Goal: Task Accomplishment & Management: Manage account settings

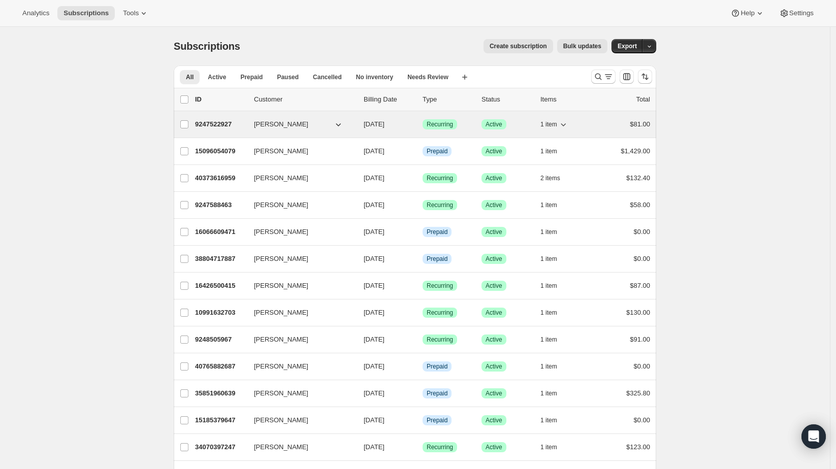
click at [554, 122] on span "1 item" at bounding box center [549, 124] width 17 height 8
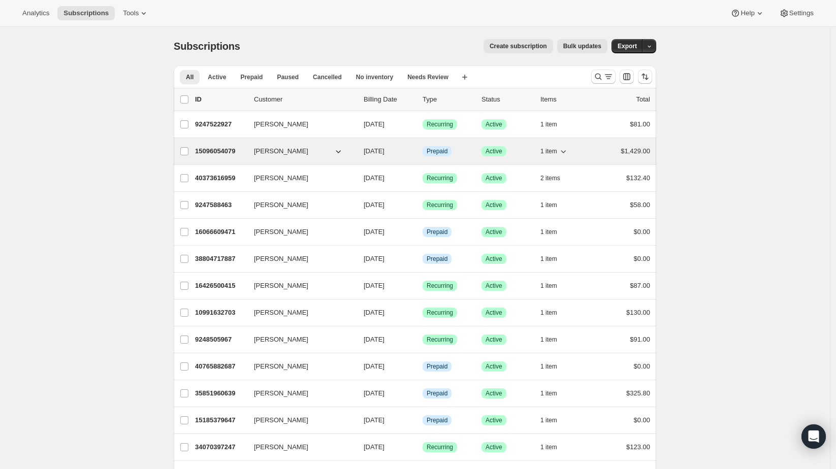
click at [553, 150] on span "1 item" at bounding box center [549, 151] width 17 height 8
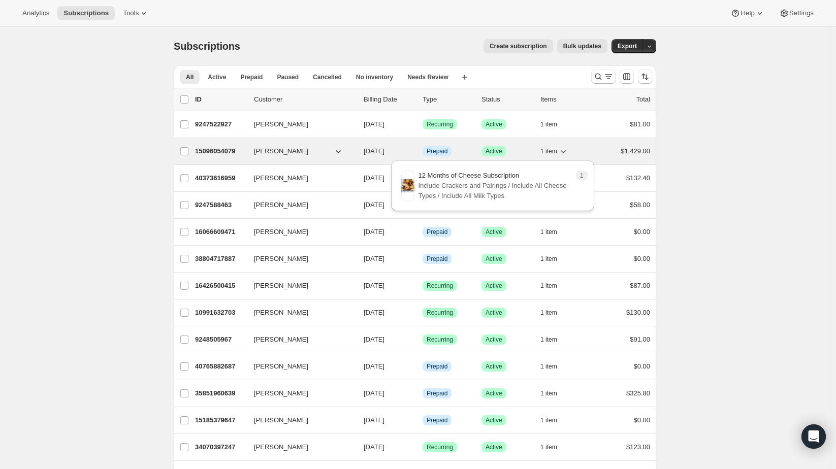
click at [553, 150] on span "1 item" at bounding box center [549, 151] width 17 height 8
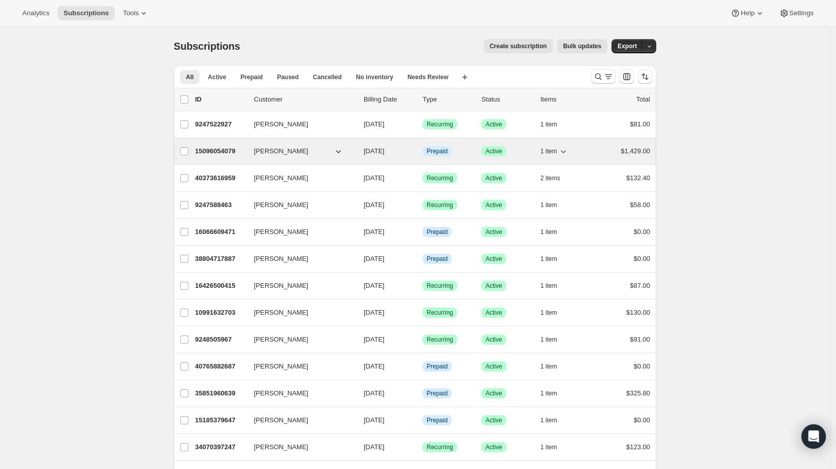
click at [212, 148] on p "15096054079" at bounding box center [220, 151] width 51 height 10
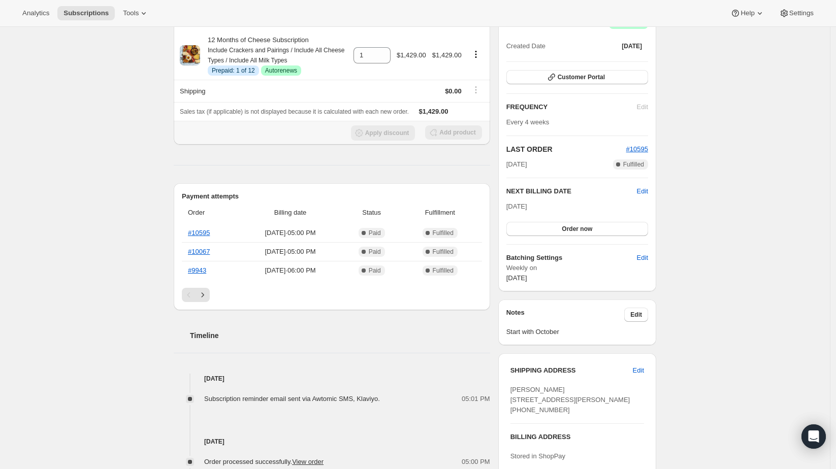
scroll to position [113, 0]
drag, startPoint x: 576, startPoint y: 391, endPoint x: 508, endPoint y: 390, distance: 67.6
click at [508, 390] on div "SHIPPING ADDRESS Edit Sarah Sederstrom 8700 Jeffrey Ave N Stillwater MN, 55082 …" at bounding box center [577, 441] width 158 height 177
copy span "[PERSON_NAME]"
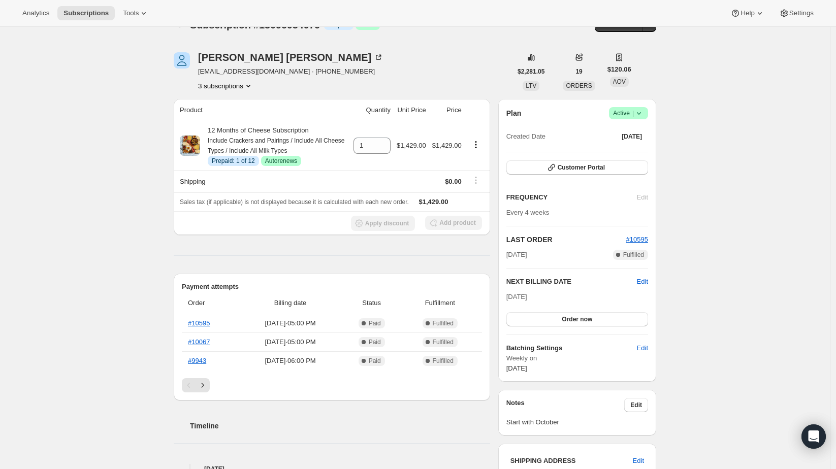
scroll to position [0, 0]
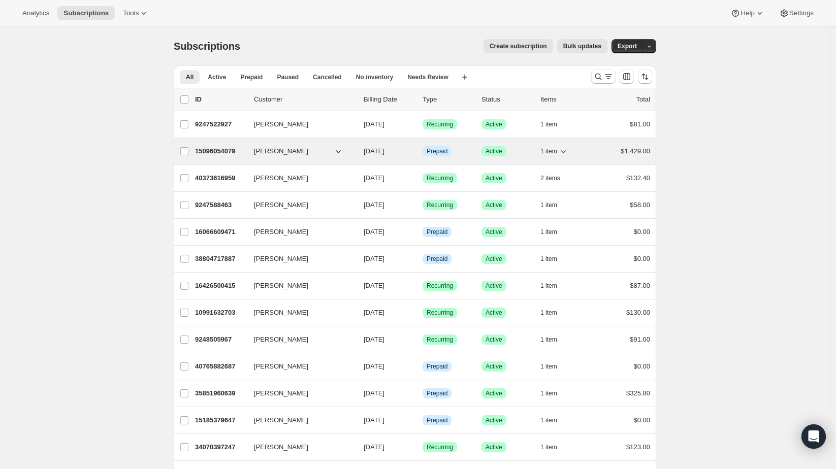
click at [553, 154] on button "1 item" at bounding box center [555, 151] width 28 height 14
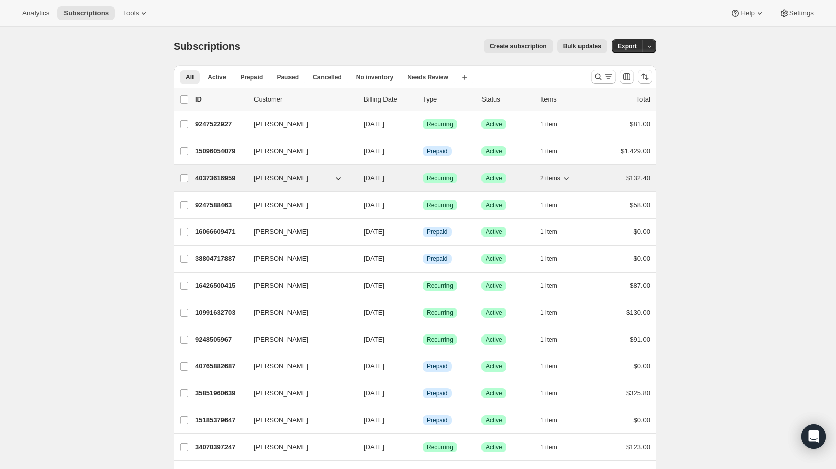
click at [551, 174] on span "2 items" at bounding box center [551, 178] width 20 height 8
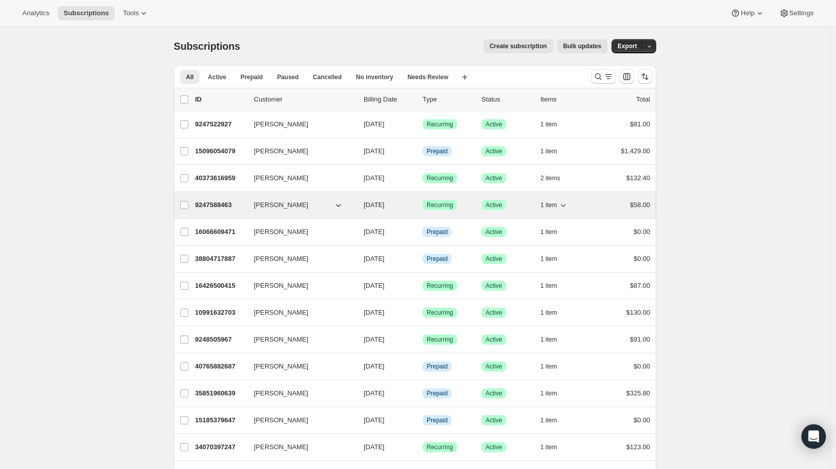
click at [563, 203] on icon "button" at bounding box center [563, 205] width 10 height 10
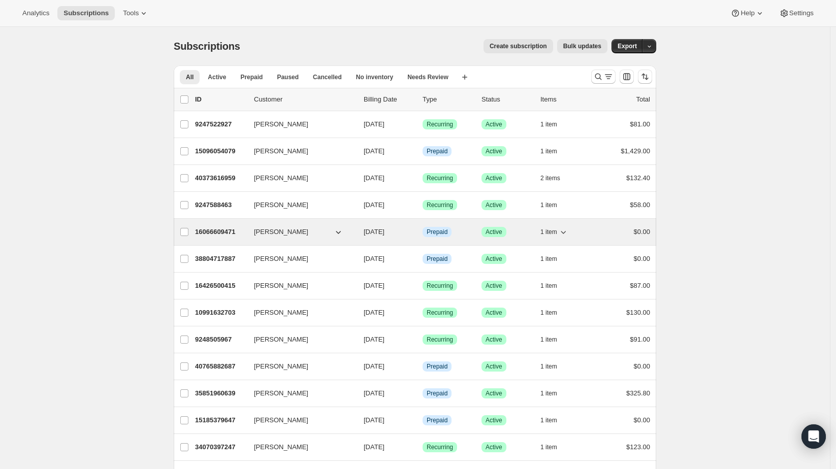
click at [560, 229] on button "1 item" at bounding box center [555, 232] width 28 height 14
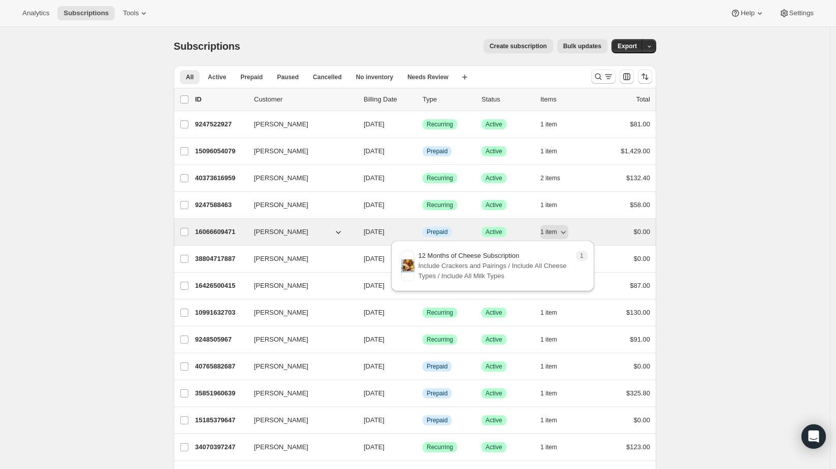
click at [338, 229] on icon "button" at bounding box center [338, 232] width 10 height 10
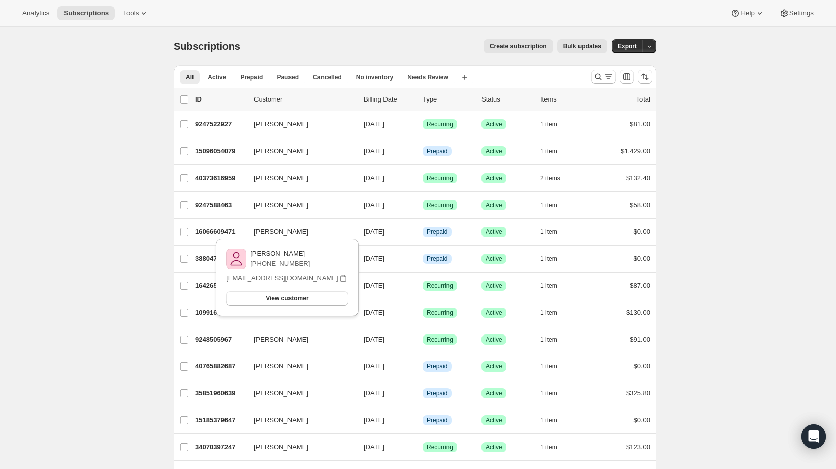
drag, startPoint x: 323, startPoint y: 251, endPoint x: 254, endPoint y: 255, distance: 69.2
click at [254, 255] on div "[PERSON_NAME] [PHONE_NUMBER]" at bounding box center [287, 259] width 122 height 20
copy p "[PERSON_NAME]"
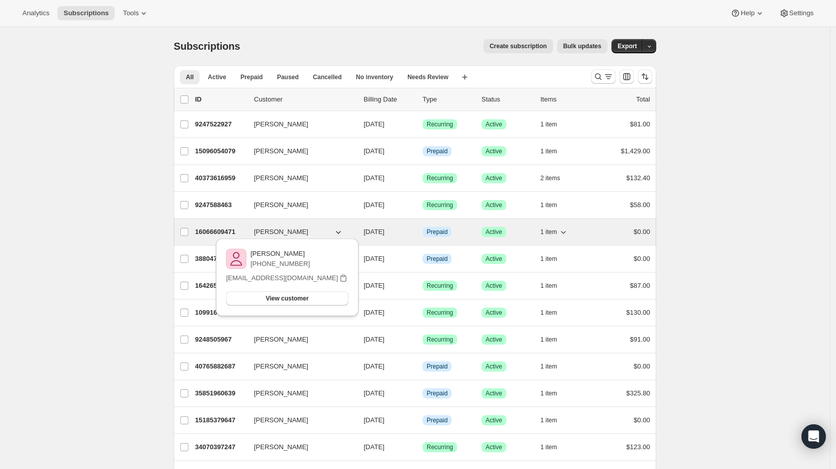
click at [209, 230] on p "16066609471" at bounding box center [220, 232] width 51 height 10
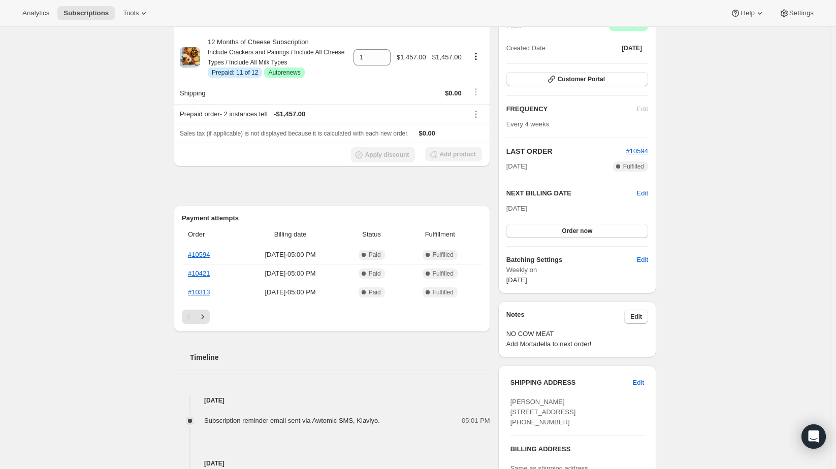
scroll to position [113, 0]
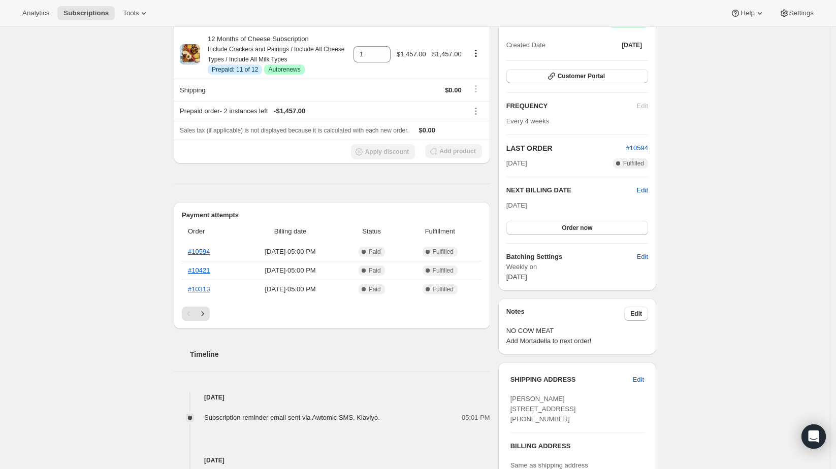
click at [644, 185] on span "Edit" at bounding box center [642, 190] width 11 height 10
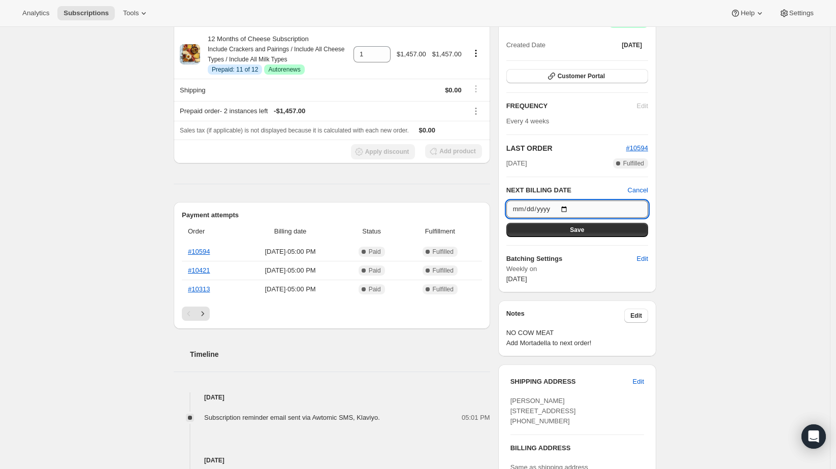
click at [569, 207] on input "[DATE]" at bounding box center [578, 209] width 142 height 17
type input "[DATE]"
click at [574, 226] on span "Save" at bounding box center [577, 230] width 14 height 8
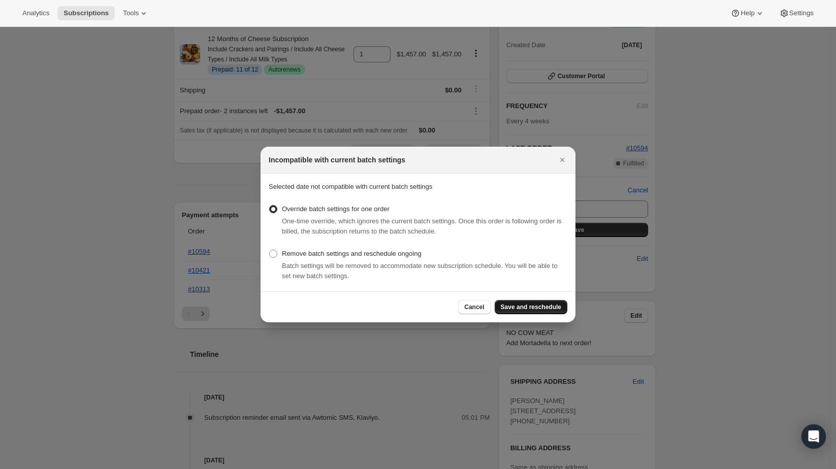
click at [546, 307] on span "Save and reschedule" at bounding box center [531, 307] width 60 height 8
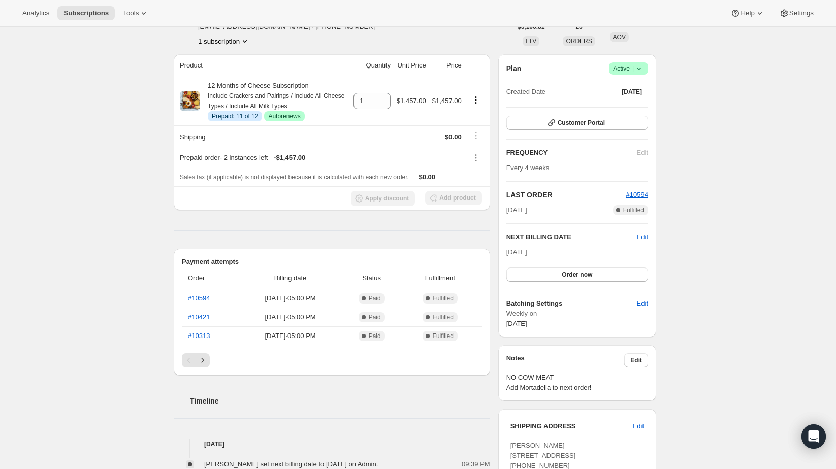
scroll to position [0, 0]
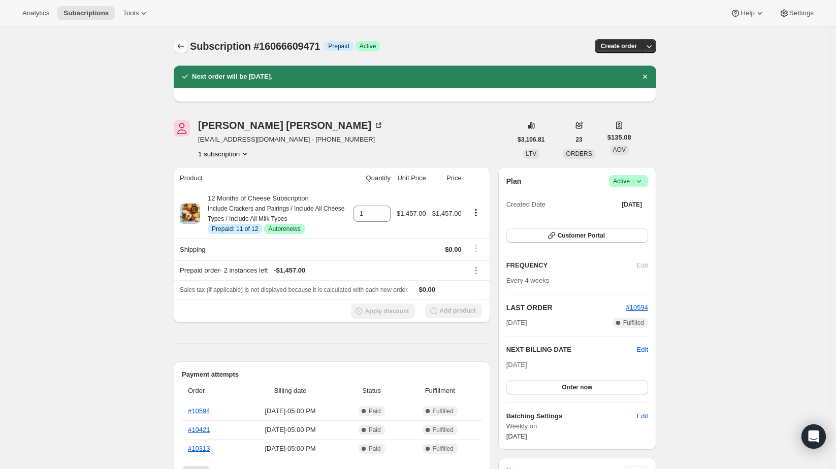
click at [180, 46] on icon "Subscriptions" at bounding box center [181, 46] width 10 height 10
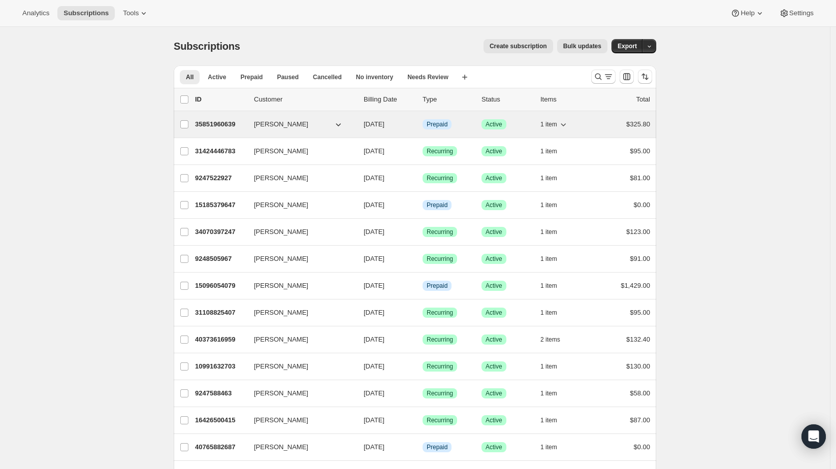
click at [327, 121] on button "[PERSON_NAME]" at bounding box center [299, 124] width 102 height 16
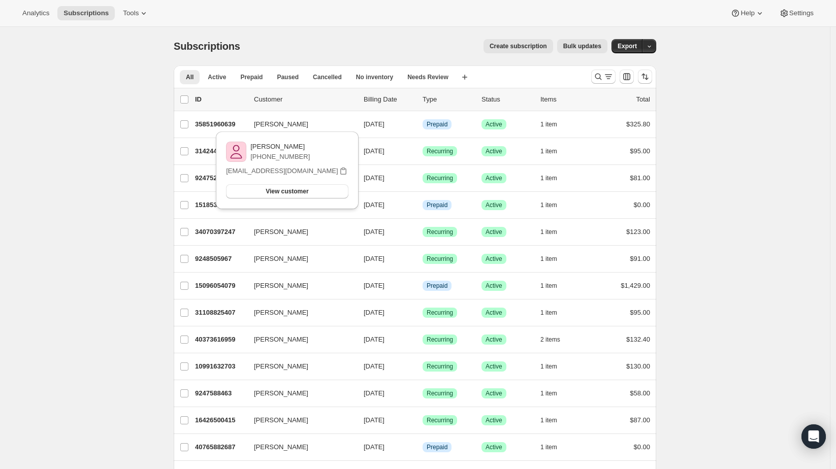
drag, startPoint x: 311, startPoint y: 147, endPoint x: 255, endPoint y: 149, distance: 55.9
click at [255, 149] on div "[PERSON_NAME] [PHONE_NUMBER]" at bounding box center [287, 152] width 122 height 20
copy p "[PERSON_NAME]"
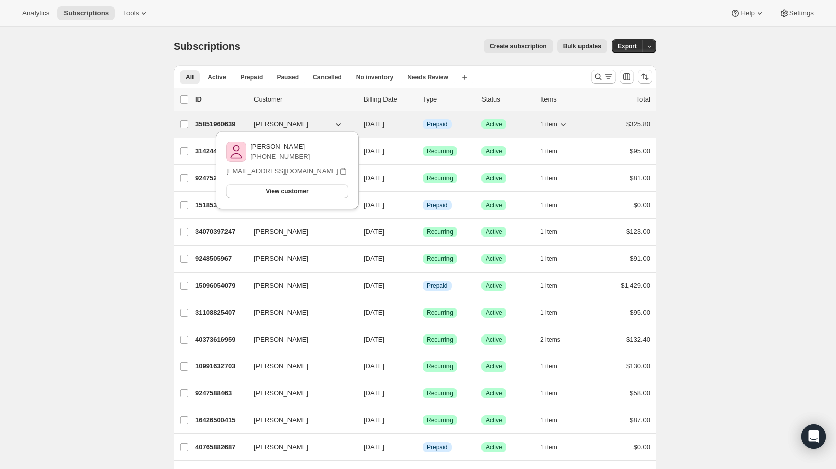
click at [220, 121] on p "35851960639" at bounding box center [220, 124] width 51 height 10
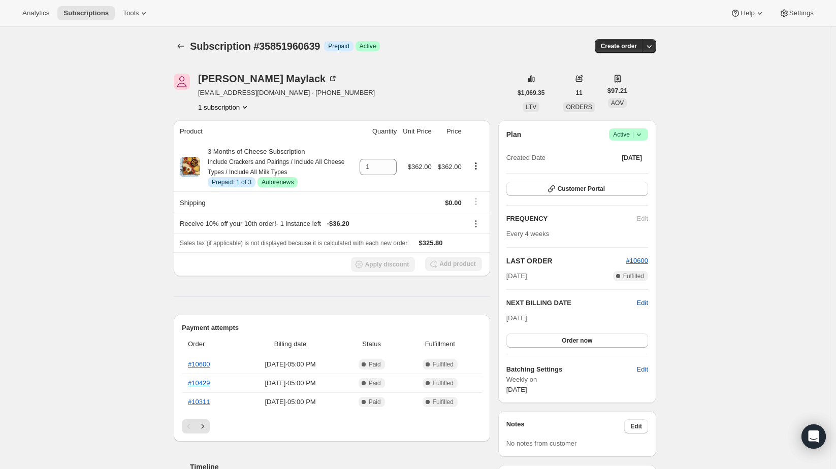
click at [644, 302] on span "Edit" at bounding box center [642, 303] width 11 height 10
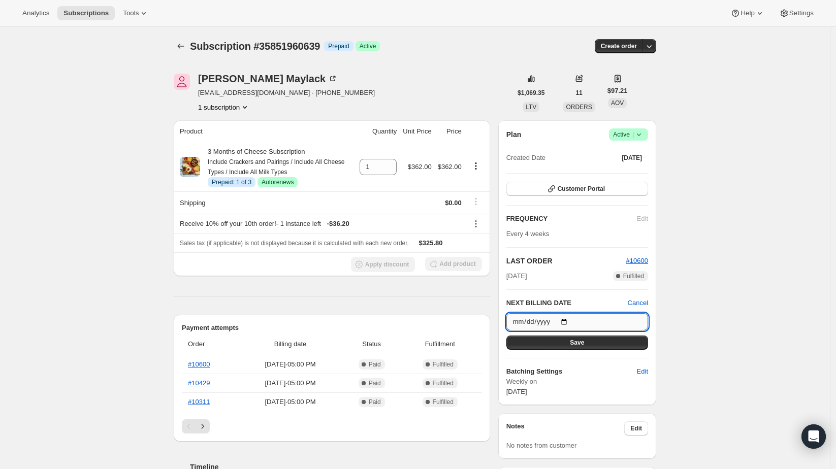
click at [570, 317] on input "[DATE]" at bounding box center [578, 321] width 142 height 17
click at [568, 318] on input "[DATE]" at bounding box center [578, 321] width 142 height 17
type input "[DATE]"
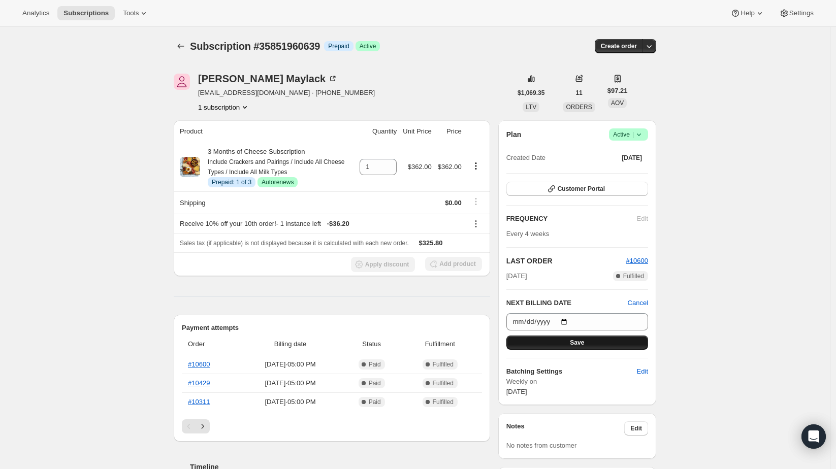
click at [580, 343] on span "Save" at bounding box center [577, 343] width 14 height 8
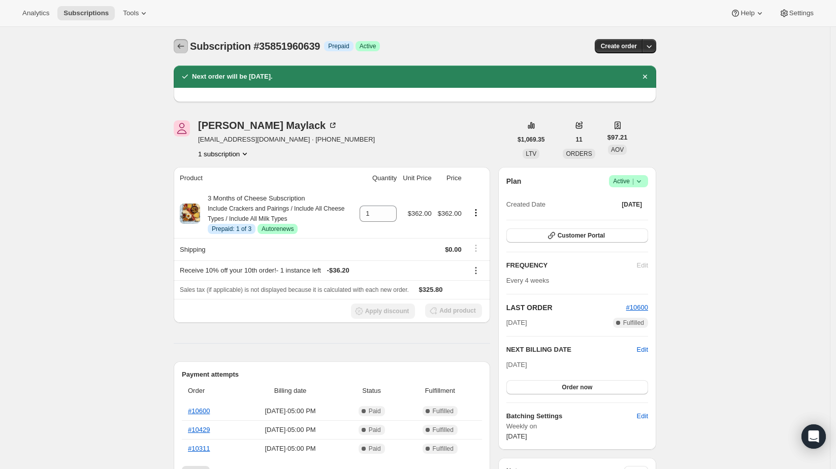
click at [181, 49] on icon "Subscriptions" at bounding box center [181, 46] width 10 height 10
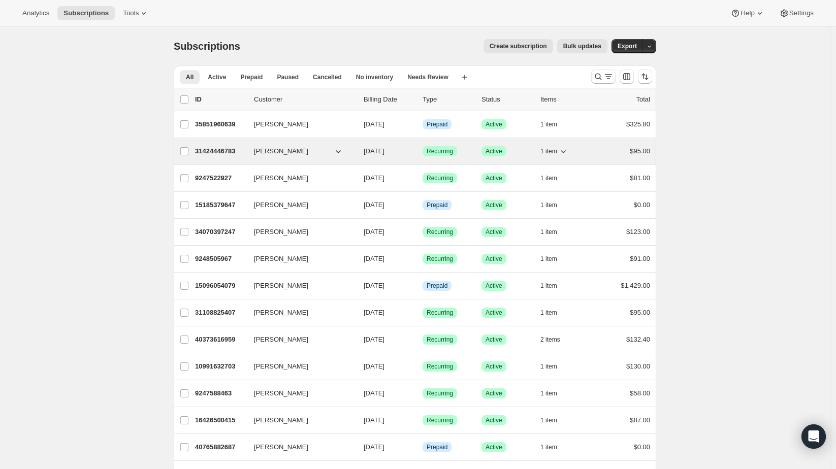
click at [292, 152] on button "[PERSON_NAME]" at bounding box center [299, 151] width 102 height 16
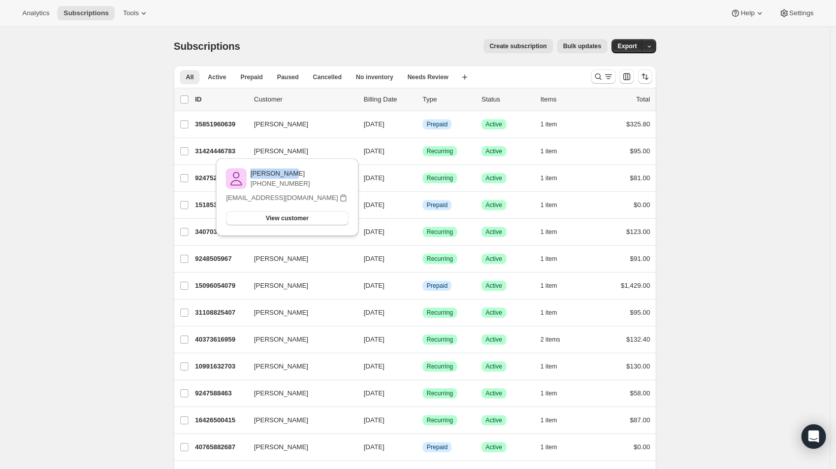
drag, startPoint x: 301, startPoint y: 174, endPoint x: 262, endPoint y: 174, distance: 39.1
click at [255, 178] on div "[PERSON_NAME] [PHONE_NUMBER]" at bounding box center [287, 179] width 122 height 20
copy p "[PERSON_NAME]"
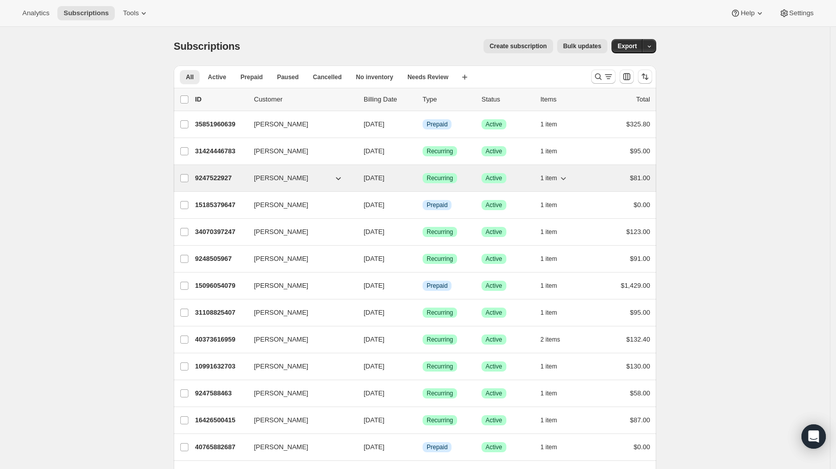
click at [335, 173] on button "[PERSON_NAME]" at bounding box center [299, 178] width 102 height 16
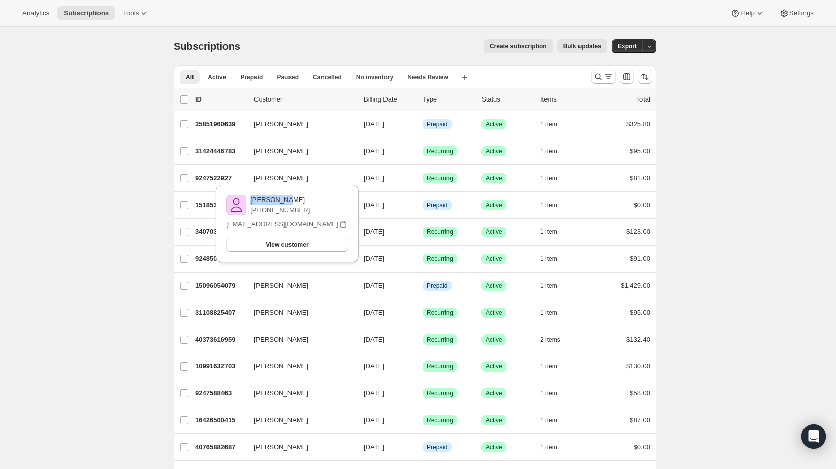
drag, startPoint x: 293, startPoint y: 197, endPoint x: 254, endPoint y: 203, distance: 39.5
click at [254, 203] on div "[PERSON_NAME] [PHONE_NUMBER]" at bounding box center [287, 205] width 122 height 20
copy p "[PERSON_NAME]"
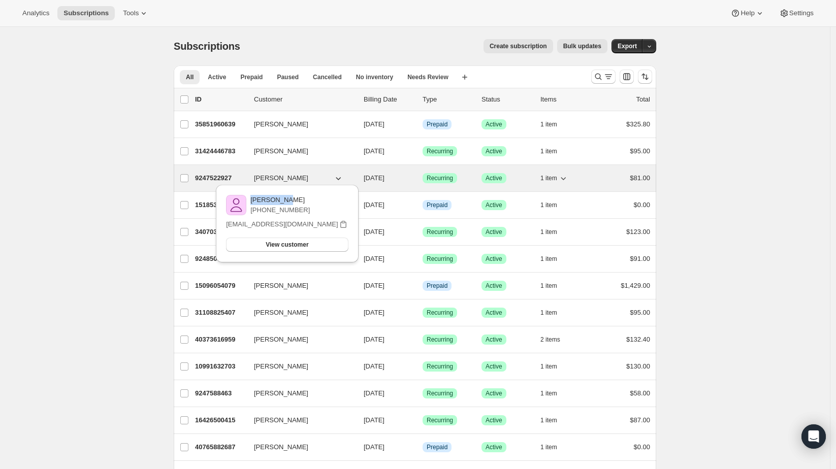
click at [214, 178] on p "9247522927" at bounding box center [220, 178] width 51 height 10
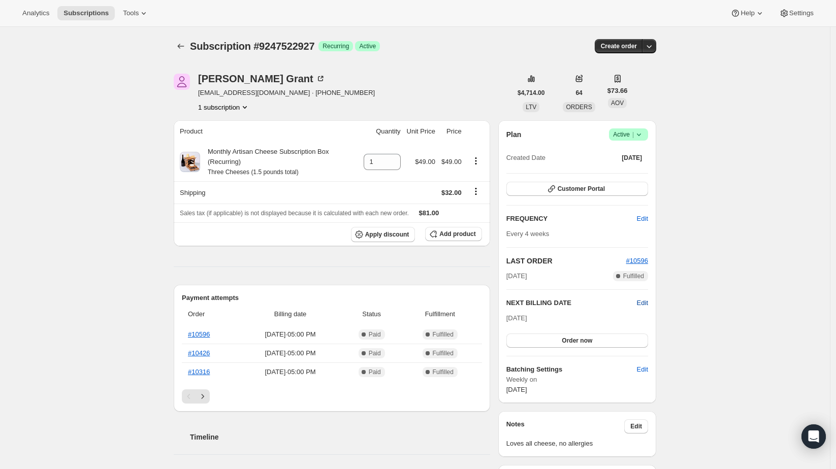
click at [641, 302] on span "Edit" at bounding box center [642, 303] width 11 height 10
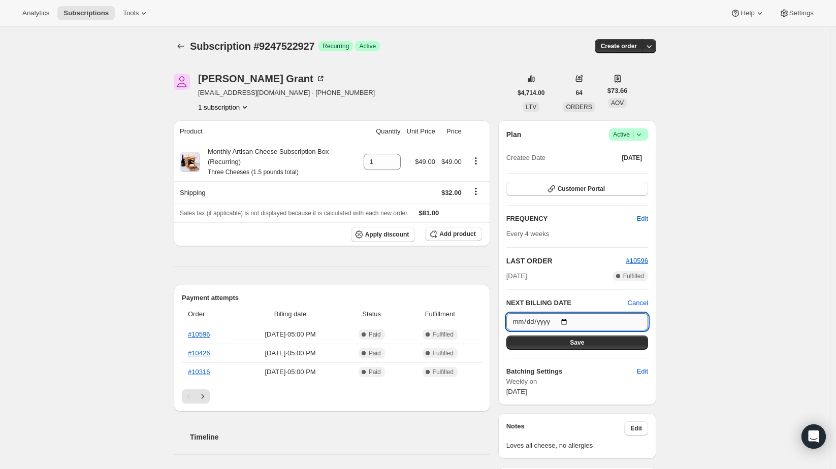
click at [568, 322] on input "[DATE]" at bounding box center [578, 321] width 142 height 17
type input "[DATE]"
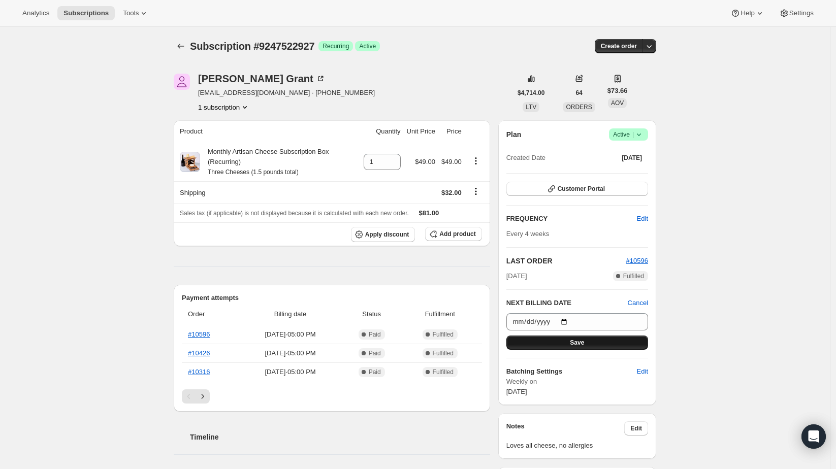
click at [574, 341] on span "Save" at bounding box center [577, 343] width 14 height 8
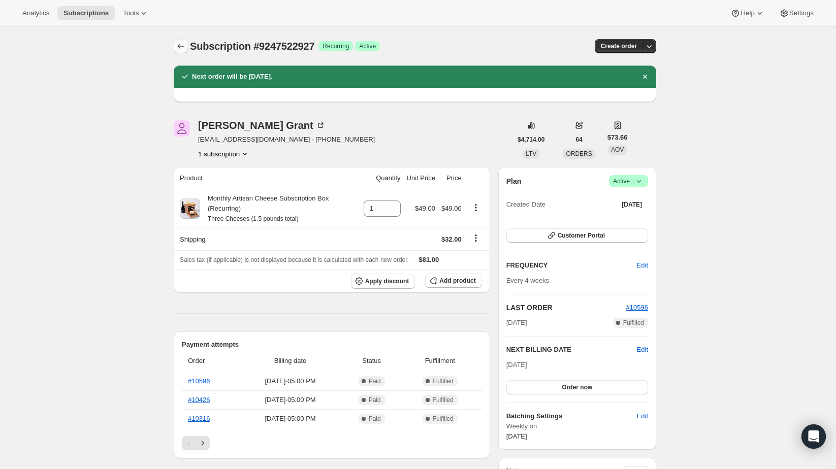
click at [177, 47] on button "Subscriptions" at bounding box center [181, 46] width 14 height 14
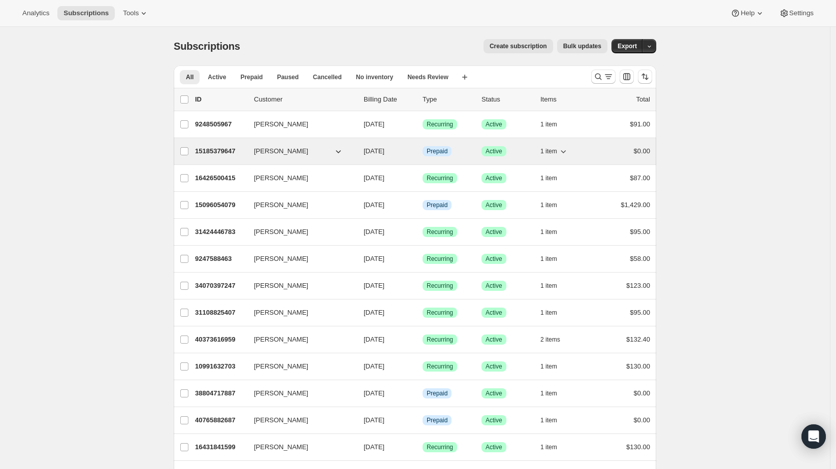
click at [343, 150] on icon "button" at bounding box center [338, 151] width 10 height 10
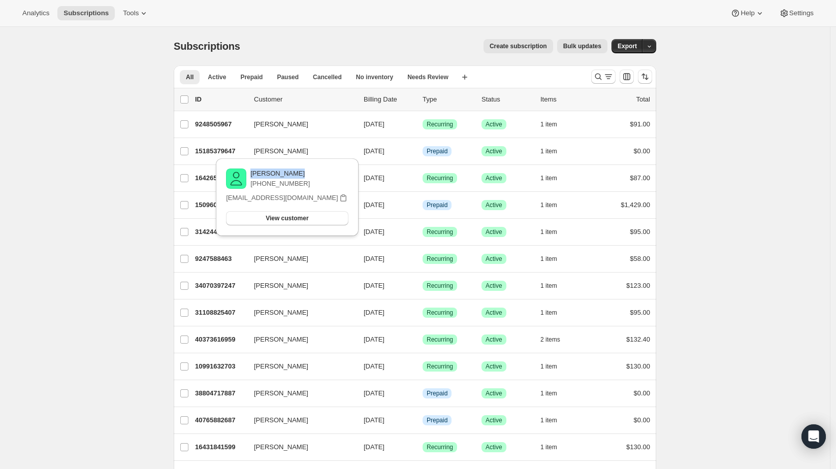
drag, startPoint x: 312, startPoint y: 175, endPoint x: 255, endPoint y: 171, distance: 57.0
click at [255, 171] on div "[PERSON_NAME] [PHONE_NUMBER]" at bounding box center [287, 179] width 122 height 20
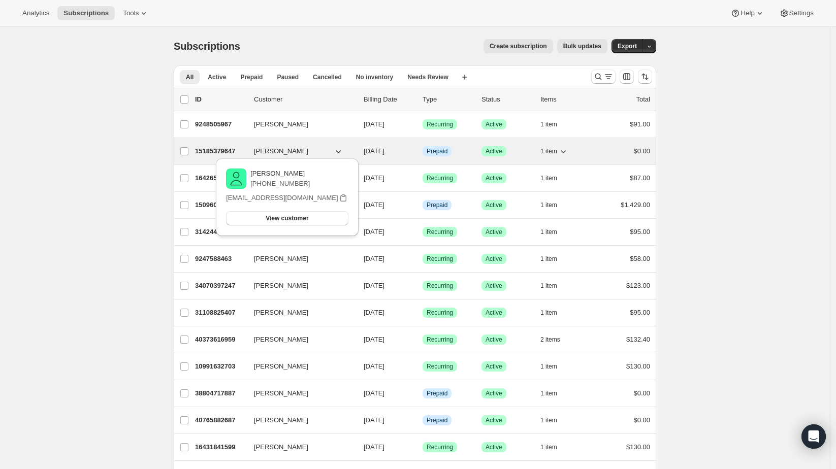
click at [226, 146] on p "15185379647" at bounding box center [220, 151] width 51 height 10
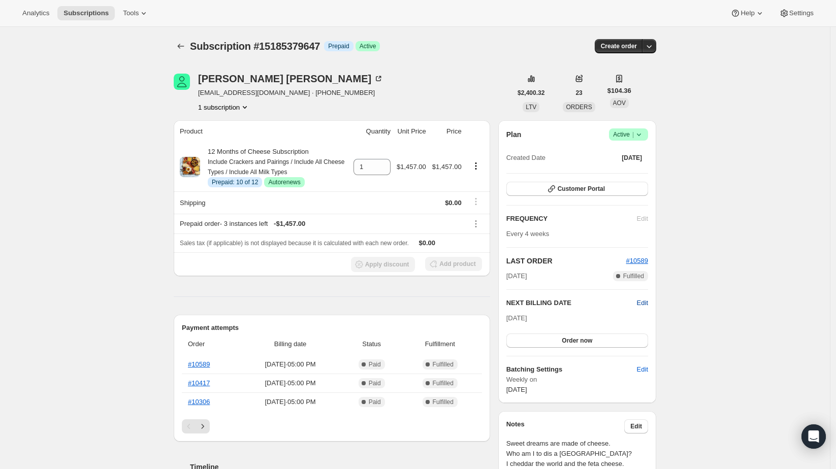
click at [647, 301] on span "Edit" at bounding box center [642, 303] width 11 height 10
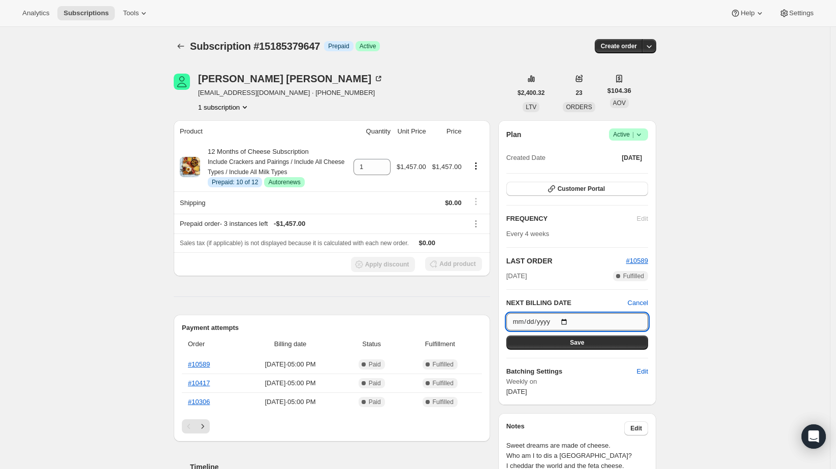
click at [566, 321] on input "[DATE]" at bounding box center [578, 321] width 142 height 17
type input "[DATE]"
click at [570, 339] on button "Save" at bounding box center [578, 343] width 142 height 14
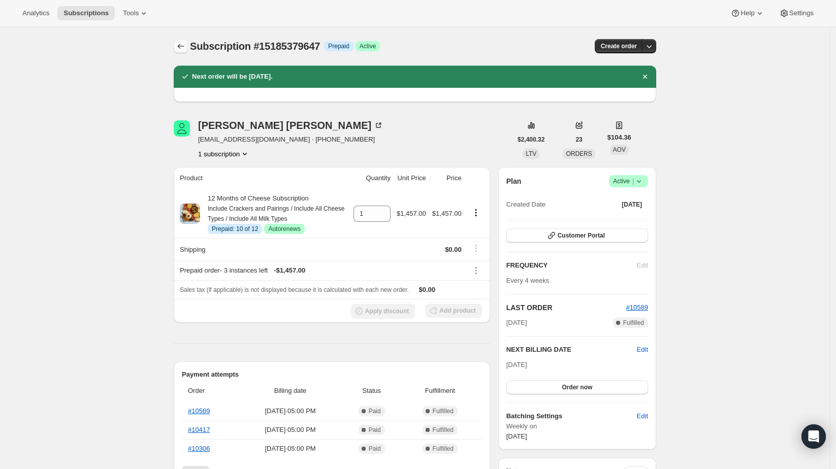
click at [183, 47] on icon "Subscriptions" at bounding box center [181, 46] width 10 height 10
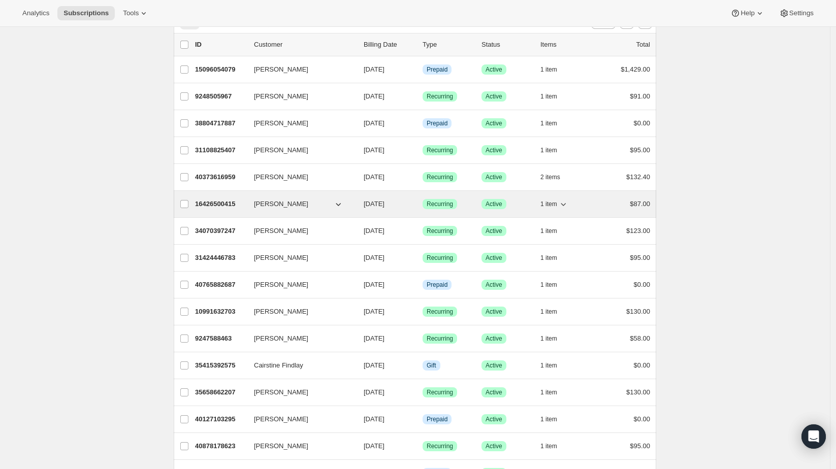
scroll to position [56, 0]
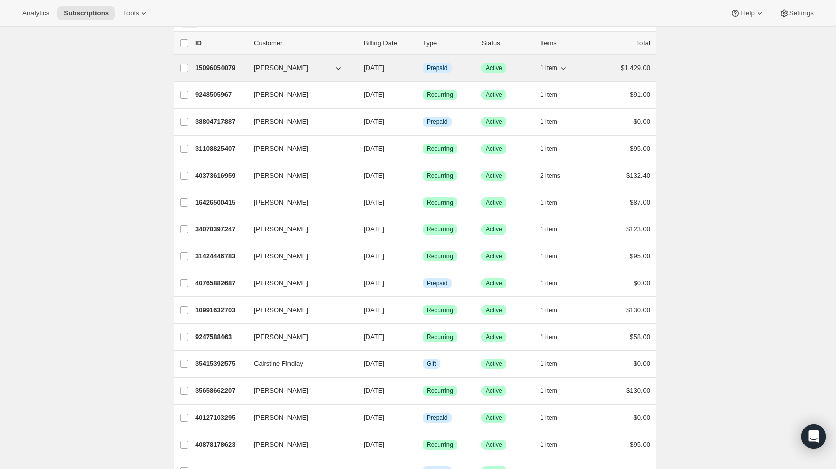
click at [212, 74] on div "15096054079 [PERSON_NAME] [DATE] Info Prepaid Success Active 1 item $1,429.00" at bounding box center [422, 68] width 455 height 14
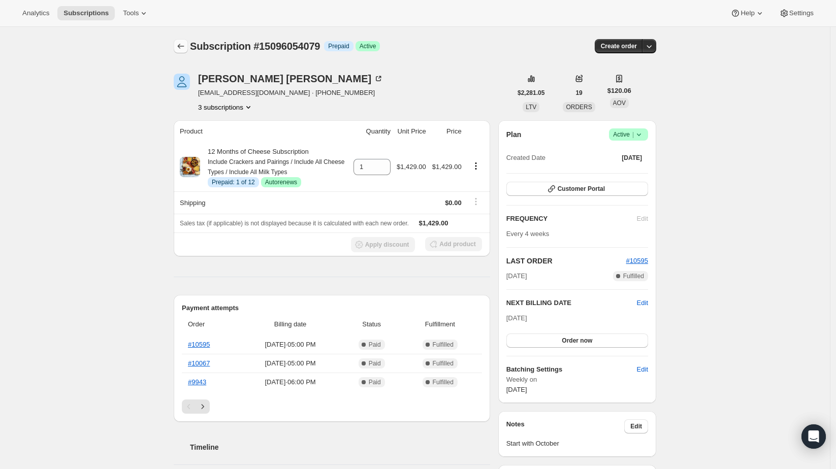
click at [184, 47] on icon "Subscriptions" at bounding box center [181, 46] width 10 height 10
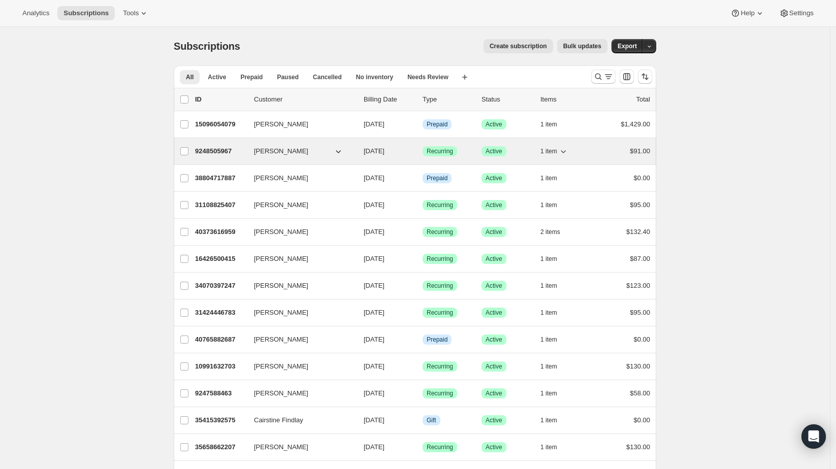
click at [338, 150] on icon "button" at bounding box center [338, 151] width 10 height 10
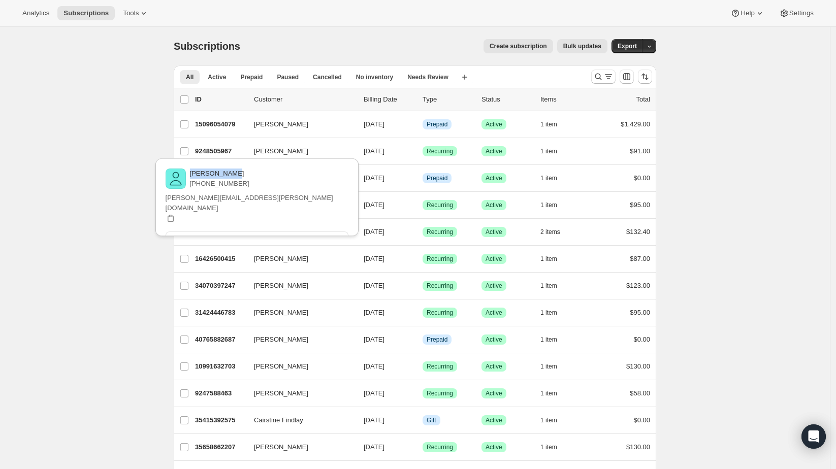
drag, startPoint x: 296, startPoint y: 174, endPoint x: 254, endPoint y: 176, distance: 41.7
click at [254, 176] on div "[PERSON_NAME] [PHONE_NUMBER]" at bounding box center [257, 179] width 183 height 20
copy p "[PERSON_NAME]"
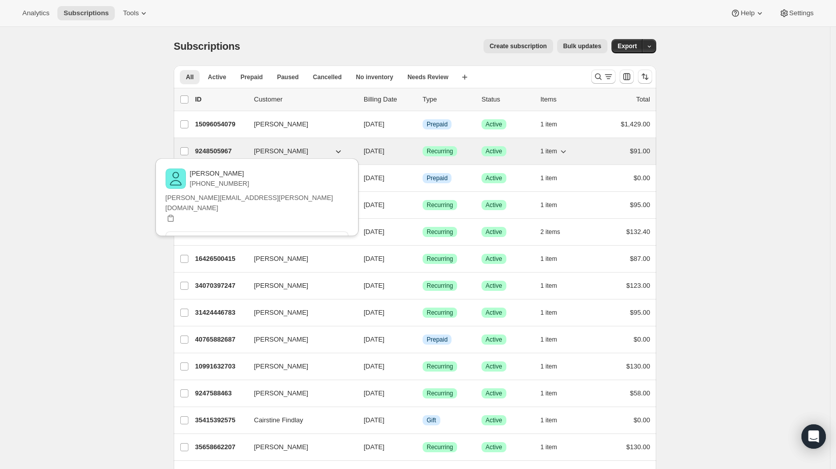
click at [226, 148] on p "9248505967" at bounding box center [220, 151] width 51 height 10
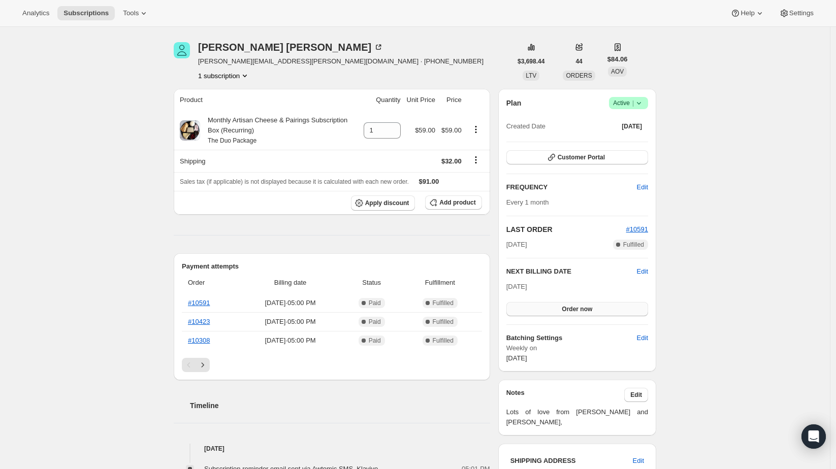
scroll to position [56, 0]
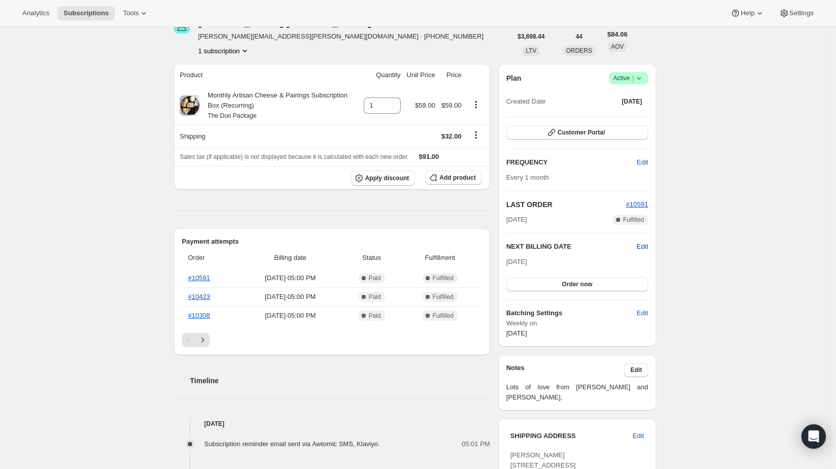
click at [648, 244] on span "Edit" at bounding box center [642, 247] width 11 height 10
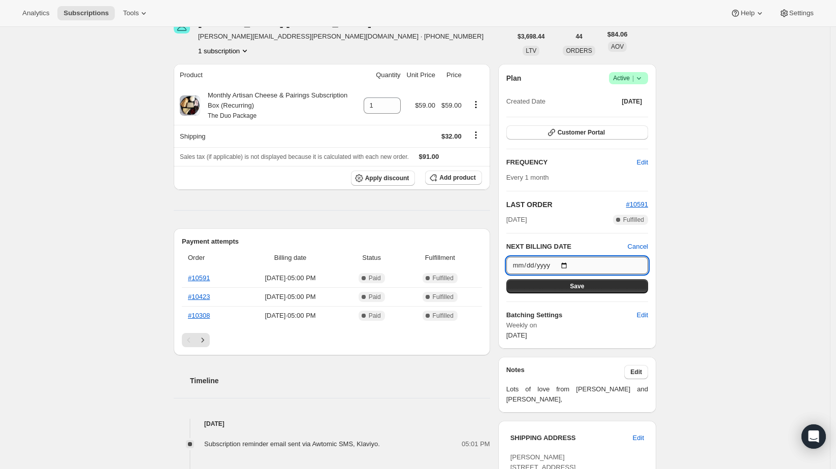
click at [572, 263] on input "[DATE]" at bounding box center [578, 265] width 142 height 17
type input "[DATE]"
click at [561, 289] on button "Save" at bounding box center [578, 286] width 142 height 14
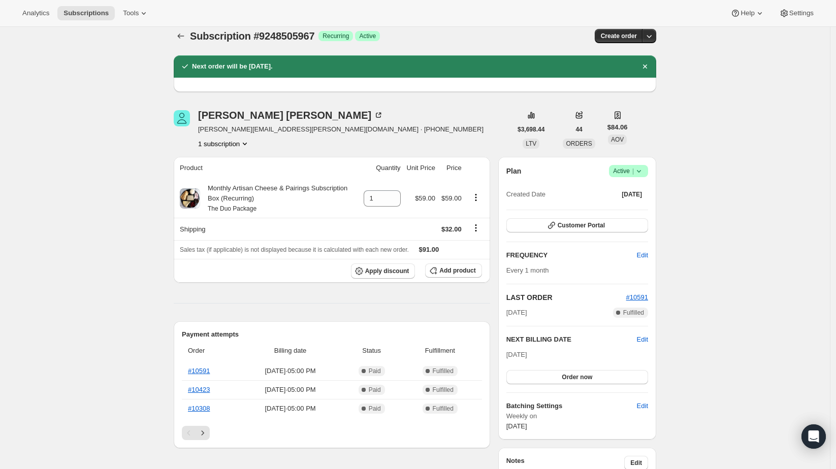
scroll to position [0, 0]
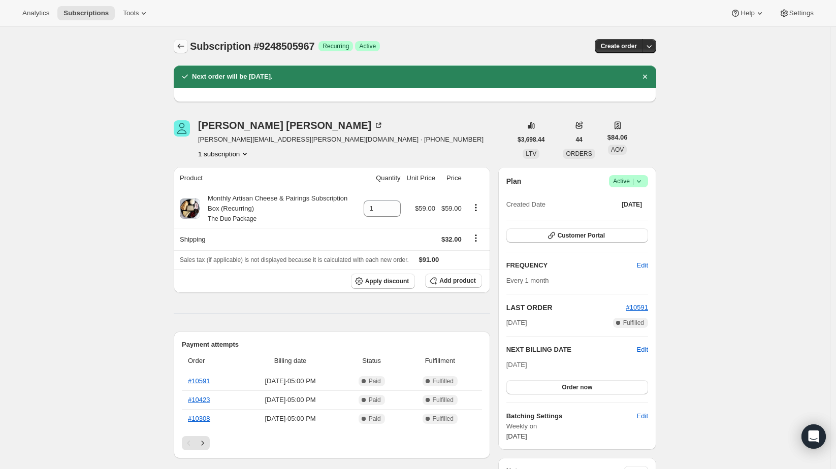
click at [184, 40] on button "Subscriptions" at bounding box center [181, 46] width 14 height 14
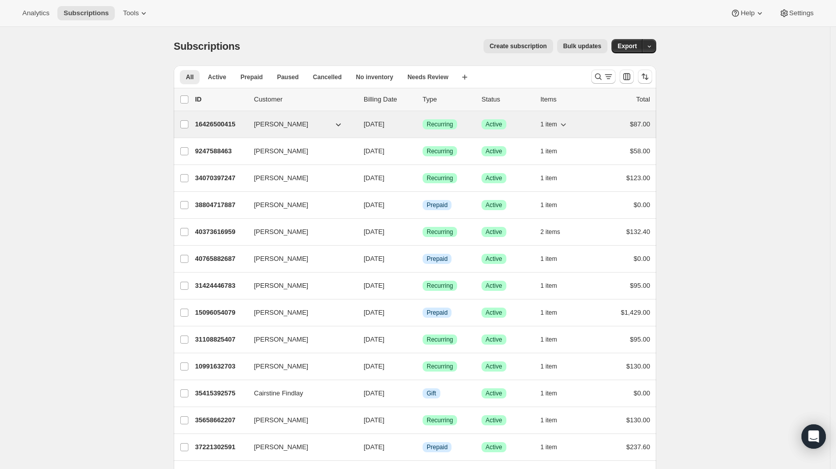
click at [338, 123] on icon "button" at bounding box center [338, 124] width 10 height 10
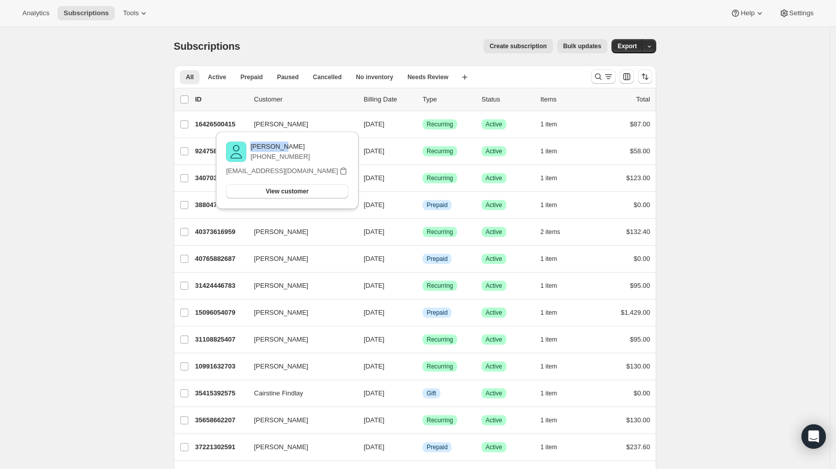
drag, startPoint x: 296, startPoint y: 145, endPoint x: 255, endPoint y: 146, distance: 40.7
click at [255, 146] on p "[PERSON_NAME]" at bounding box center [279, 147] width 59 height 10
copy p "[PERSON_NAME]"
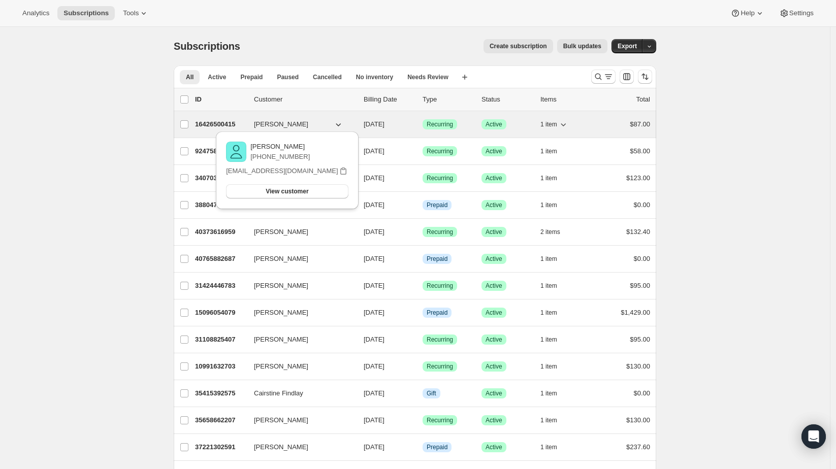
click at [210, 124] on p "16426500415" at bounding box center [220, 124] width 51 height 10
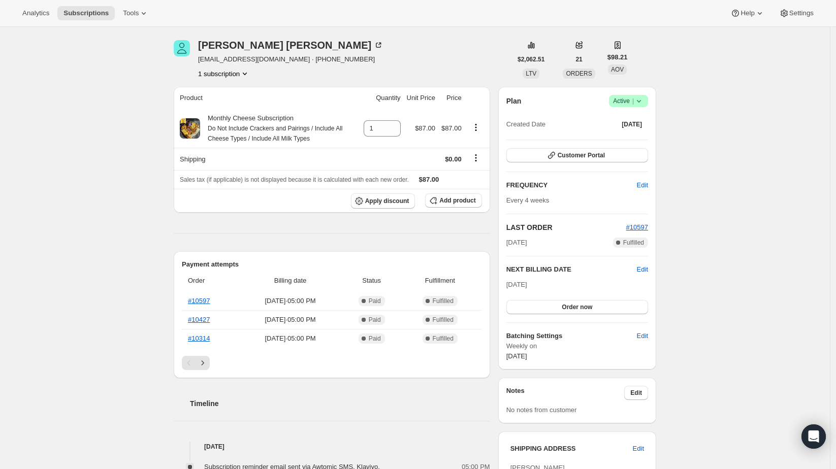
scroll to position [56, 0]
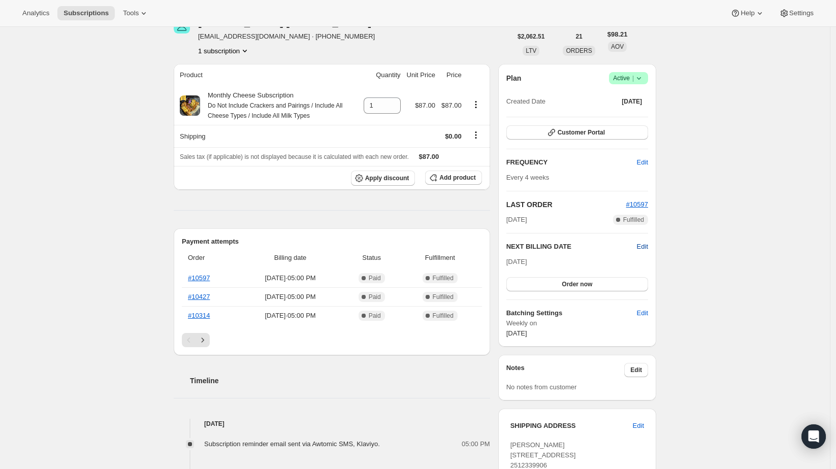
click at [643, 248] on span "Edit" at bounding box center [642, 247] width 11 height 10
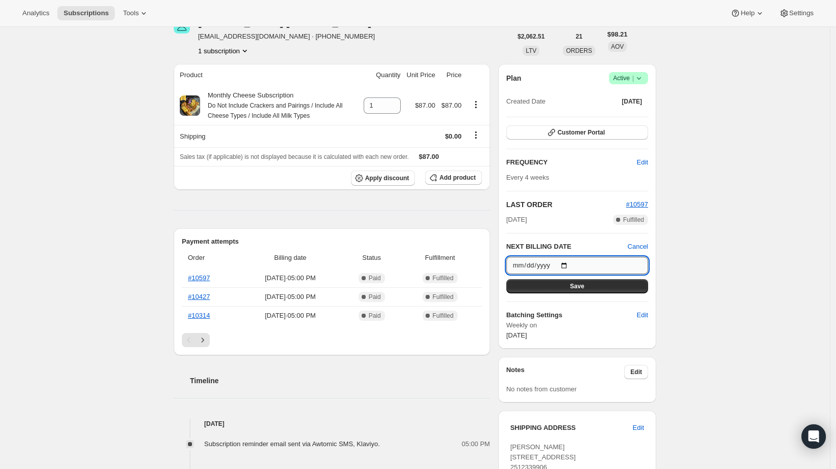
click at [566, 262] on input "[DATE]" at bounding box center [578, 265] width 142 height 17
type input "[DATE]"
click at [557, 283] on button "Save" at bounding box center [578, 286] width 142 height 14
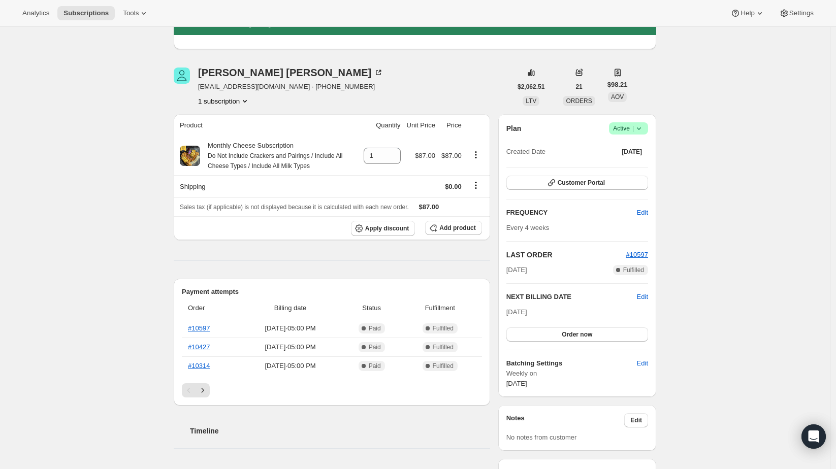
scroll to position [0, 0]
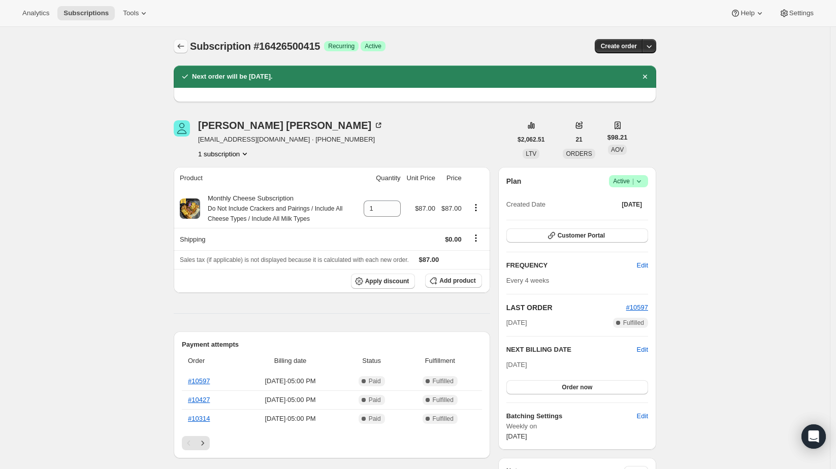
click at [187, 51] on button "Subscriptions" at bounding box center [181, 46] width 14 height 14
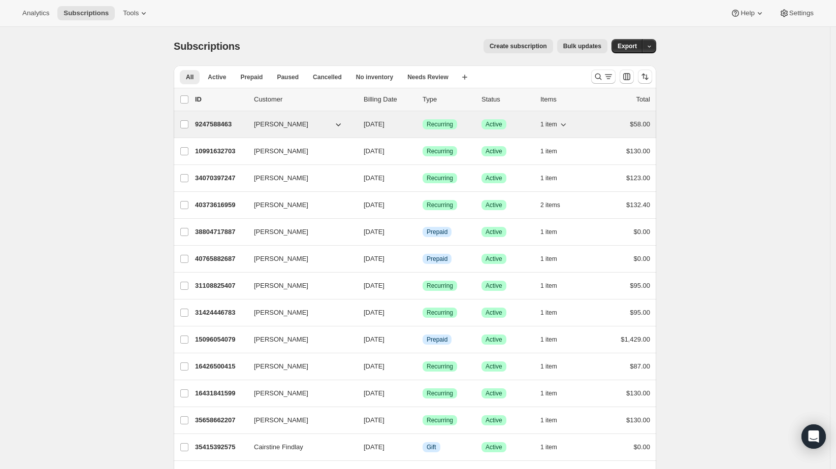
click at [338, 125] on icon "button" at bounding box center [338, 124] width 10 height 10
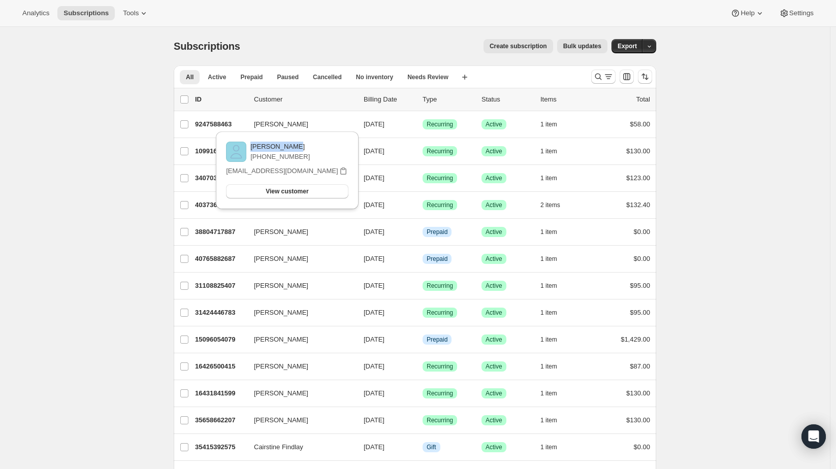
drag, startPoint x: 306, startPoint y: 147, endPoint x: 246, endPoint y: 146, distance: 60.5
click at [246, 146] on div "[PERSON_NAME] [PHONE_NUMBER]" at bounding box center [287, 152] width 122 height 20
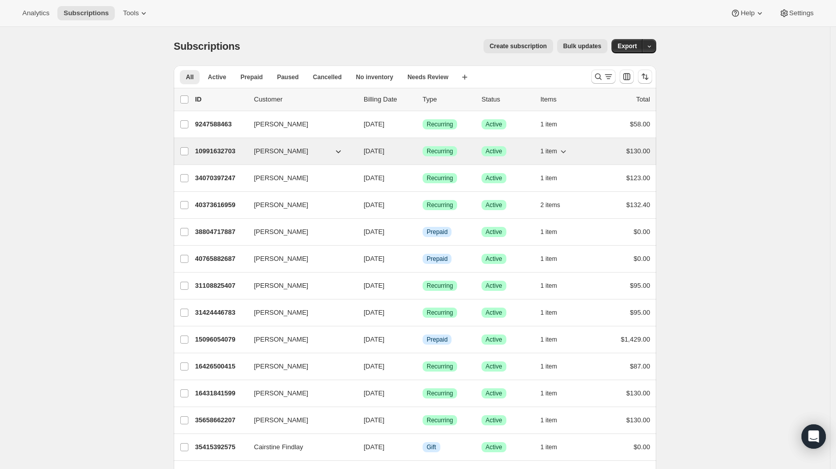
click at [338, 151] on icon "button" at bounding box center [338, 151] width 10 height 10
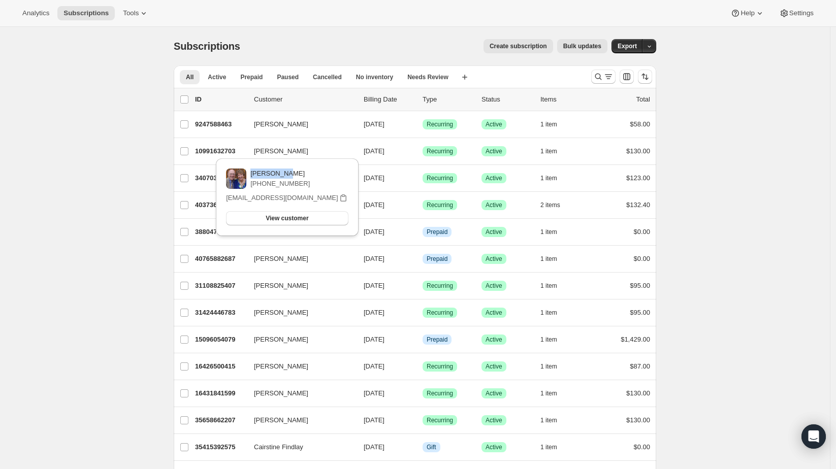
drag, startPoint x: 296, startPoint y: 174, endPoint x: 256, endPoint y: 173, distance: 40.1
click at [256, 173] on p "[PERSON_NAME]" at bounding box center [279, 174] width 59 height 10
copy p "[PERSON_NAME]"
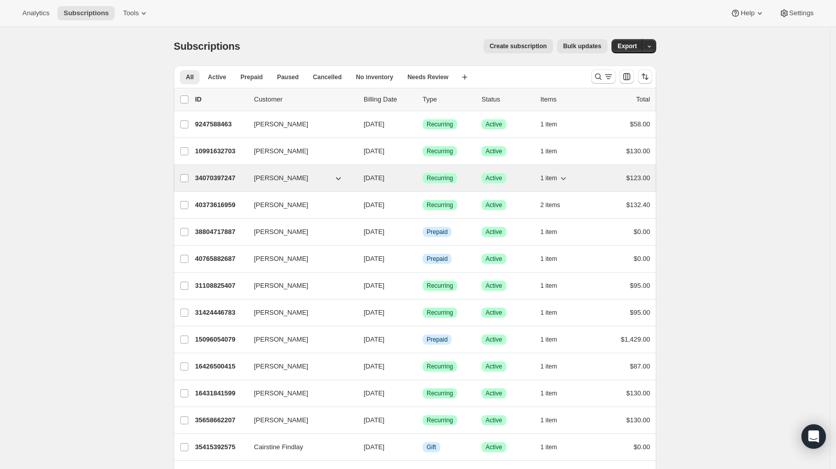
click at [340, 178] on icon "button" at bounding box center [338, 178] width 5 height 3
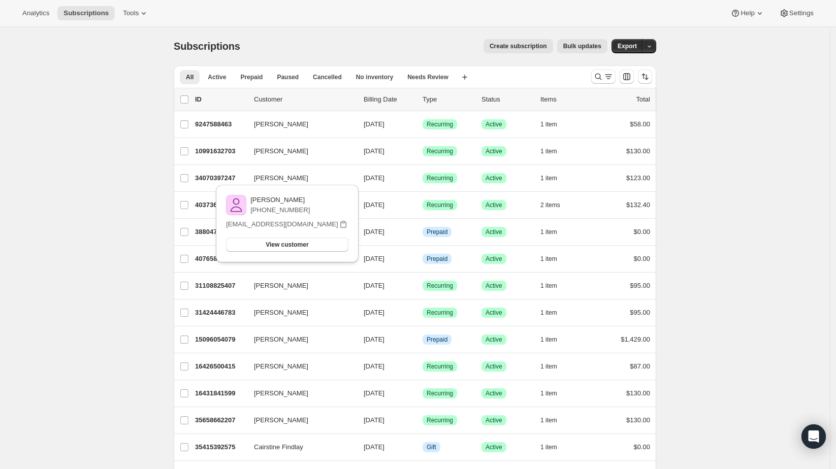
drag, startPoint x: 312, startPoint y: 201, endPoint x: 255, endPoint y: 201, distance: 56.9
click at [255, 201] on div "[PERSON_NAME] [PHONE_NUMBER]" at bounding box center [287, 205] width 122 height 20
copy p "[PERSON_NAME]"
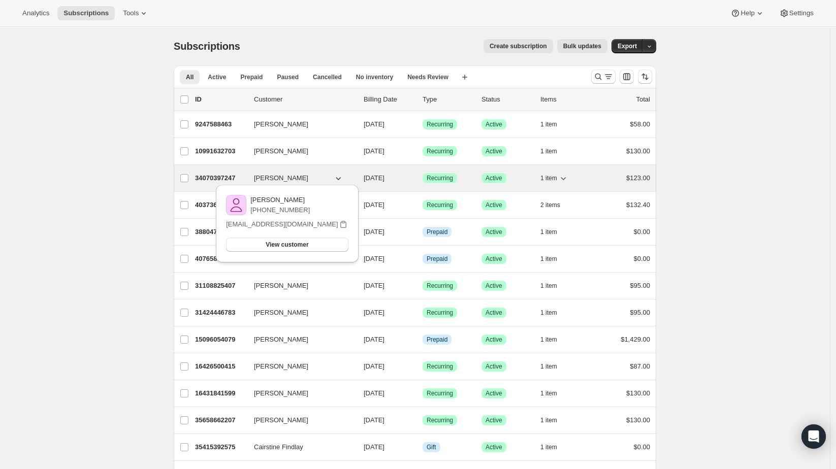
click at [219, 176] on p "34070397247" at bounding box center [220, 178] width 51 height 10
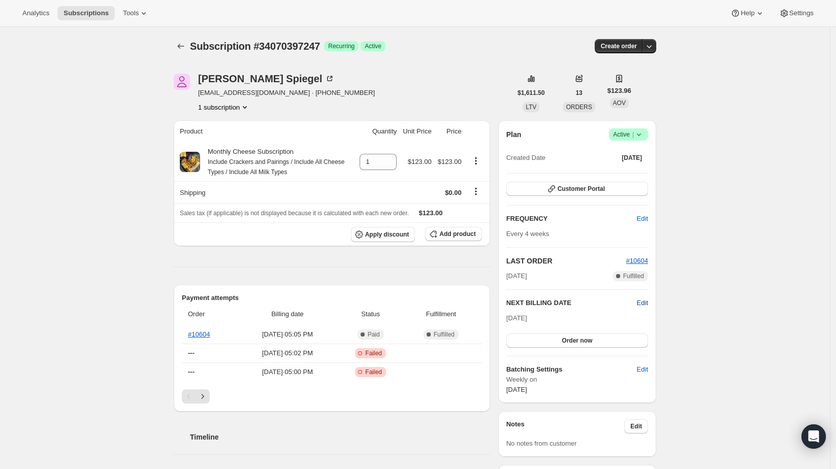
click at [643, 301] on span "Edit" at bounding box center [642, 303] width 11 height 10
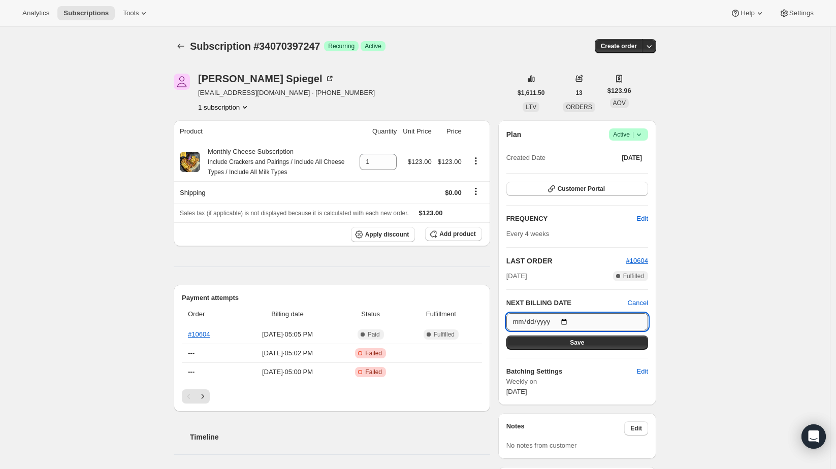
click at [570, 318] on input "[DATE]" at bounding box center [578, 321] width 142 height 17
type input "[DATE]"
click at [584, 343] on span "Save" at bounding box center [577, 343] width 14 height 8
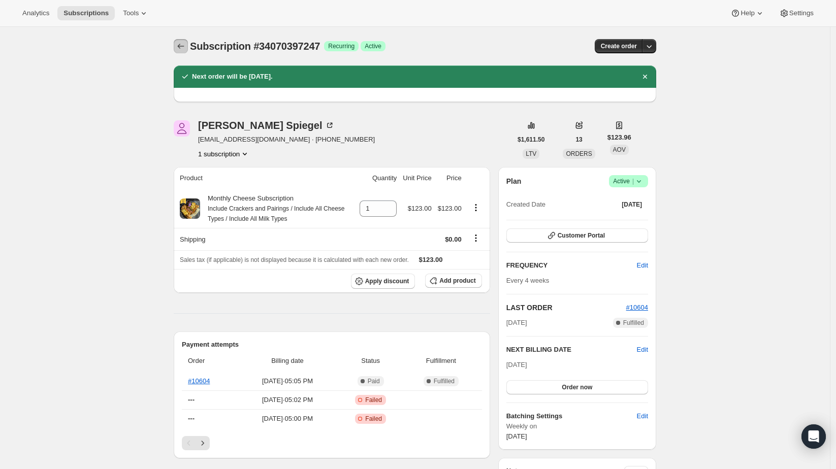
click at [186, 46] on icon "Subscriptions" at bounding box center [181, 46] width 10 height 10
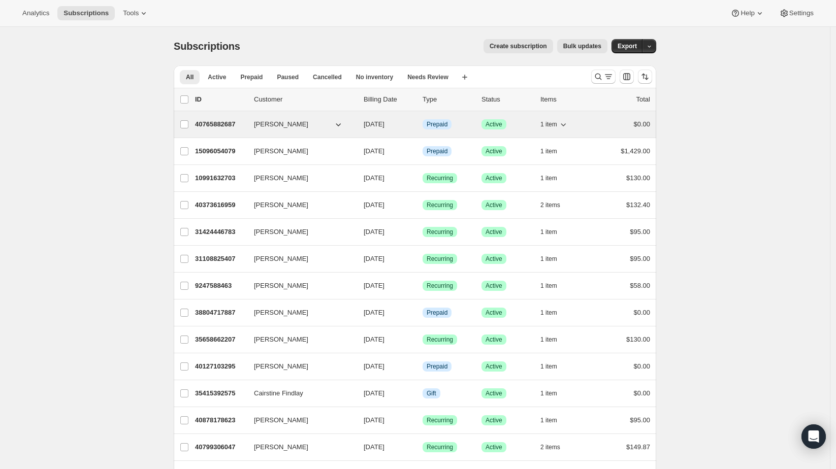
click at [338, 124] on icon "button" at bounding box center [338, 124] width 10 height 10
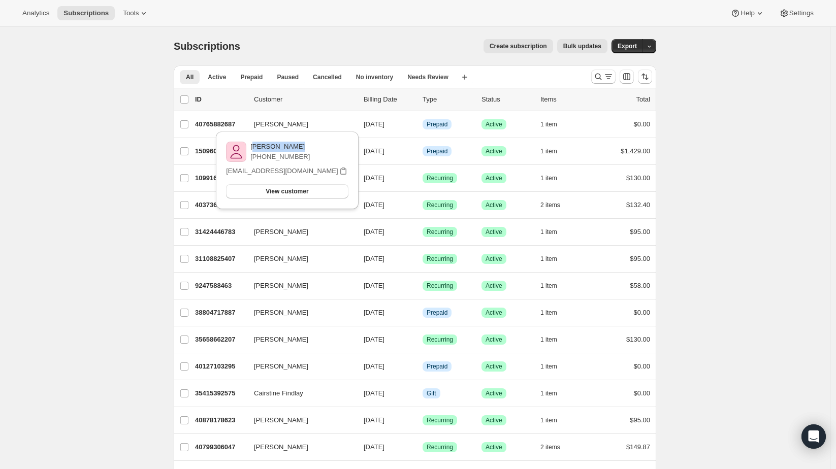
drag, startPoint x: 310, startPoint y: 146, endPoint x: 257, endPoint y: 146, distance: 53.9
click at [257, 146] on div "[PERSON_NAME] [PHONE_NUMBER]" at bounding box center [287, 152] width 122 height 20
click at [257, 146] on p "[PERSON_NAME]" at bounding box center [279, 147] width 59 height 10
drag, startPoint x: 254, startPoint y: 146, endPoint x: 302, endPoint y: 144, distance: 47.8
click at [302, 144] on div "[PERSON_NAME] [PHONE_NUMBER]" at bounding box center [287, 152] width 122 height 20
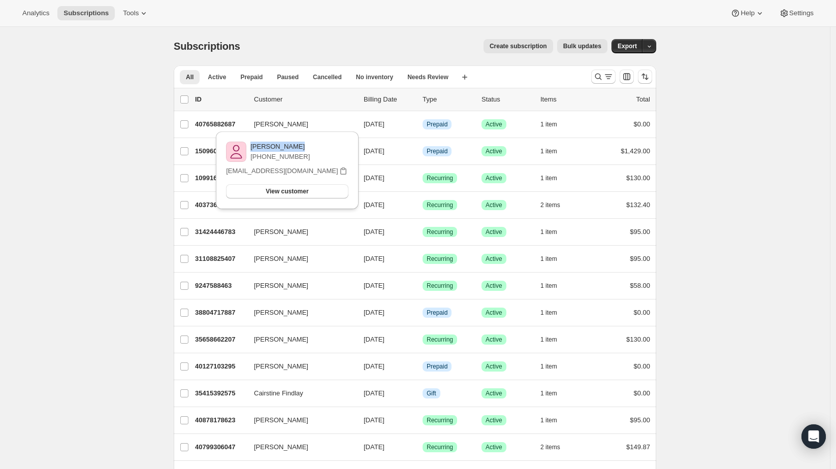
copy p "[PERSON_NAME]"
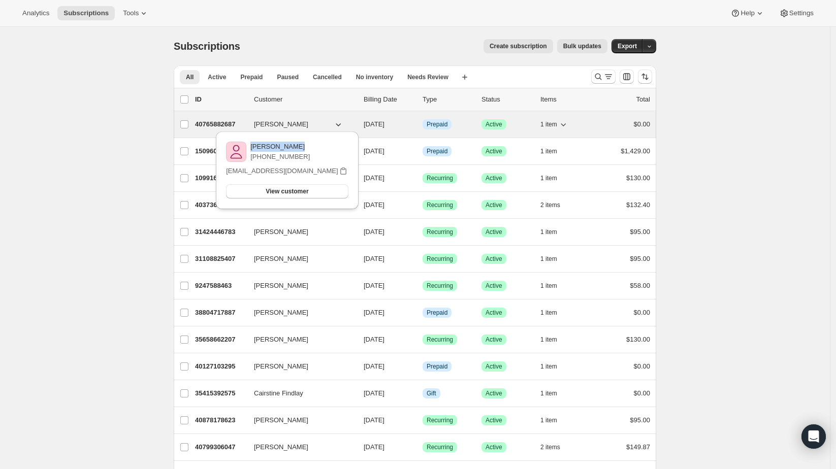
click at [209, 121] on p "40765882687" at bounding box center [220, 124] width 51 height 10
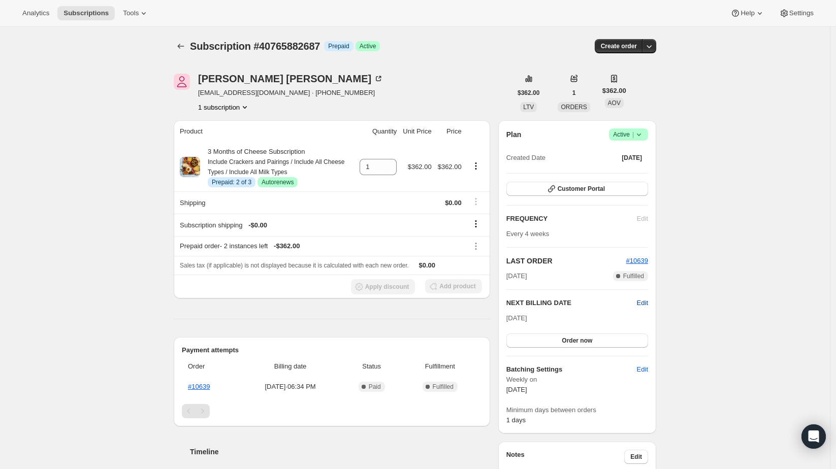
click at [644, 304] on span "Edit" at bounding box center [642, 303] width 11 height 10
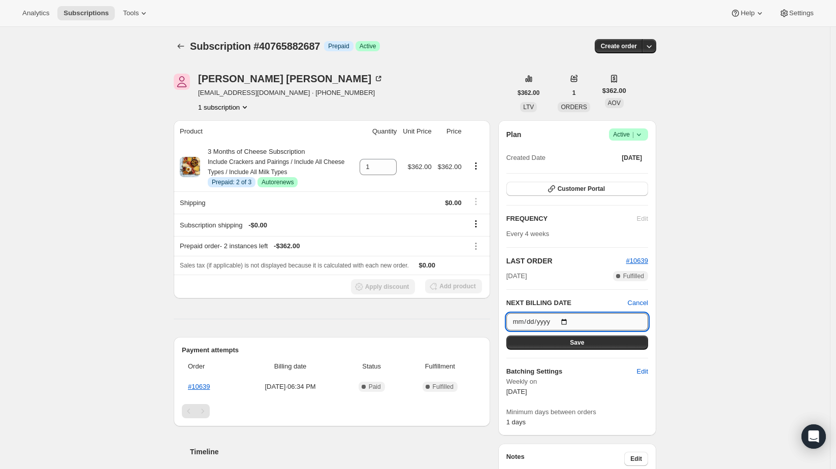
click at [569, 320] on input "[DATE]" at bounding box center [578, 321] width 142 height 17
type input "[DATE]"
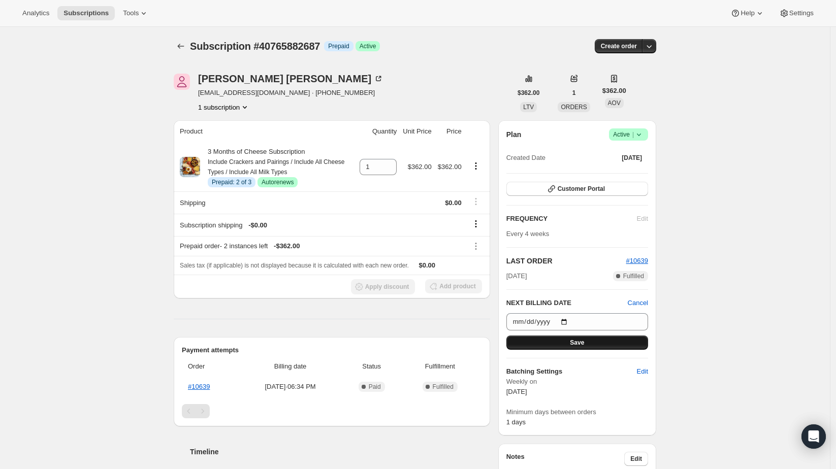
click at [587, 340] on button "Save" at bounding box center [578, 343] width 142 height 14
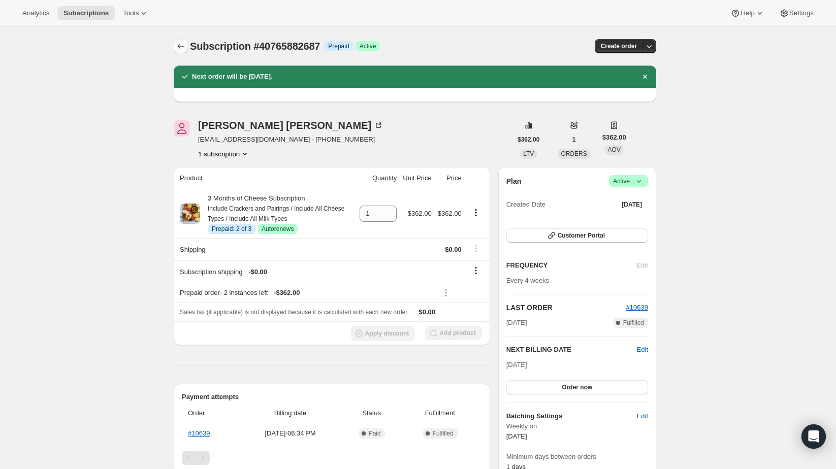
click at [184, 48] on icon "Subscriptions" at bounding box center [181, 46] width 10 height 10
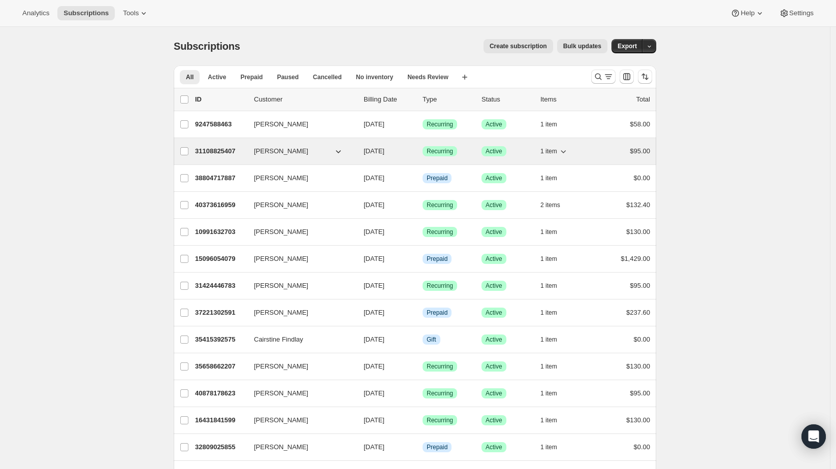
click at [298, 152] on span "[PERSON_NAME]" at bounding box center [281, 151] width 54 height 10
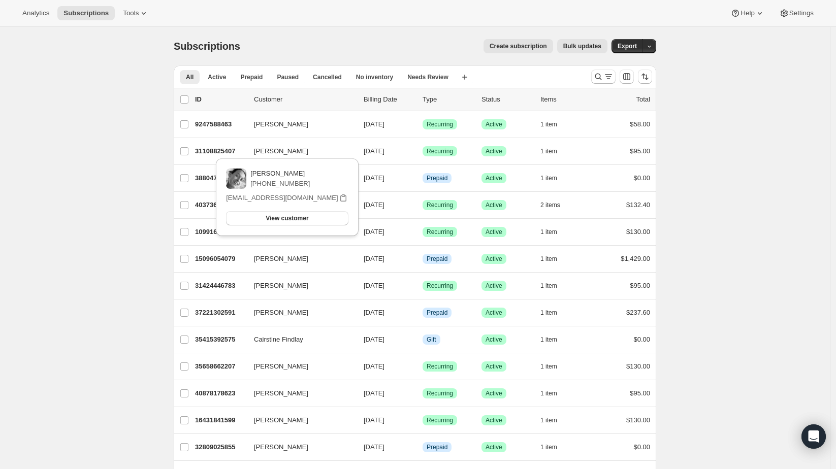
drag, startPoint x: 304, startPoint y: 172, endPoint x: 255, endPoint y: 173, distance: 49.3
click at [255, 173] on div "[PERSON_NAME] [PHONE_NUMBER]" at bounding box center [287, 179] width 122 height 20
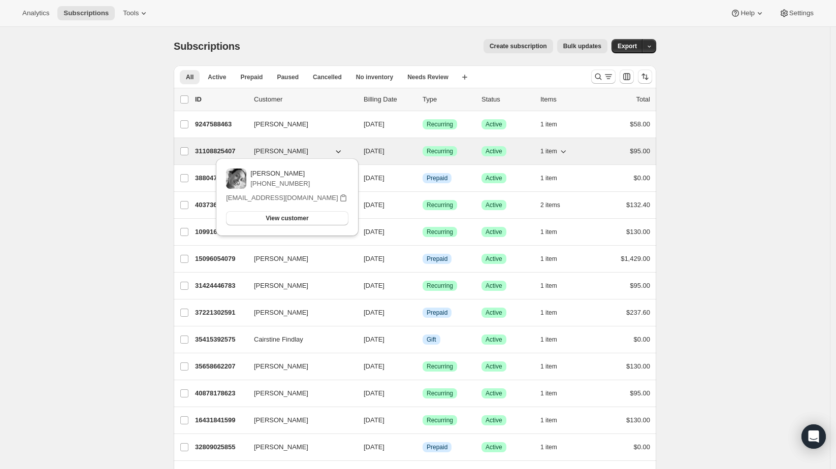
click at [212, 155] on p "31108825407" at bounding box center [220, 151] width 51 height 10
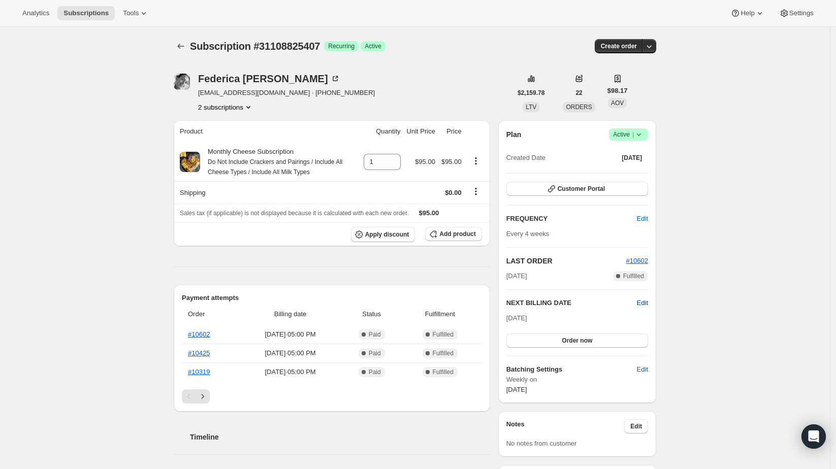
click at [646, 304] on span "Edit" at bounding box center [642, 303] width 11 height 10
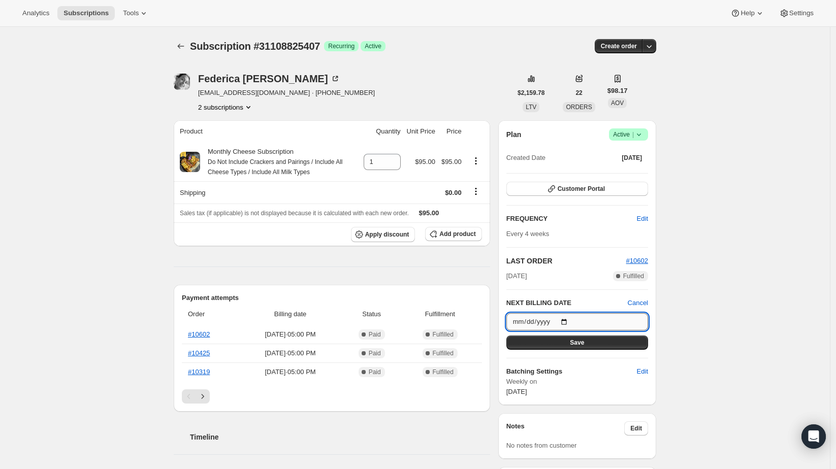
click at [568, 320] on input "[DATE]" at bounding box center [578, 321] width 142 height 17
type input "[DATE]"
click at [569, 342] on button "Save" at bounding box center [578, 343] width 142 height 14
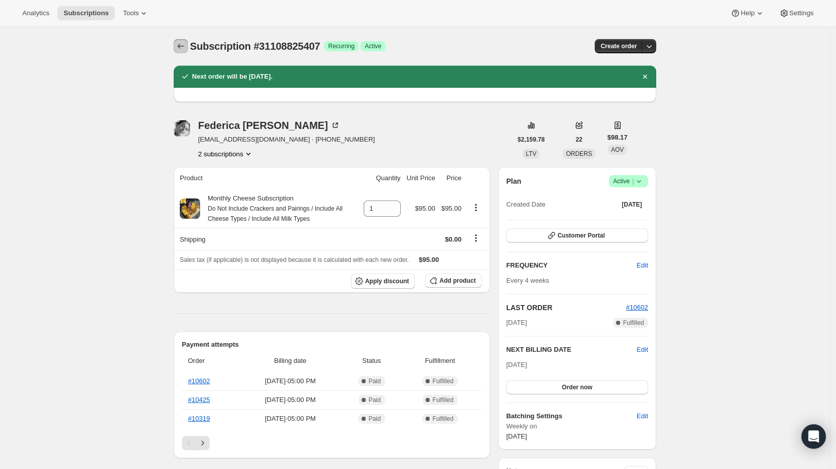
click at [181, 46] on icon "Subscriptions" at bounding box center [181, 46] width 7 height 5
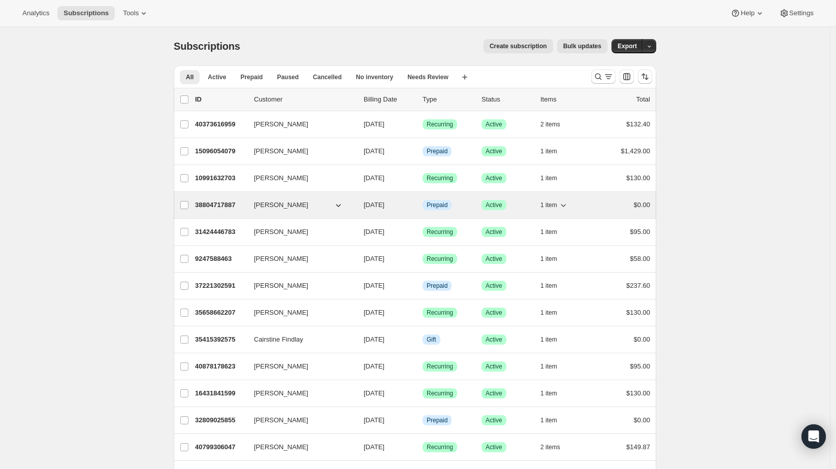
click at [333, 204] on button "[PERSON_NAME]" at bounding box center [299, 205] width 102 height 16
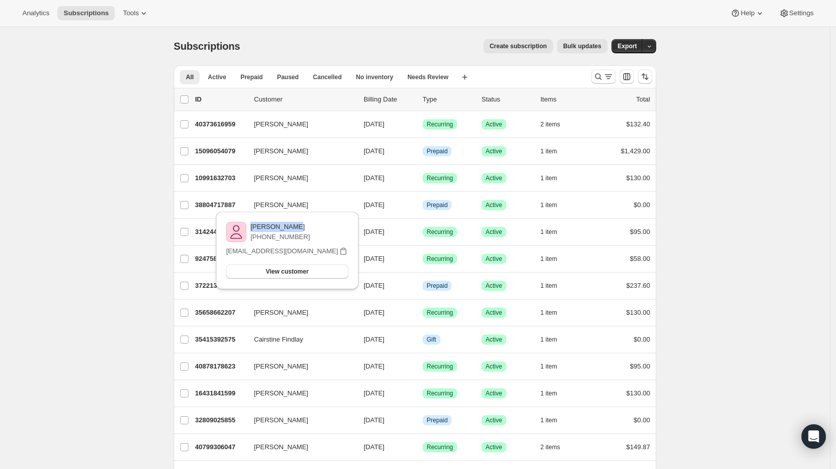
drag, startPoint x: 289, startPoint y: 229, endPoint x: 255, endPoint y: 229, distance: 33.5
click at [255, 229] on div "[PERSON_NAME] [PHONE_NUMBER]" at bounding box center [287, 232] width 122 height 20
copy p "[PERSON_NAME]"
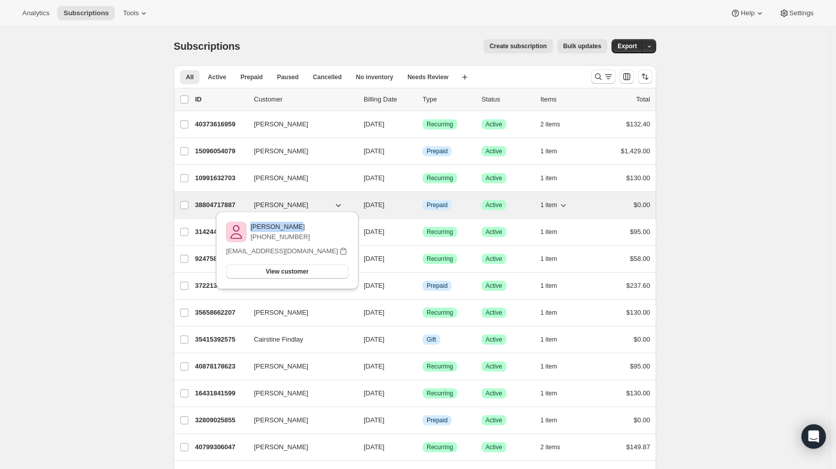
click at [216, 203] on p "38804717887" at bounding box center [220, 205] width 51 height 10
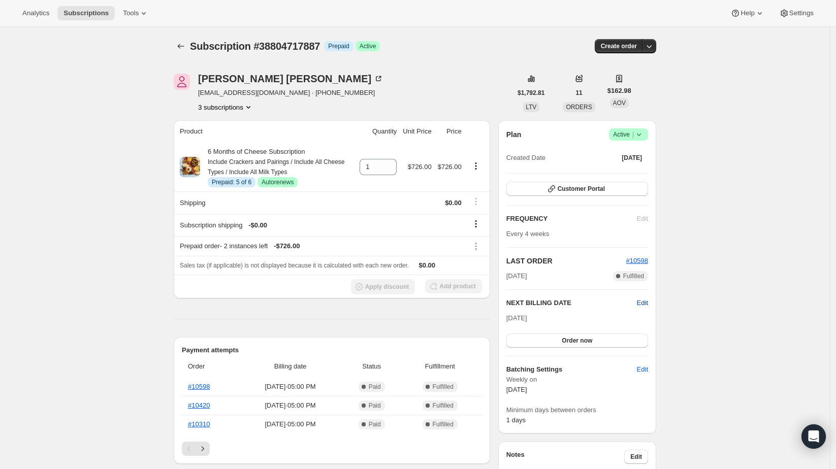
click at [642, 299] on span "Edit" at bounding box center [642, 303] width 11 height 10
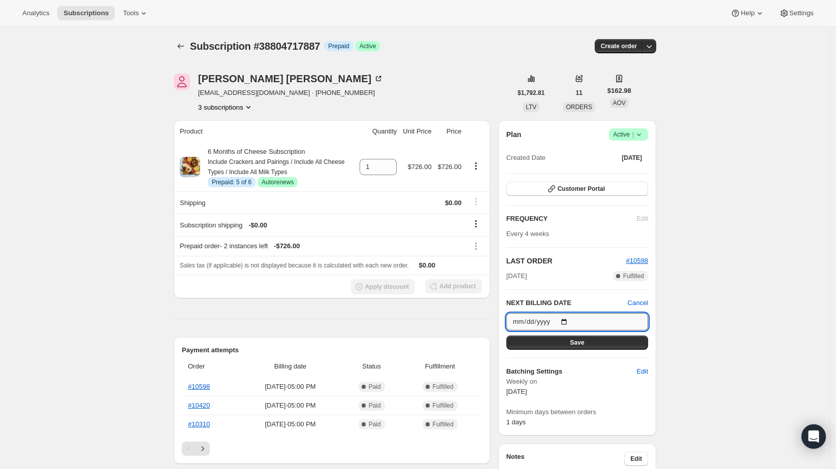
click at [567, 319] on input "[DATE]" at bounding box center [578, 321] width 142 height 17
type input "[DATE]"
click at [567, 339] on button "Save" at bounding box center [578, 343] width 142 height 14
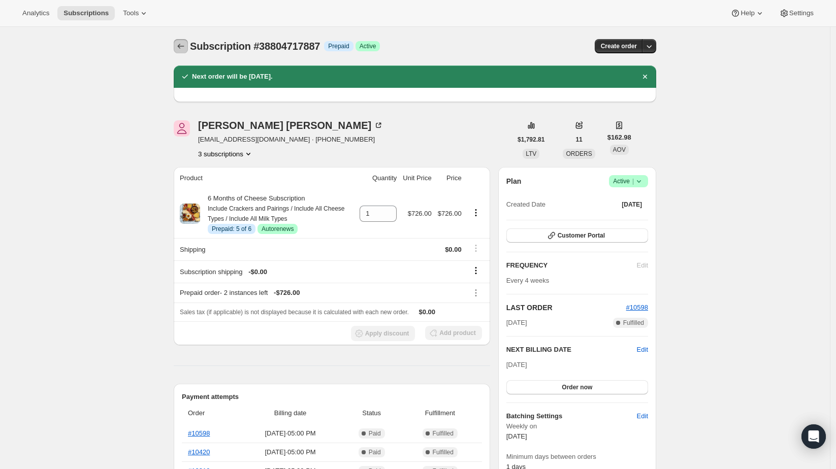
click at [183, 47] on icon "Subscriptions" at bounding box center [181, 46] width 10 height 10
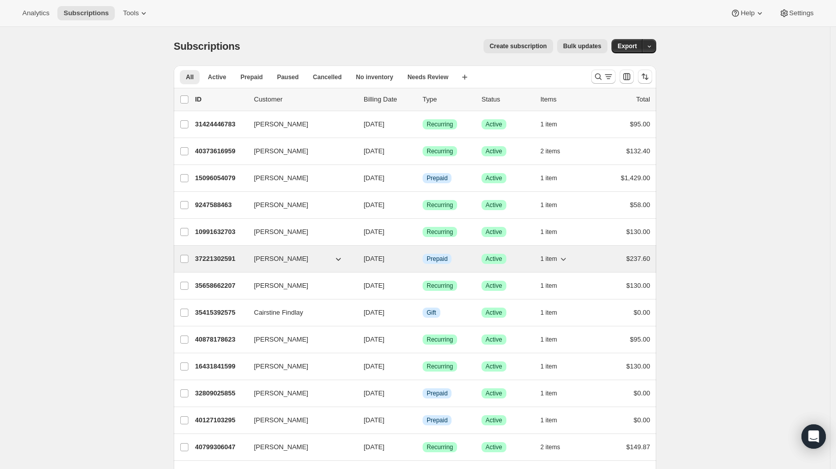
click at [342, 260] on icon "button" at bounding box center [338, 259] width 10 height 10
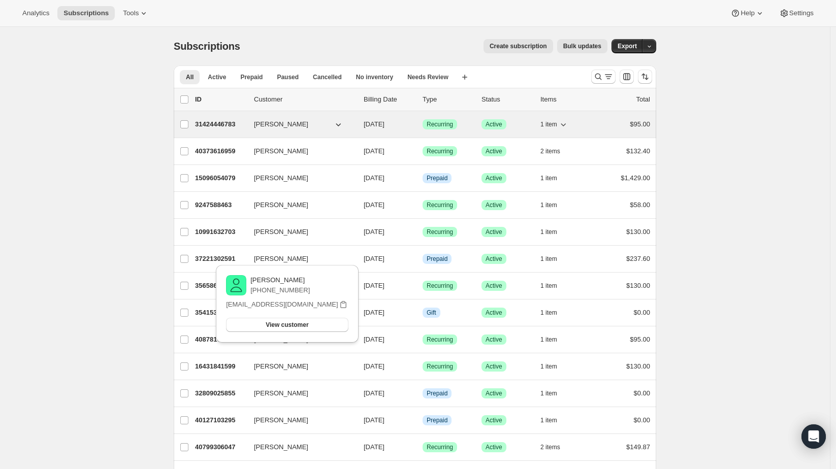
click at [342, 123] on icon "button" at bounding box center [338, 124] width 10 height 10
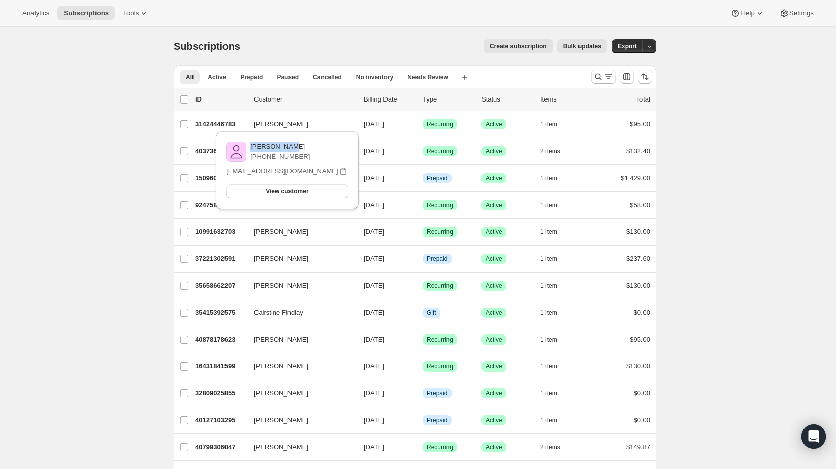
drag, startPoint x: 292, startPoint y: 147, endPoint x: 257, endPoint y: 147, distance: 35.6
click at [257, 147] on p "[PERSON_NAME]" at bounding box center [279, 147] width 59 height 10
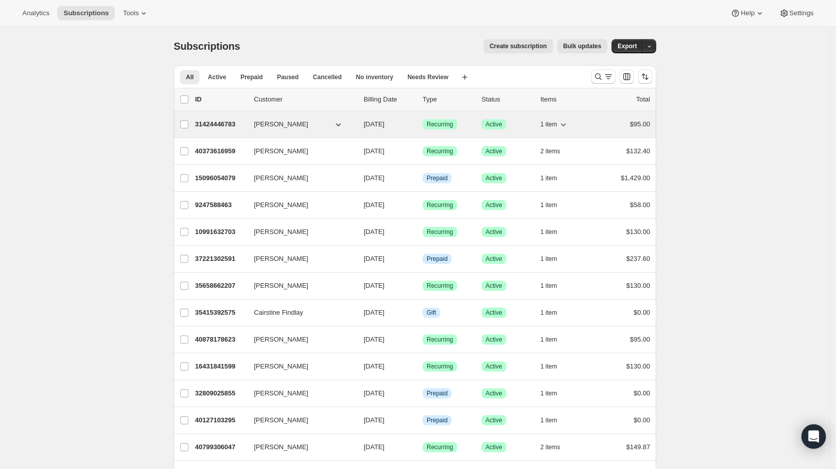
click at [341, 121] on icon "button" at bounding box center [338, 124] width 10 height 10
click at [554, 123] on span "1 item" at bounding box center [549, 124] width 17 height 8
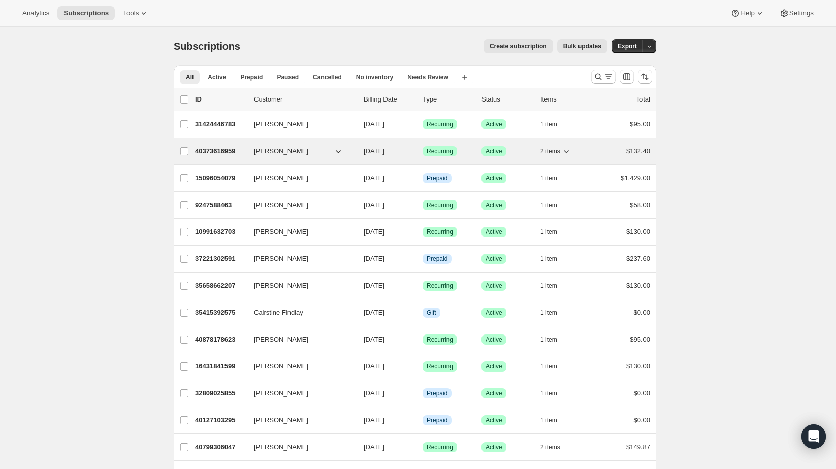
click at [557, 148] on span "2 items" at bounding box center [551, 151] width 20 height 8
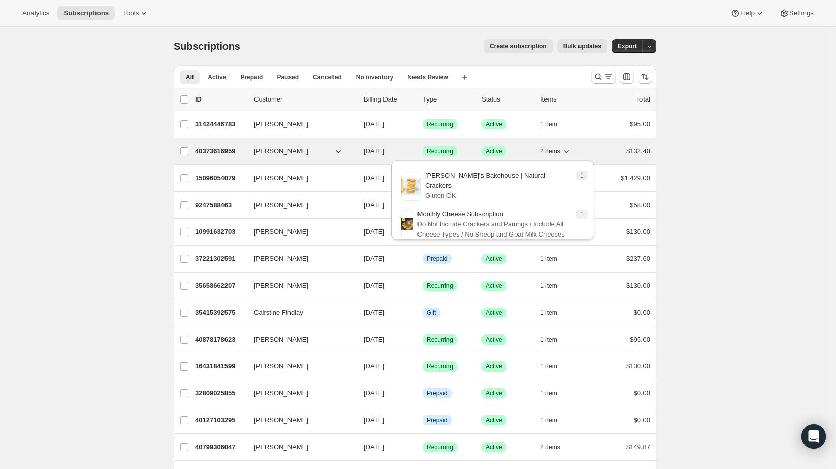
click at [557, 148] on span "2 items" at bounding box center [551, 151] width 20 height 8
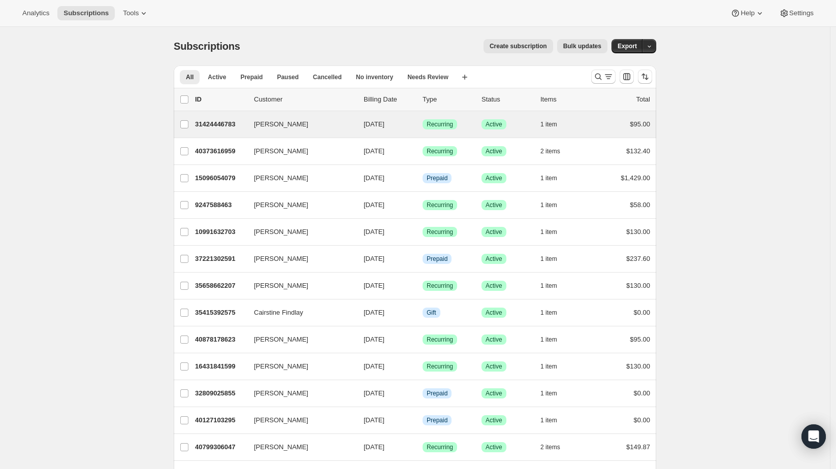
click at [558, 132] on div "[PERSON_NAME] 31424446783 [PERSON_NAME] [DATE] Success Recurring Success Active…" at bounding box center [415, 124] width 483 height 26
click at [557, 125] on span "1 item" at bounding box center [549, 124] width 17 height 8
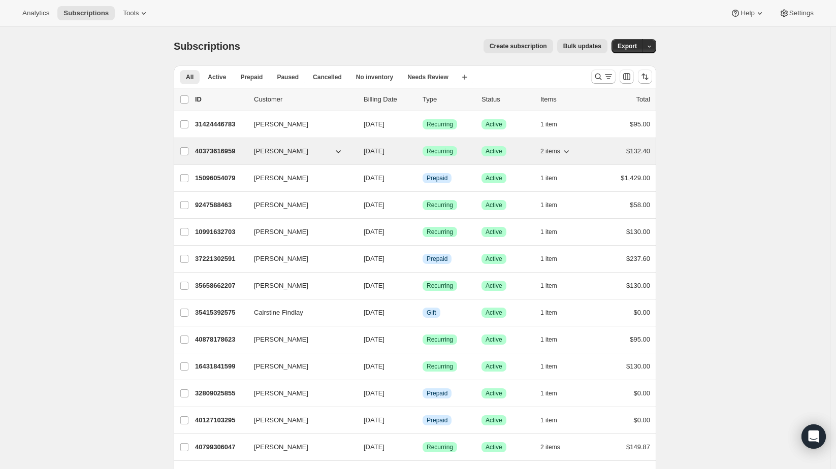
click at [560, 149] on span "2 items" at bounding box center [551, 151] width 20 height 8
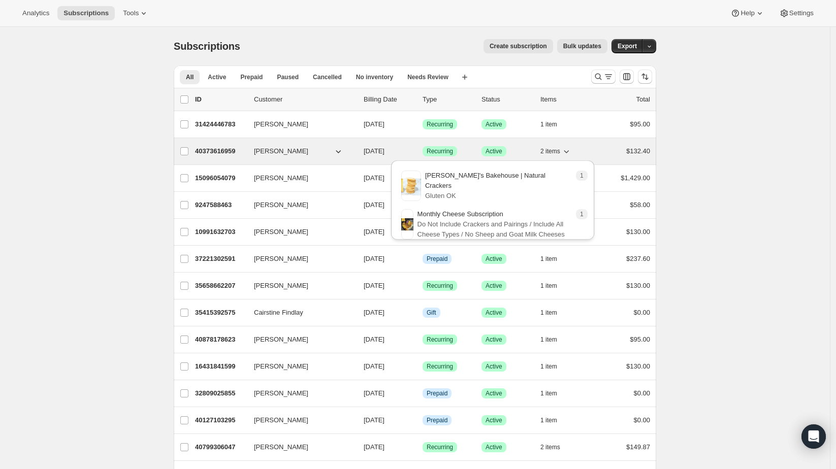
click at [560, 149] on span "2 items" at bounding box center [551, 151] width 20 height 8
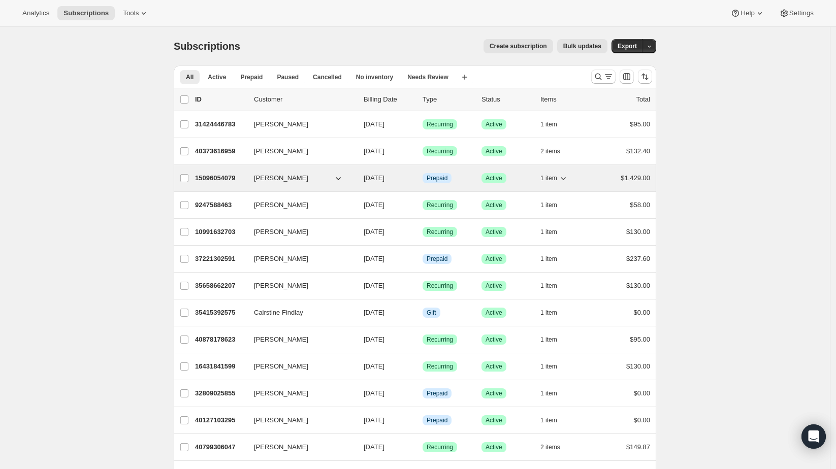
click at [562, 171] on button "1 item" at bounding box center [555, 178] width 28 height 14
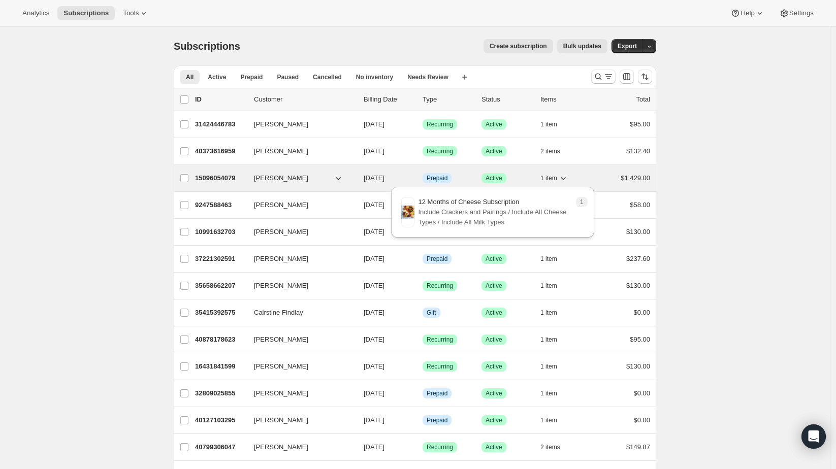
click at [562, 171] on button "1 item" at bounding box center [555, 178] width 28 height 14
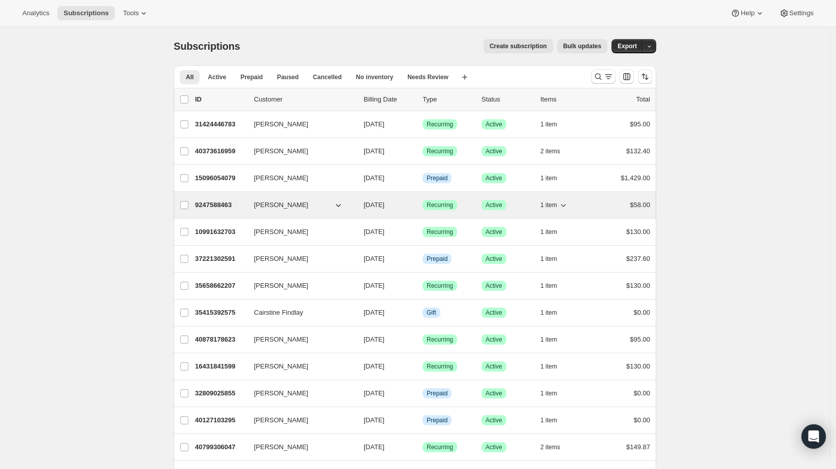
click at [553, 204] on span "1 item" at bounding box center [549, 205] width 17 height 8
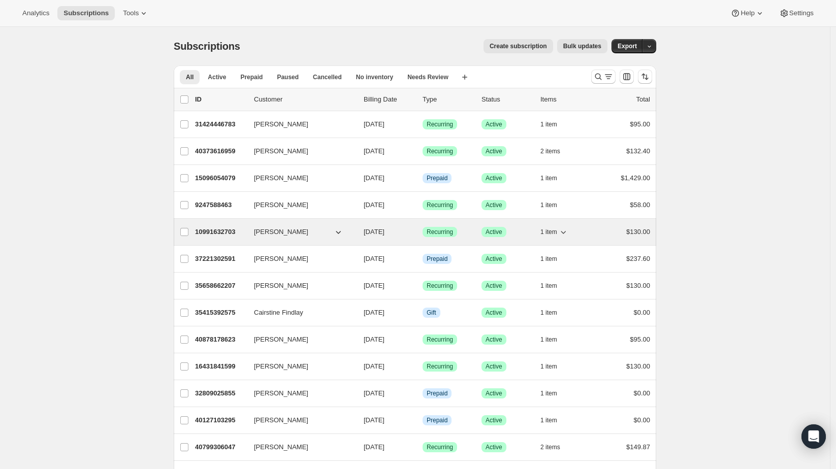
click at [560, 231] on button "1 item" at bounding box center [555, 232] width 28 height 14
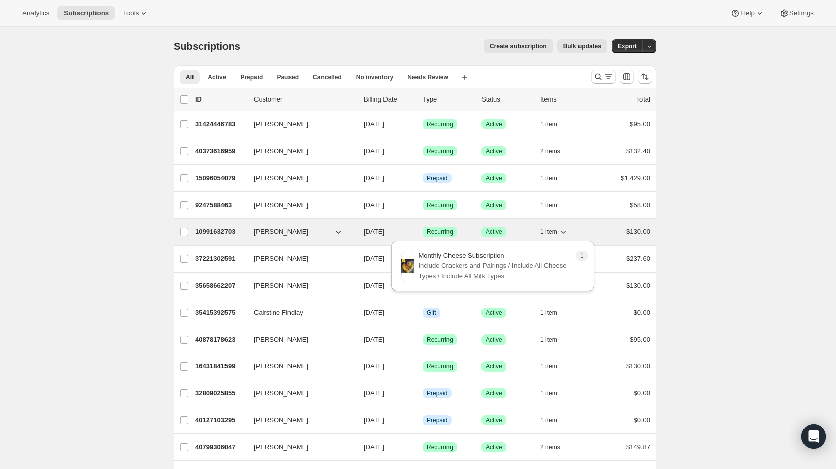
click at [557, 230] on span "1 item" at bounding box center [549, 232] width 17 height 8
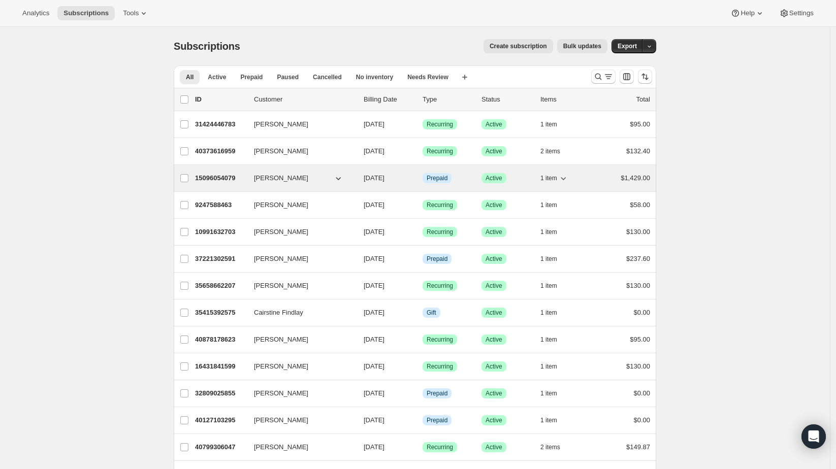
click at [553, 174] on span "1 item" at bounding box center [549, 178] width 17 height 8
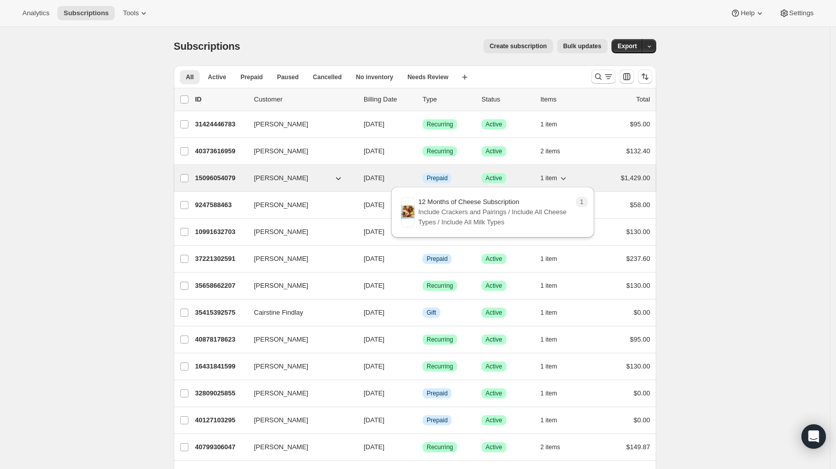
click at [553, 174] on span "1 item" at bounding box center [549, 178] width 17 height 8
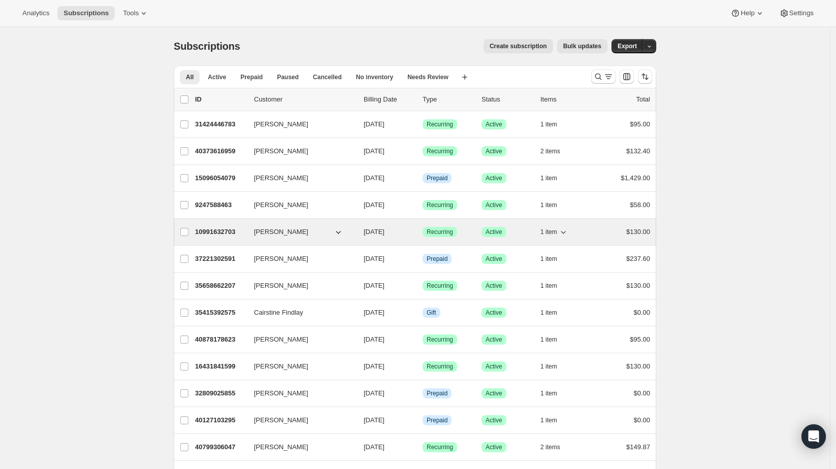
click at [553, 232] on span "1 item" at bounding box center [549, 232] width 17 height 8
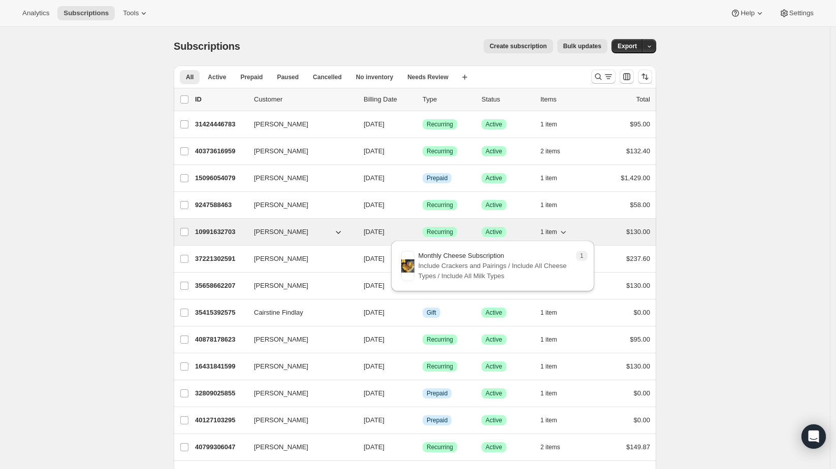
click at [553, 232] on span "1 item" at bounding box center [549, 232] width 17 height 8
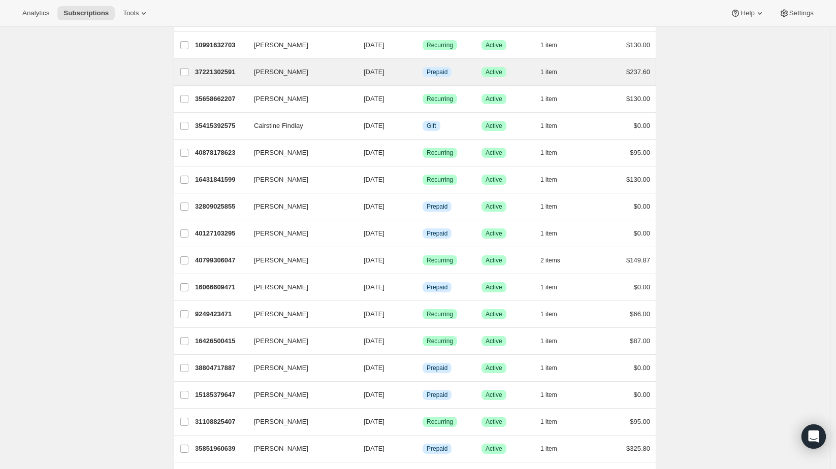
scroll to position [226, 0]
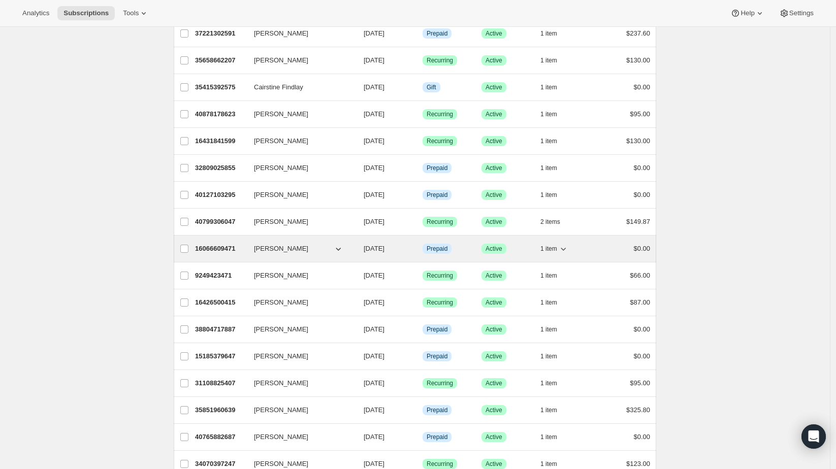
click at [225, 247] on p "16066609471" at bounding box center [220, 249] width 51 height 10
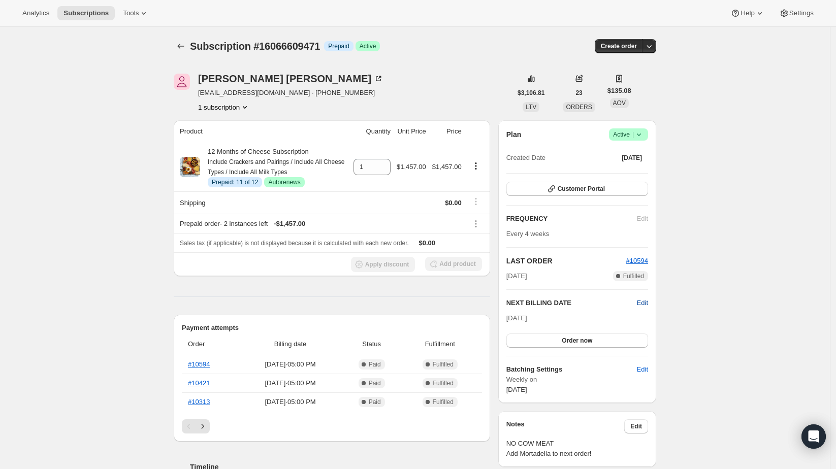
click at [646, 301] on span "Edit" at bounding box center [642, 303] width 11 height 10
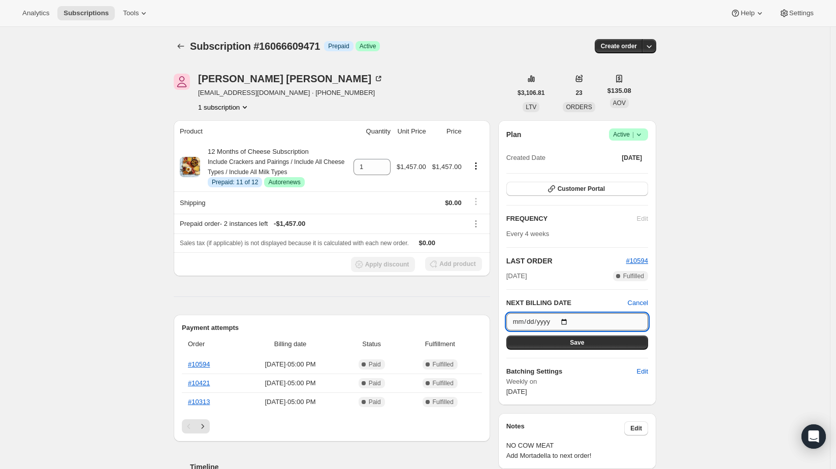
click at [568, 318] on input "[DATE]" at bounding box center [578, 321] width 142 height 17
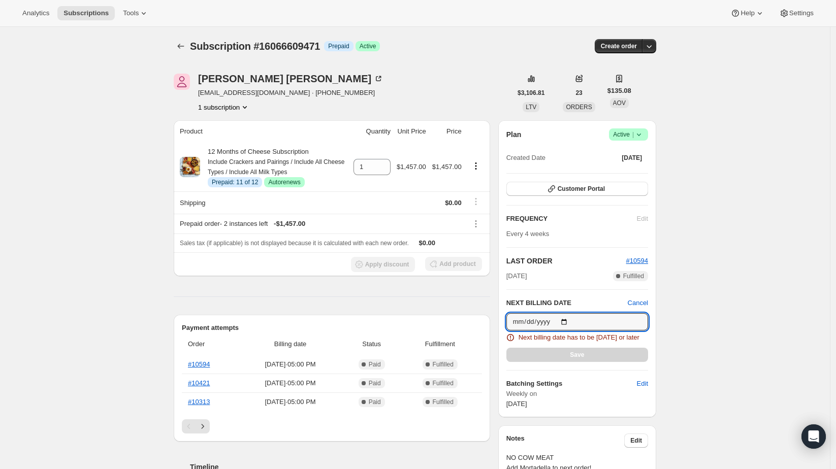
type input "[DATE]"
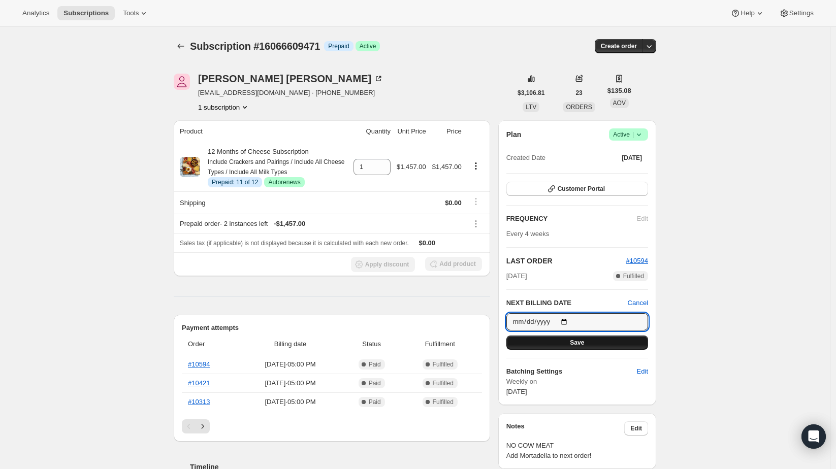
click at [592, 340] on button "Save" at bounding box center [578, 343] width 142 height 14
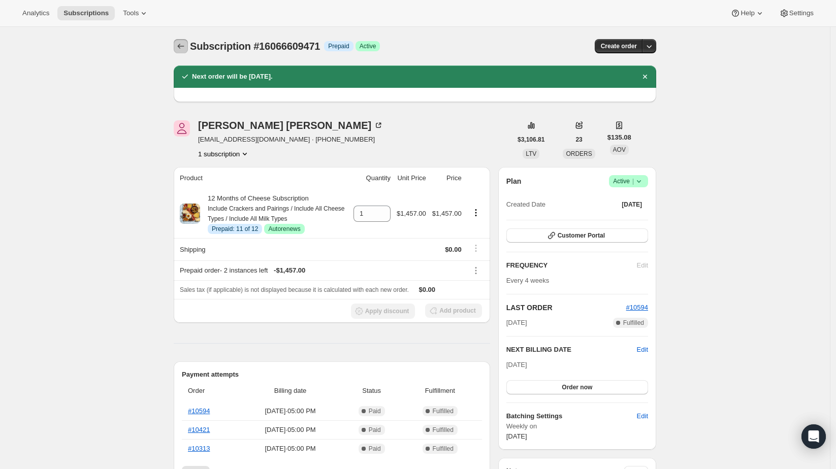
click at [180, 48] on icon "Subscriptions" at bounding box center [181, 46] width 10 height 10
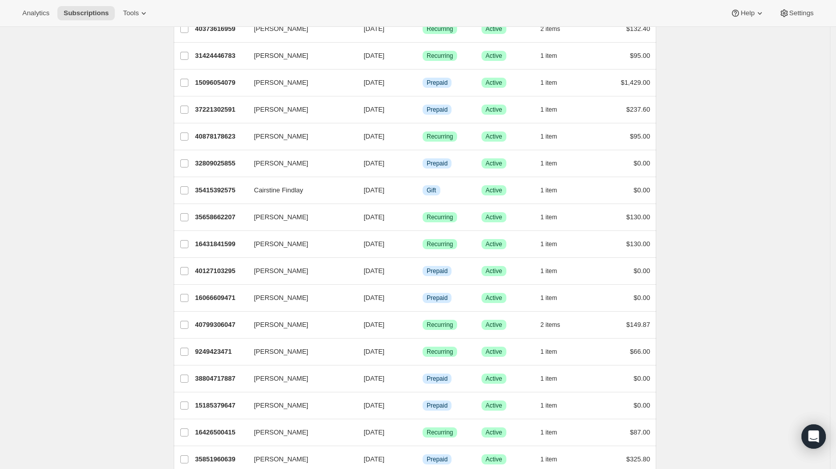
scroll to position [169, 0]
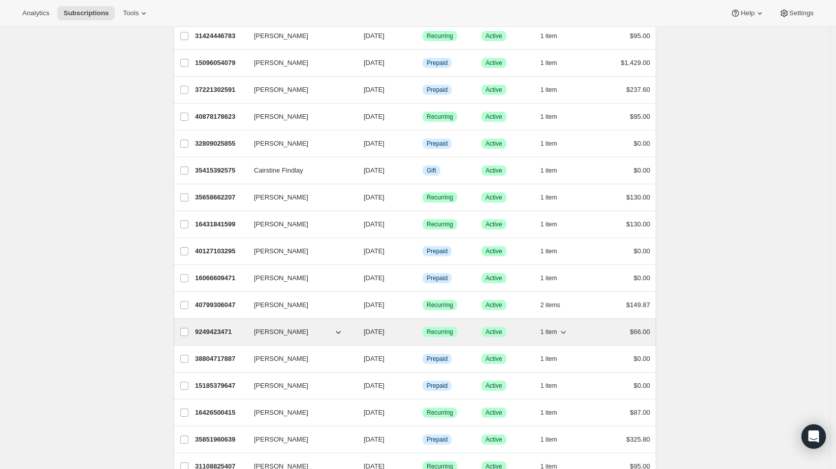
click at [214, 330] on p "9249423471" at bounding box center [220, 332] width 51 height 10
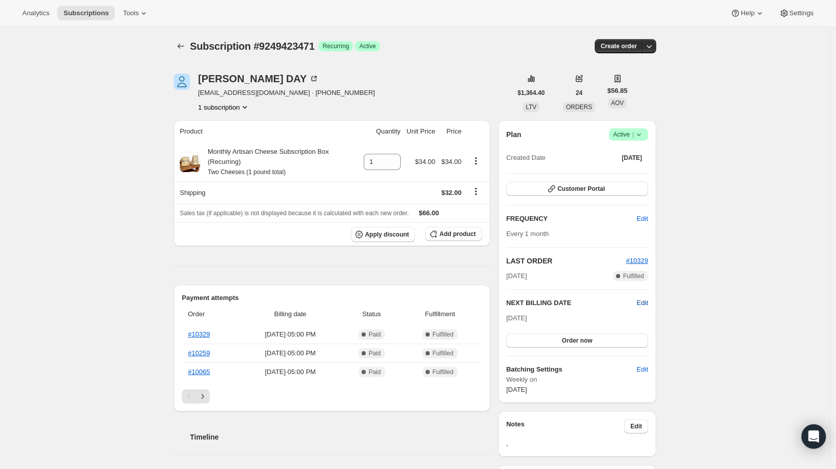
click at [642, 298] on span "Edit" at bounding box center [642, 303] width 11 height 10
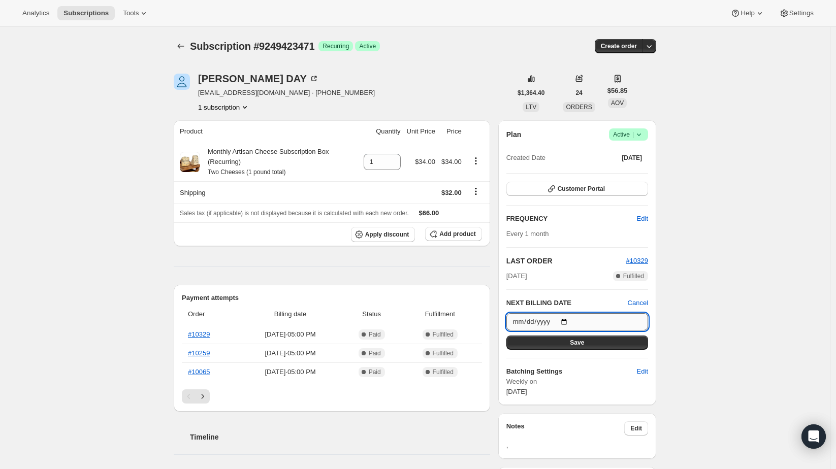
click at [570, 317] on input "[DATE]" at bounding box center [578, 321] width 142 height 17
type input "[DATE]"
click at [575, 339] on span "Save" at bounding box center [577, 343] width 14 height 8
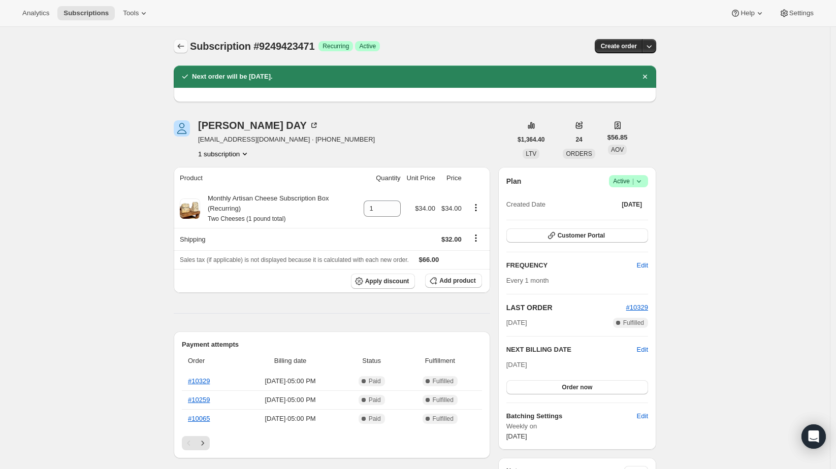
click at [182, 47] on icon "Subscriptions" at bounding box center [181, 46] width 10 height 10
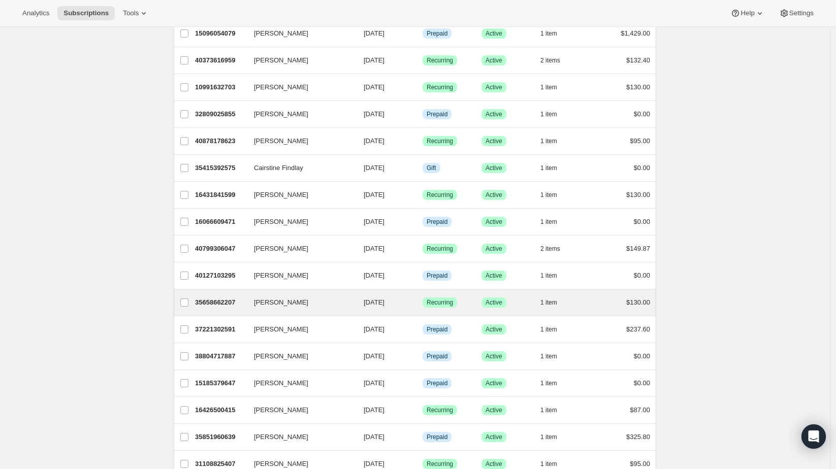
scroll to position [226, 0]
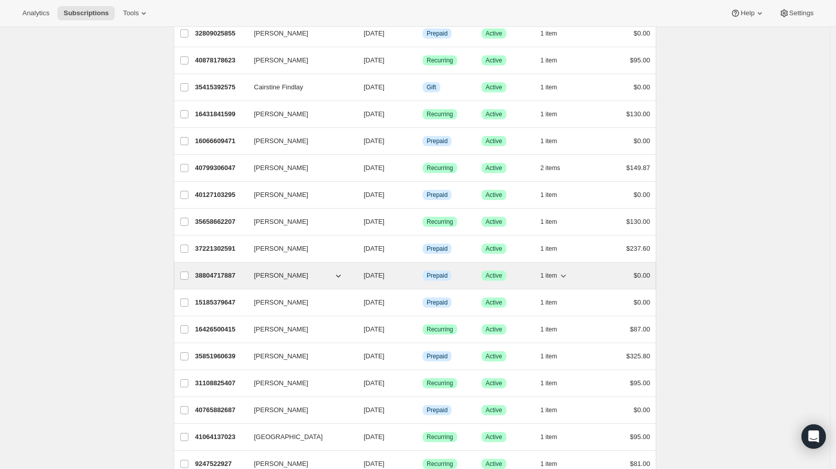
click at [205, 273] on p "38804717887" at bounding box center [220, 276] width 51 height 10
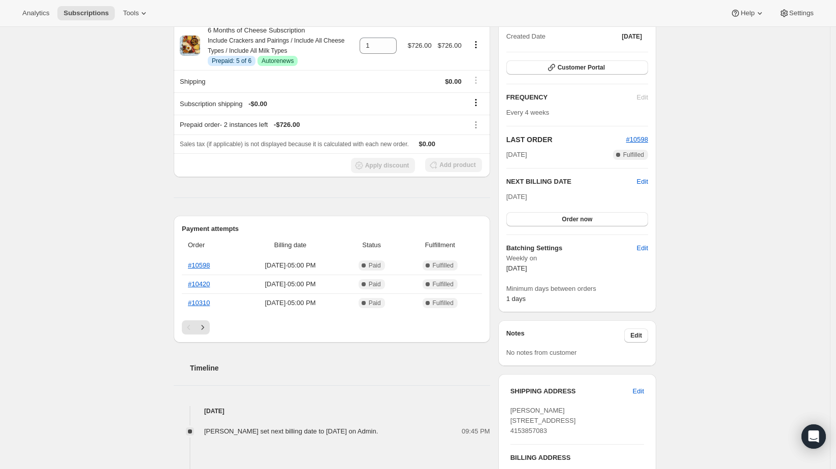
scroll to position [113, 0]
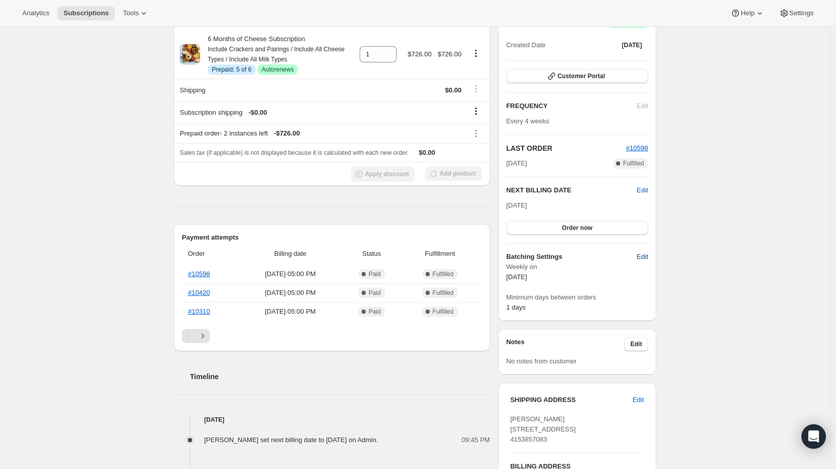
click at [647, 254] on span "Edit" at bounding box center [642, 257] width 11 height 10
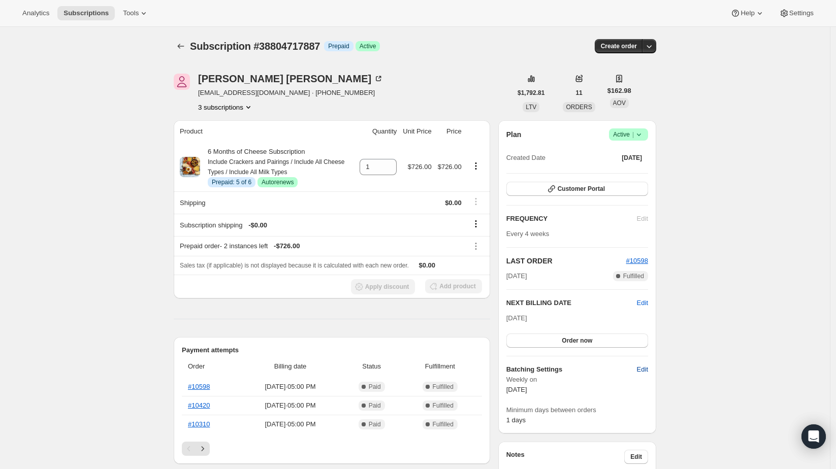
select select "WEEKDAY"
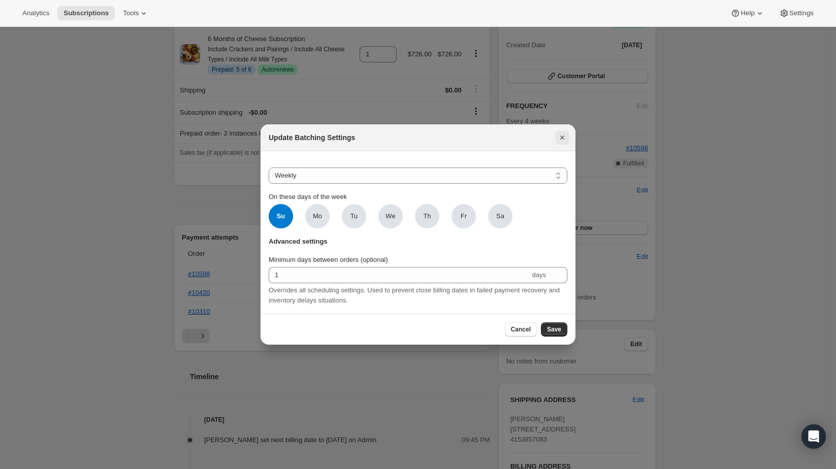
click at [565, 138] on icon "Close" at bounding box center [562, 138] width 10 height 10
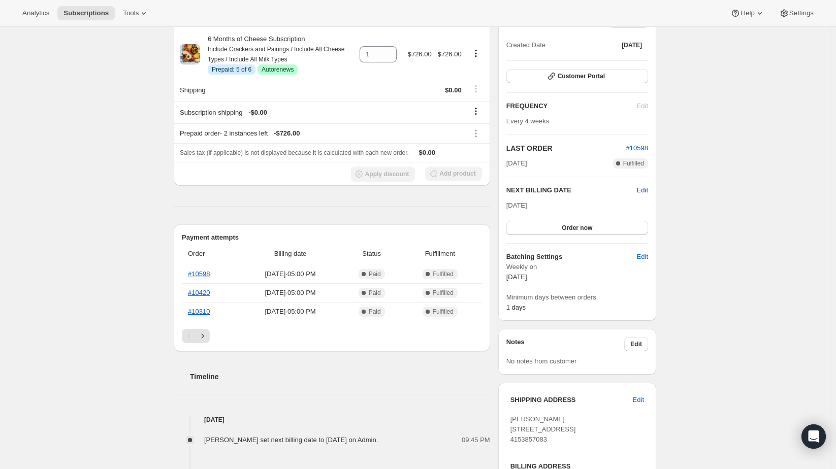
click at [645, 190] on span "Edit" at bounding box center [642, 190] width 11 height 10
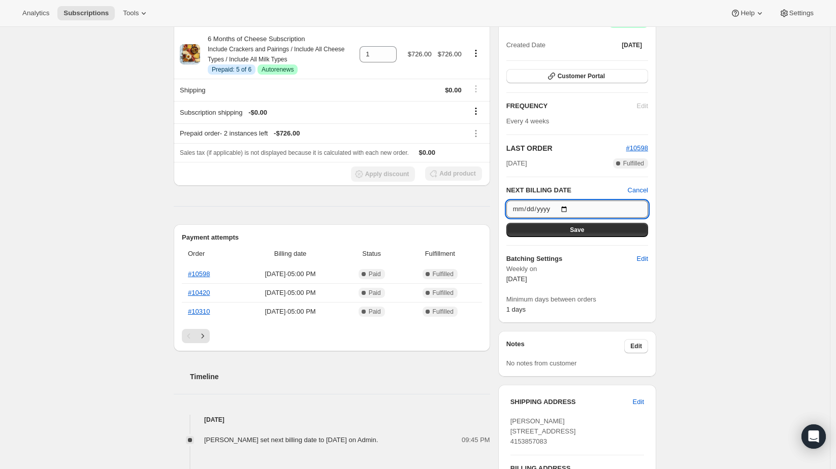
click at [568, 206] on input "[DATE]" at bounding box center [578, 209] width 142 height 17
type input "[DATE]"
click at [554, 232] on button "Save" at bounding box center [578, 230] width 142 height 14
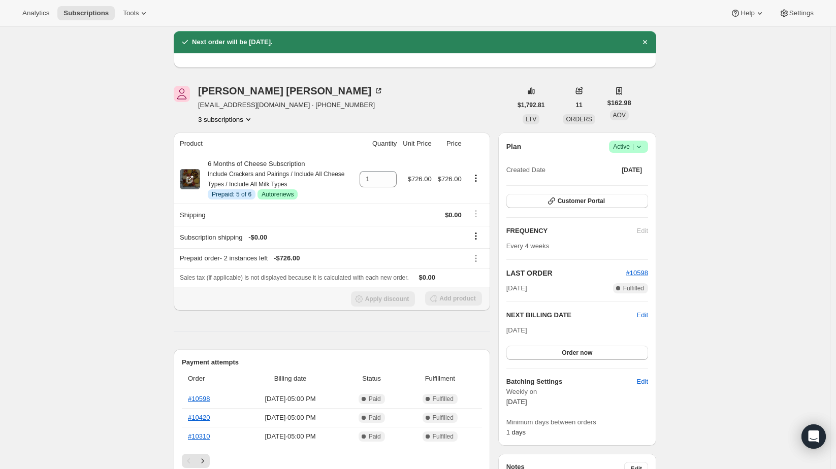
scroll to position [0, 0]
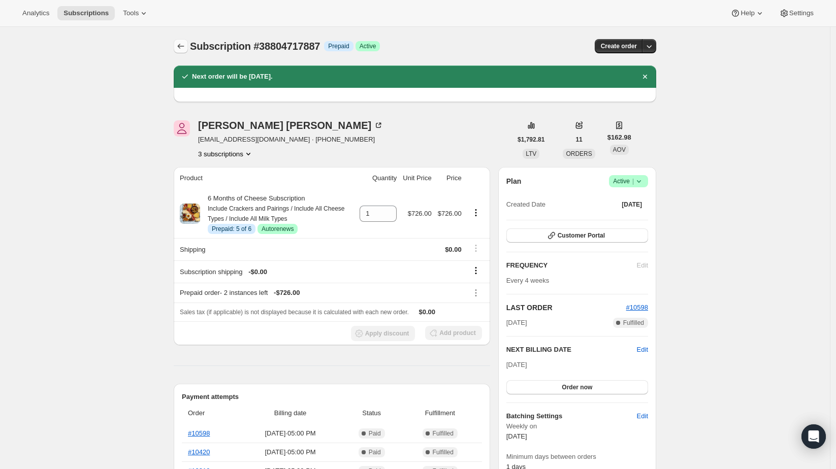
click at [183, 47] on icon "Subscriptions" at bounding box center [181, 46] width 10 height 10
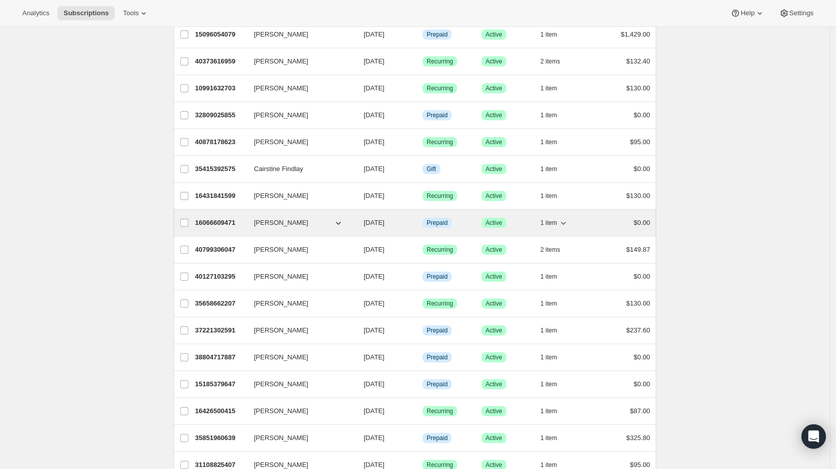
scroll to position [226, 0]
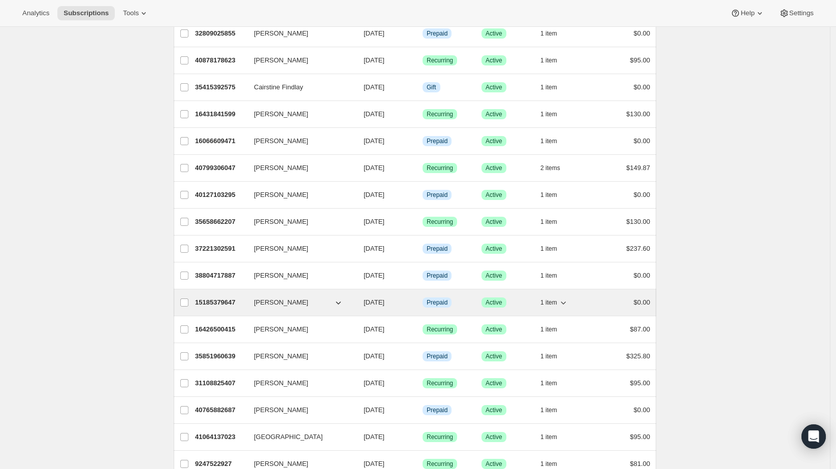
click at [219, 300] on p "15185379647" at bounding box center [220, 303] width 51 height 10
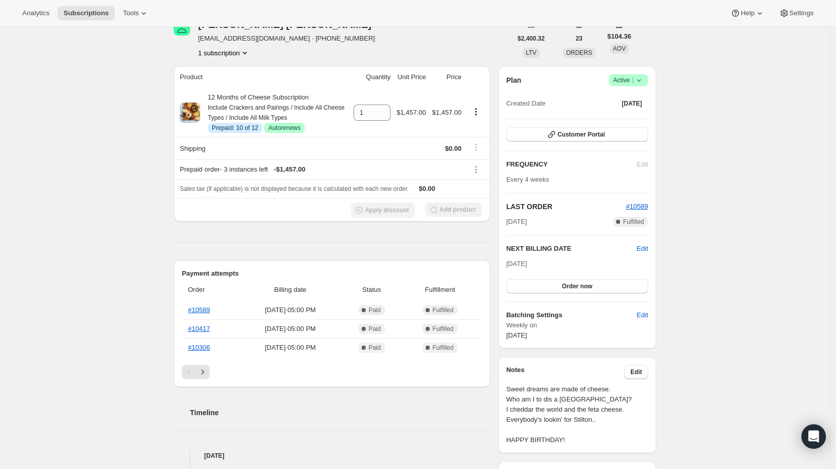
scroll to position [56, 0]
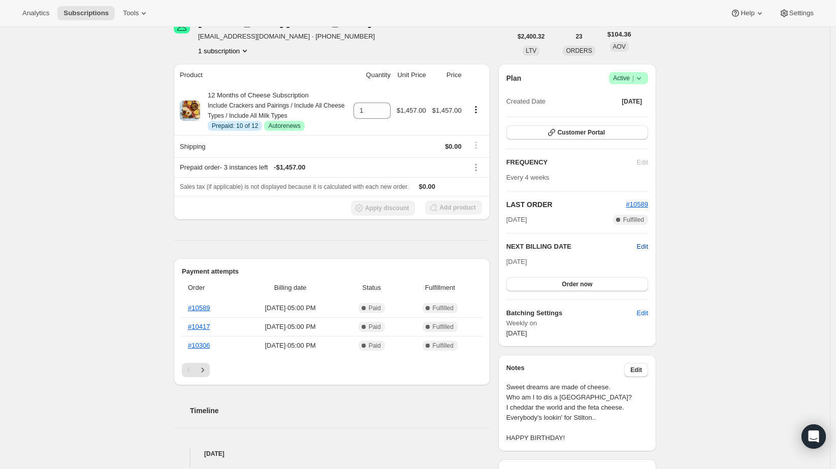
click at [647, 247] on span "Edit" at bounding box center [642, 247] width 11 height 10
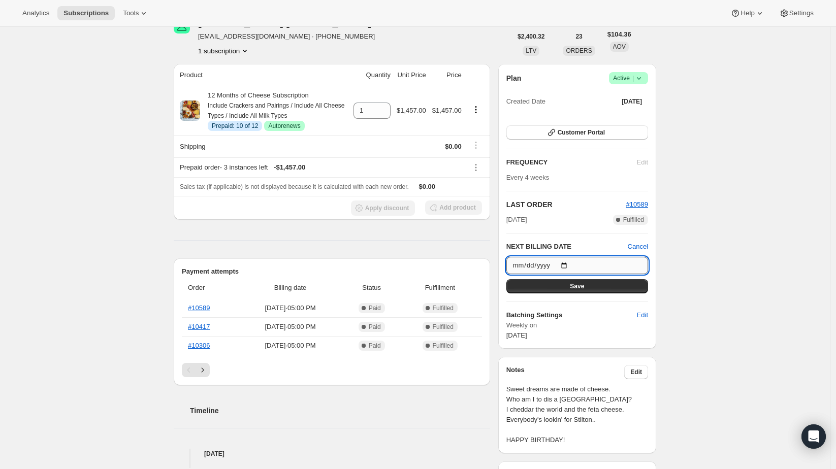
click at [573, 264] on input "[DATE]" at bounding box center [578, 265] width 142 height 17
type input "[DATE]"
click at [548, 280] on button "Save" at bounding box center [578, 286] width 142 height 14
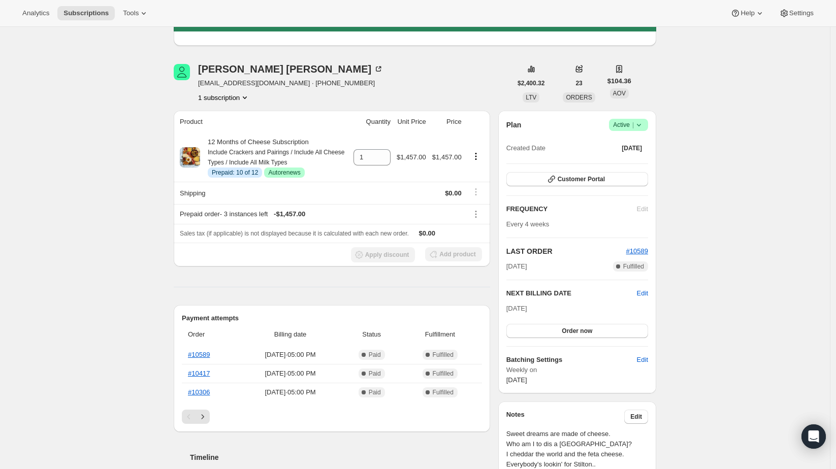
scroll to position [0, 0]
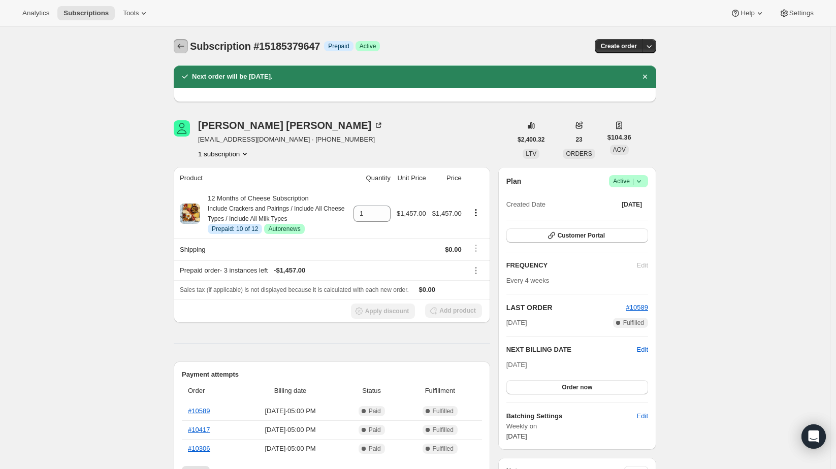
click at [185, 50] on icon "Subscriptions" at bounding box center [181, 46] width 10 height 10
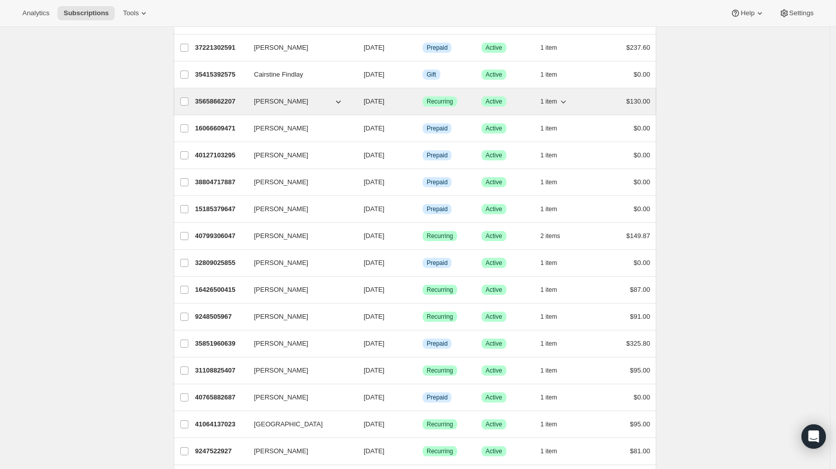
scroll to position [282, 0]
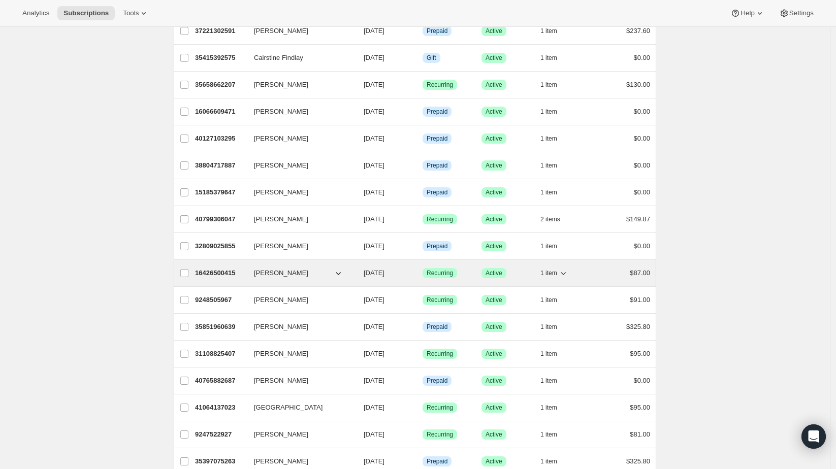
click at [209, 268] on p "16426500415" at bounding box center [220, 273] width 51 height 10
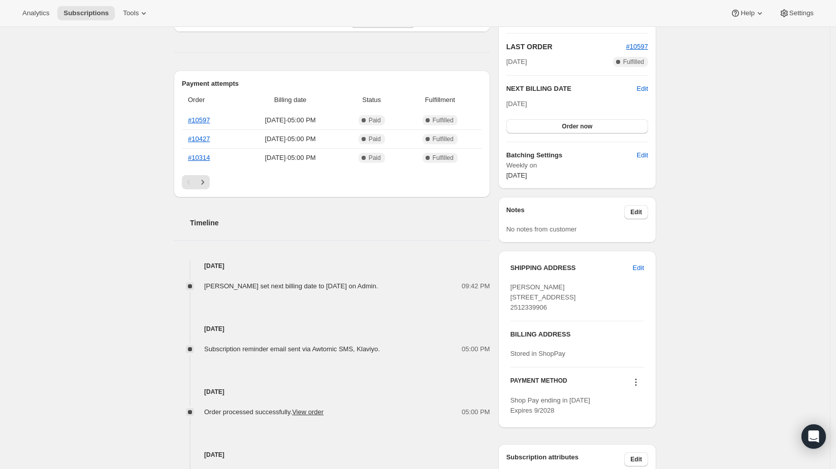
scroll to position [180, 0]
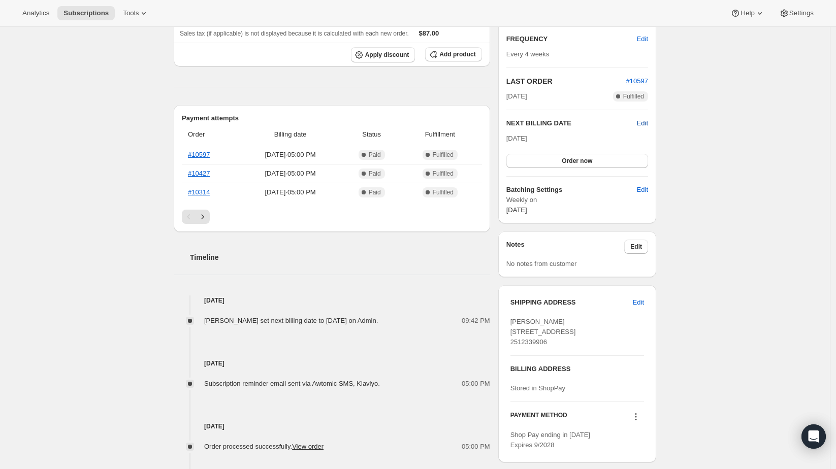
click at [646, 118] on span "Edit" at bounding box center [642, 123] width 11 height 10
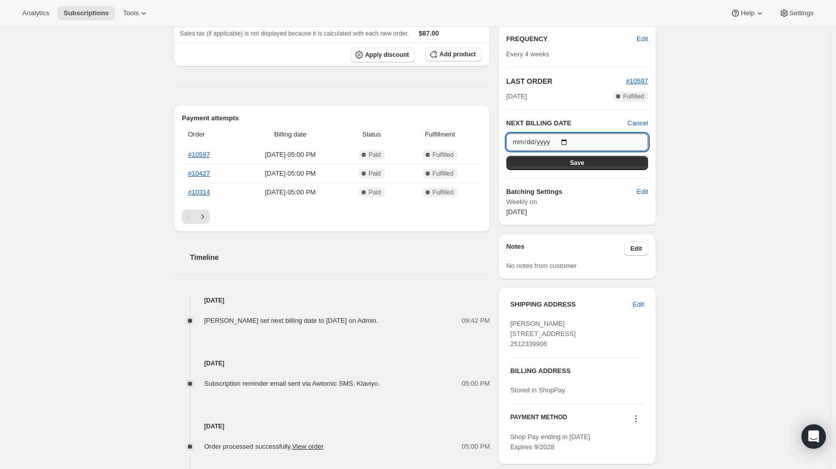
click at [566, 139] on input "[DATE]" at bounding box center [578, 142] width 142 height 17
type input "[DATE]"
click at [564, 159] on button "Save" at bounding box center [578, 163] width 142 height 14
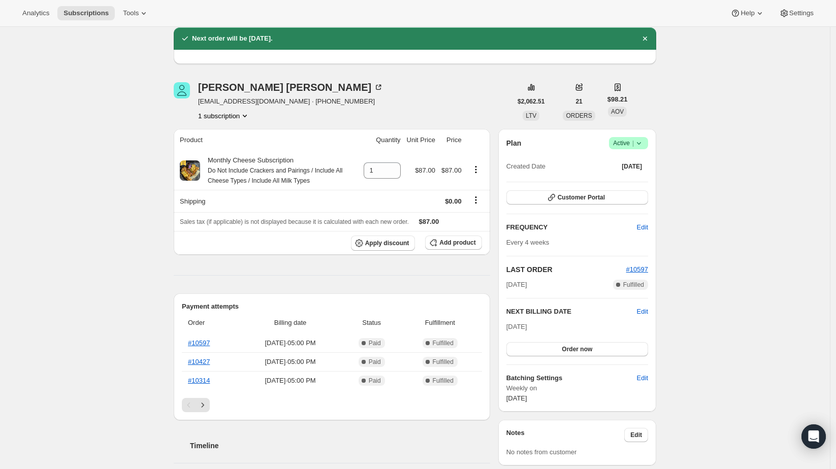
scroll to position [0, 0]
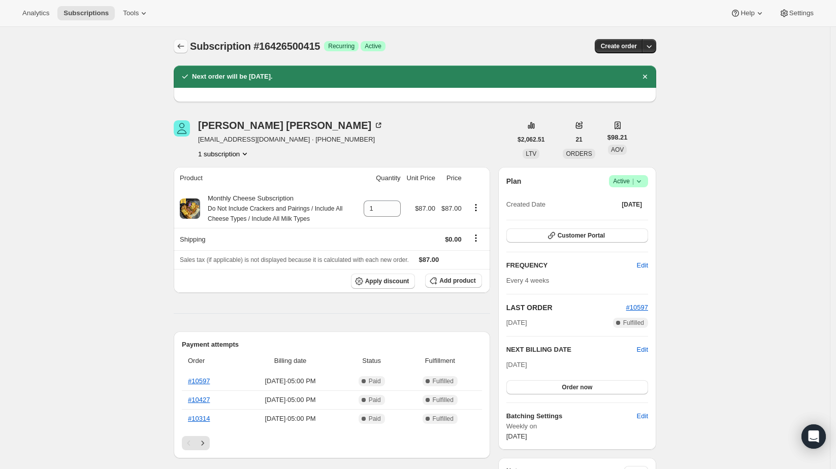
click at [183, 47] on icon "Subscriptions" at bounding box center [181, 46] width 10 height 10
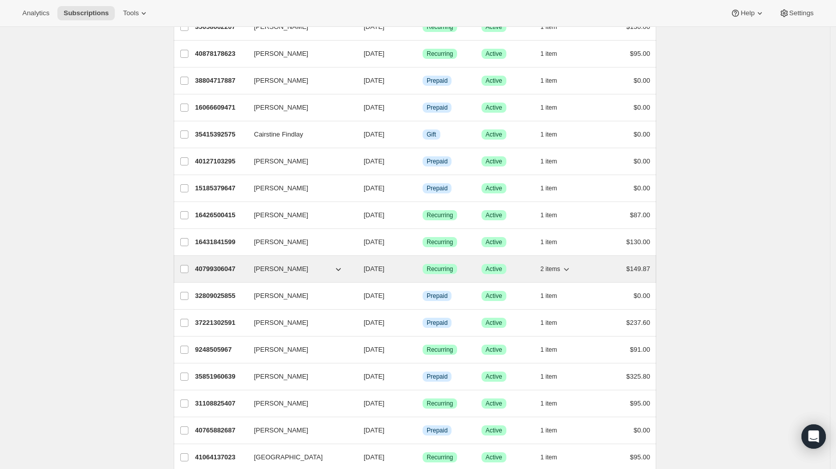
scroll to position [282, 0]
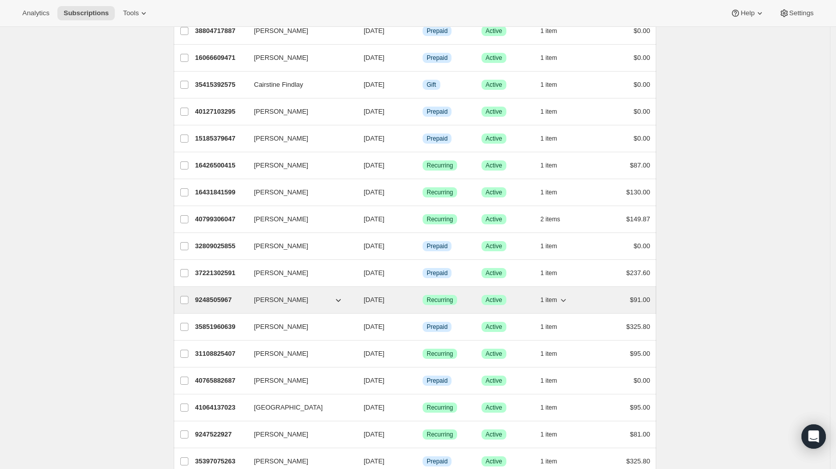
click at [198, 295] on p "9248505967" at bounding box center [220, 300] width 51 height 10
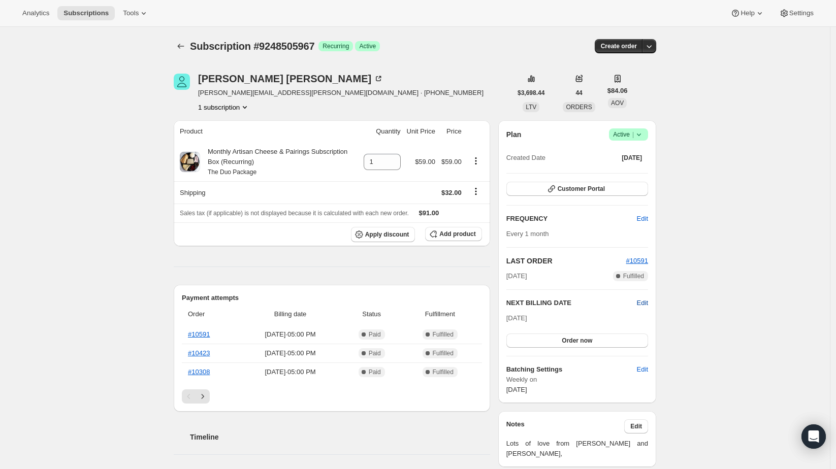
click at [643, 298] on span "Edit" at bounding box center [642, 303] width 11 height 10
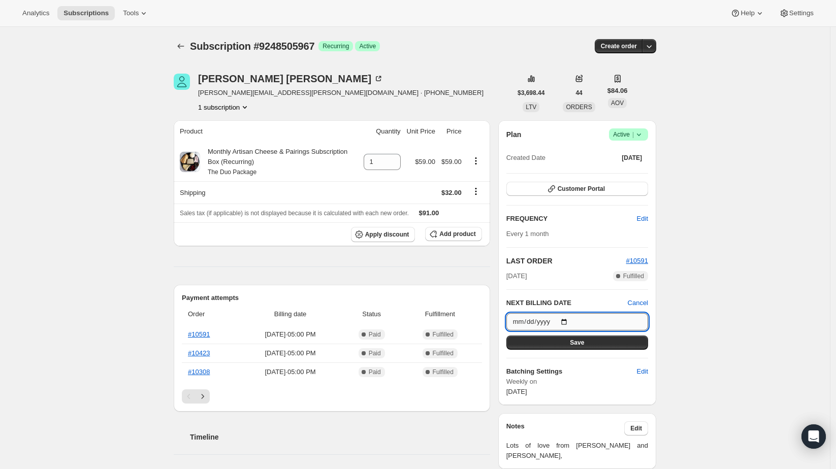
click at [570, 319] on input "[DATE]" at bounding box center [578, 321] width 142 height 17
type input "[DATE]"
click at [551, 340] on button "Save" at bounding box center [578, 343] width 142 height 14
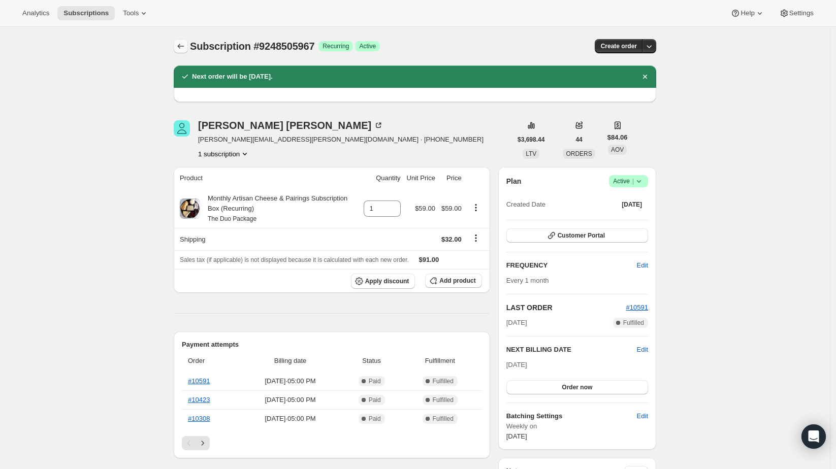
click at [185, 44] on icon "Subscriptions" at bounding box center [181, 46] width 10 height 10
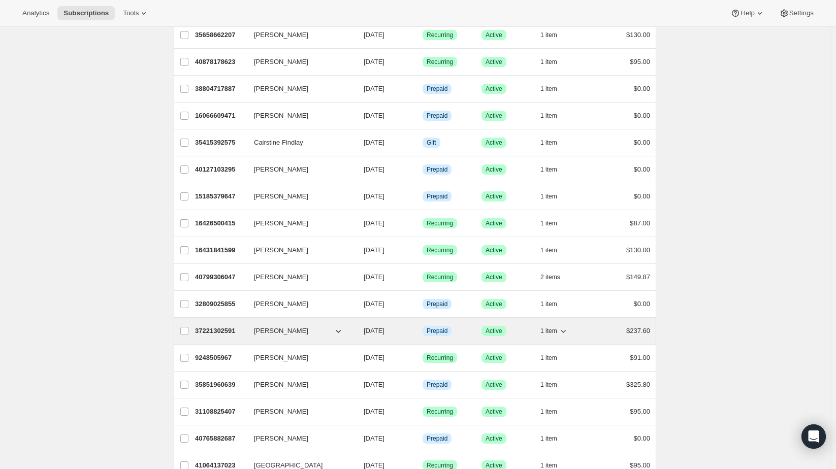
scroll to position [226, 0]
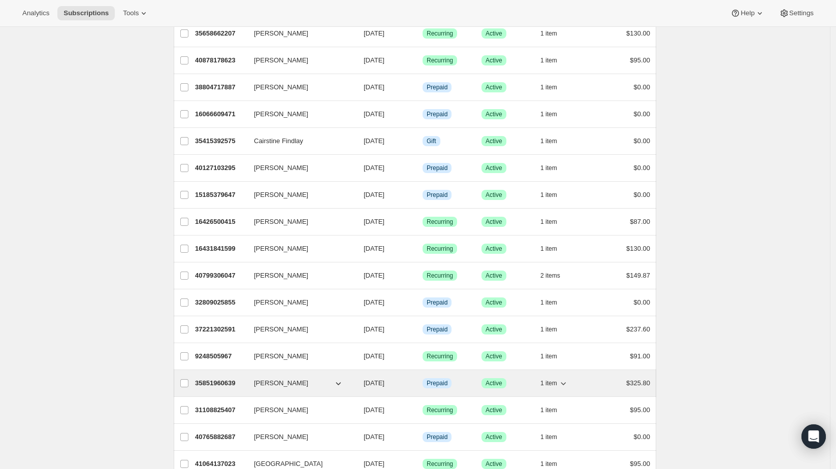
click at [210, 379] on p "35851960639" at bounding box center [220, 384] width 51 height 10
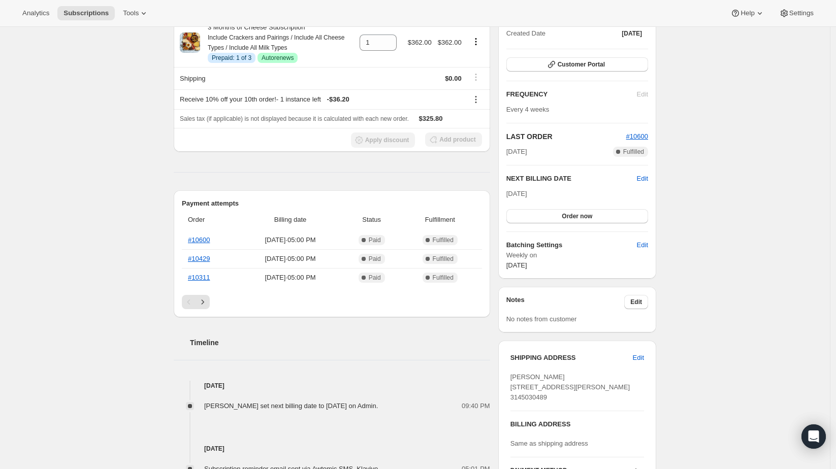
scroll to position [169, 0]
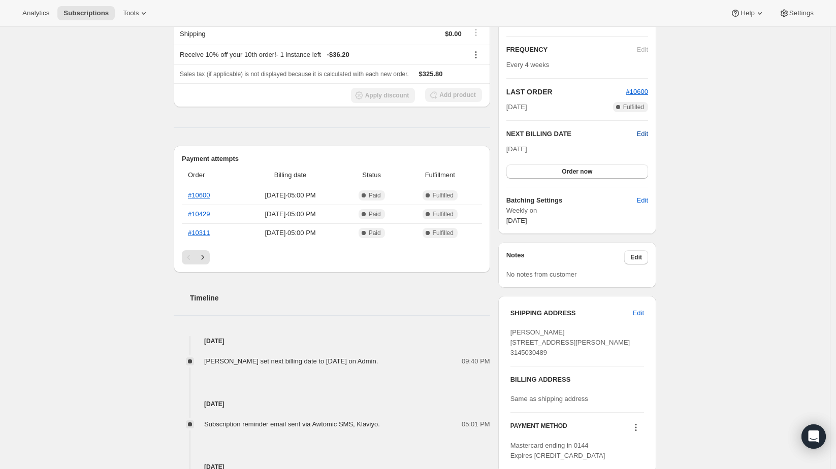
click at [643, 130] on span "Edit" at bounding box center [642, 134] width 11 height 10
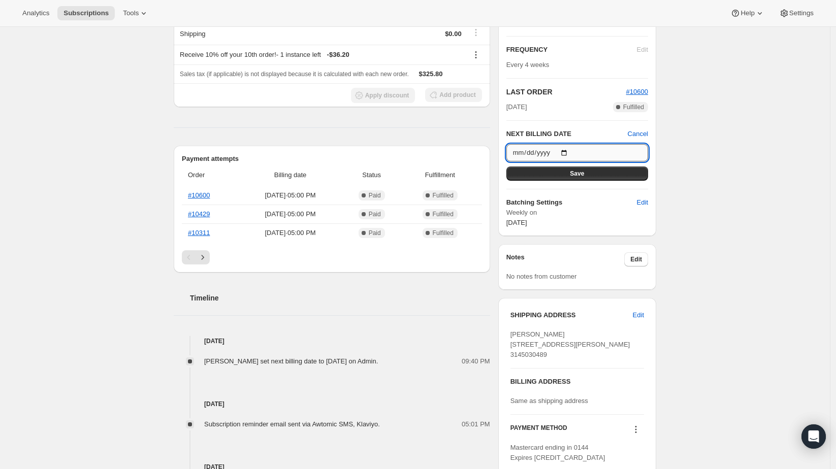
click at [564, 148] on input "[DATE]" at bounding box center [578, 152] width 142 height 17
type input "[DATE]"
click at [547, 171] on button "Save" at bounding box center [578, 174] width 142 height 14
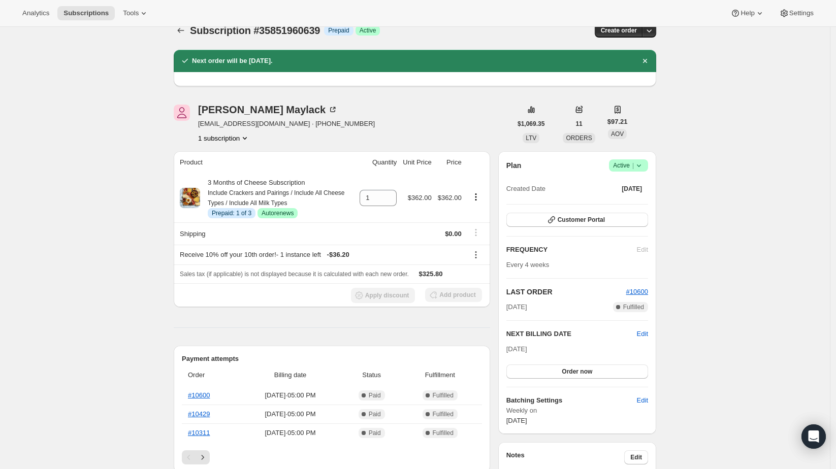
scroll to position [0, 0]
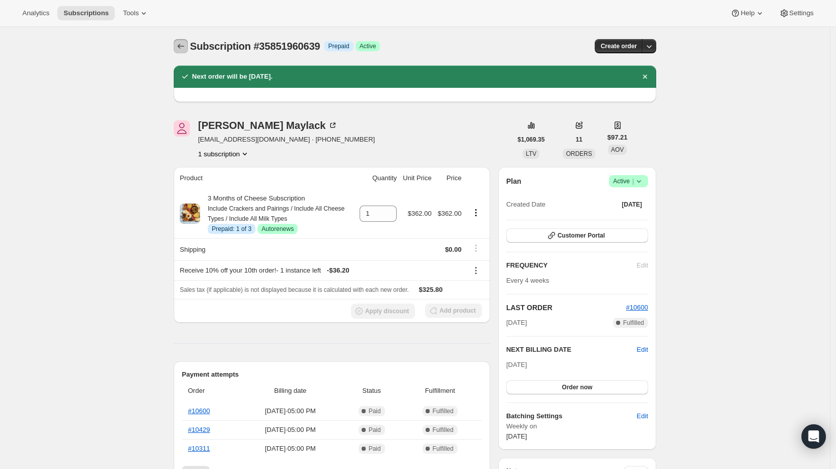
click at [187, 40] on button "Subscriptions" at bounding box center [181, 46] width 14 height 14
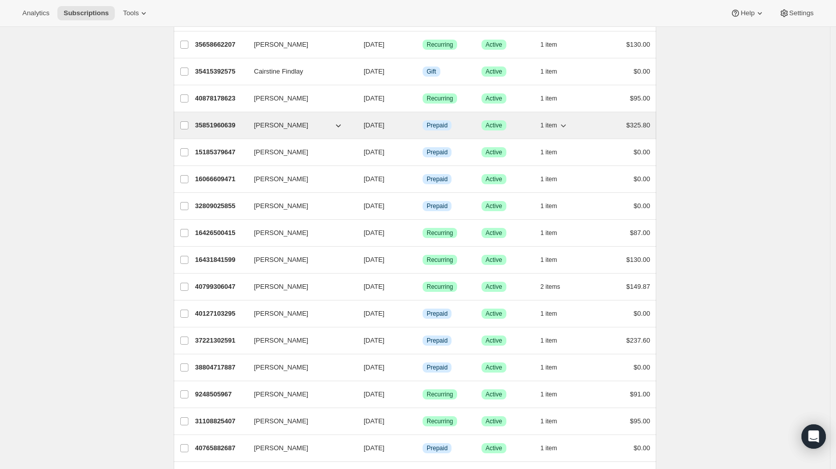
scroll to position [338, 0]
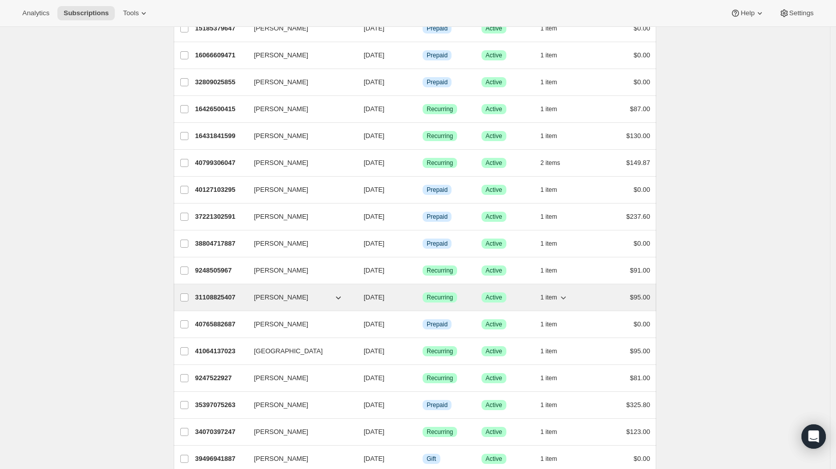
click at [220, 293] on p "31108825407" at bounding box center [220, 298] width 51 height 10
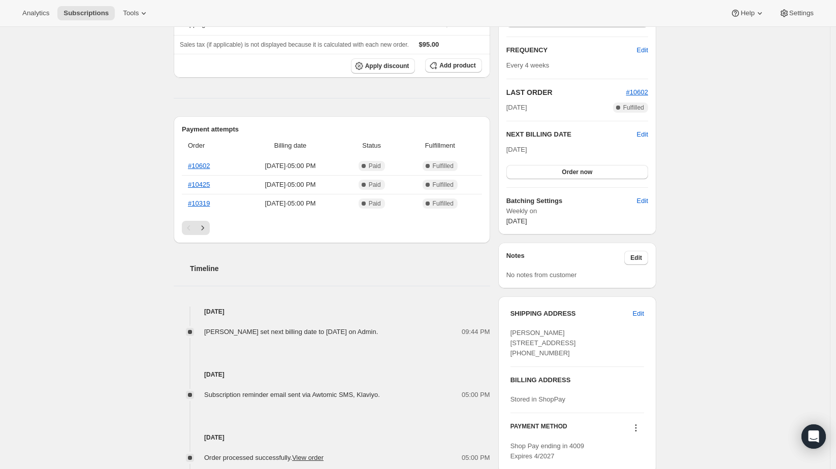
scroll to position [169, 0]
click at [642, 132] on span "Edit" at bounding box center [642, 134] width 11 height 10
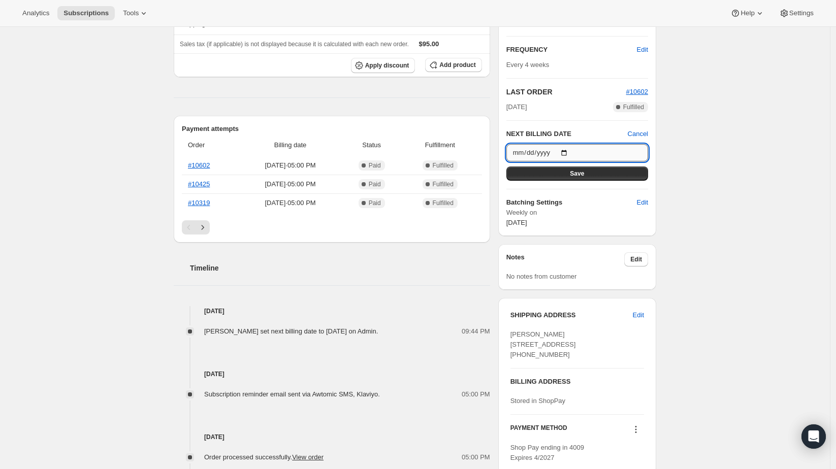
click at [565, 150] on input "[DATE]" at bounding box center [578, 152] width 142 height 17
type input "[DATE]"
click at [547, 172] on button "Save" at bounding box center [578, 174] width 142 height 14
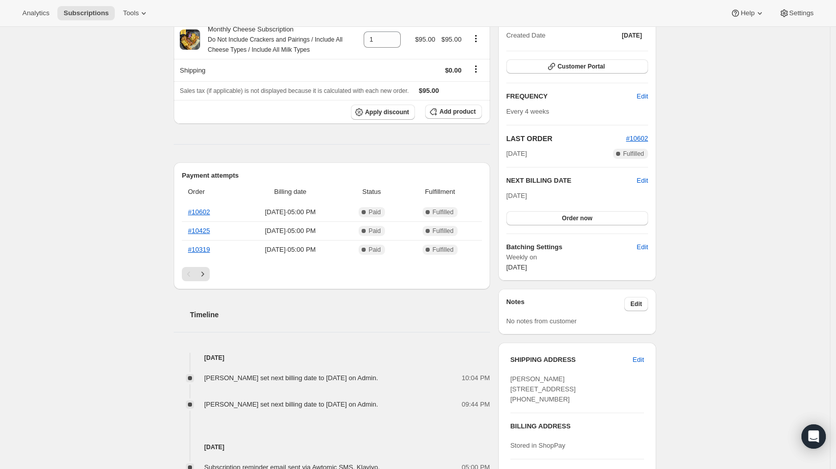
scroll to position [0, 0]
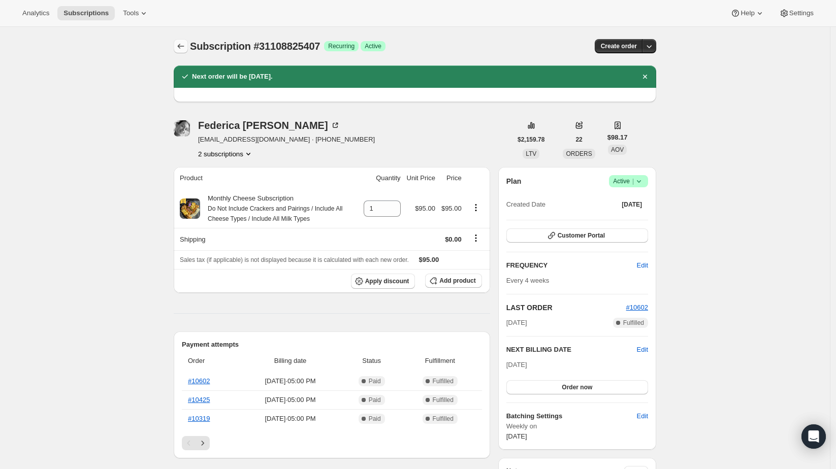
click at [185, 41] on icon "Subscriptions" at bounding box center [181, 46] width 10 height 10
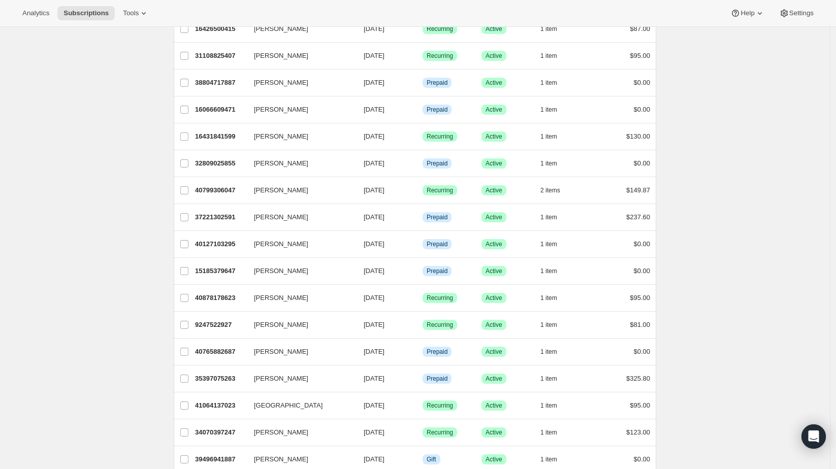
scroll to position [338, 0]
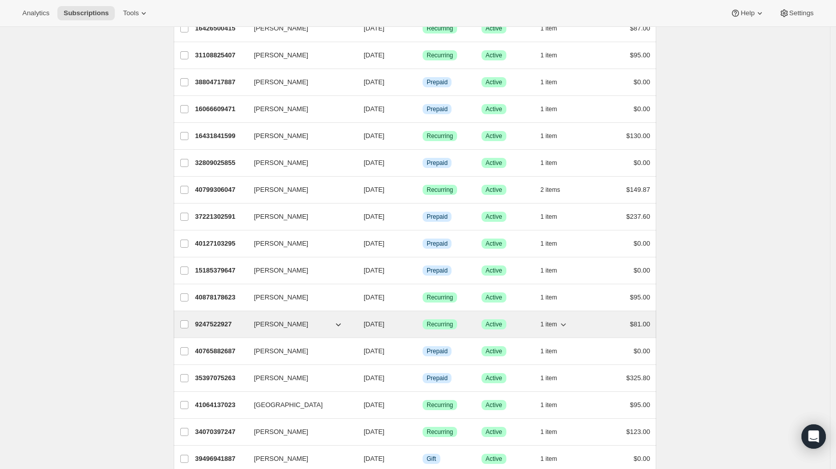
click at [242, 320] on p "9247522927" at bounding box center [220, 325] width 51 height 10
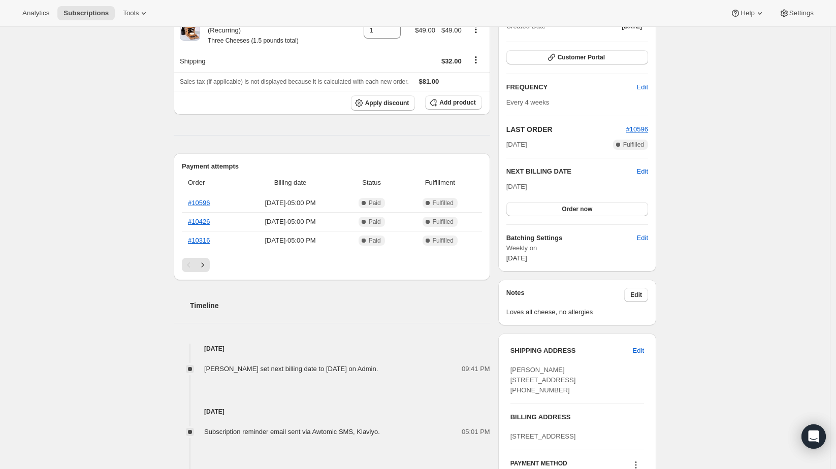
scroll to position [169, 0]
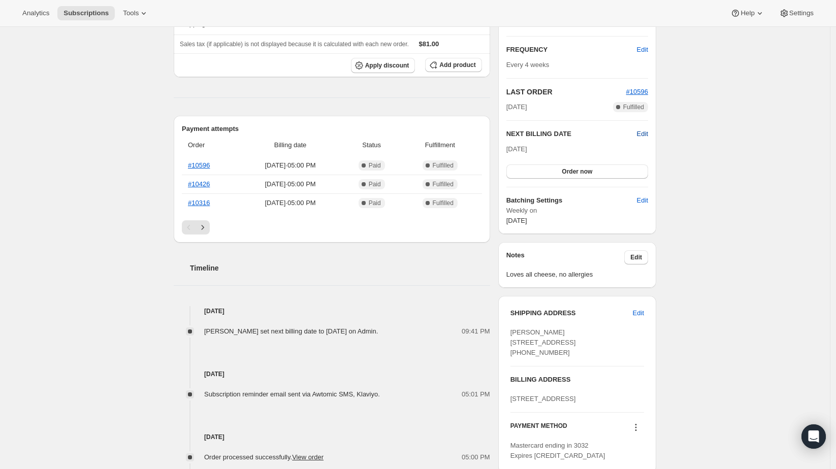
click at [644, 135] on span "Edit" at bounding box center [642, 134] width 11 height 10
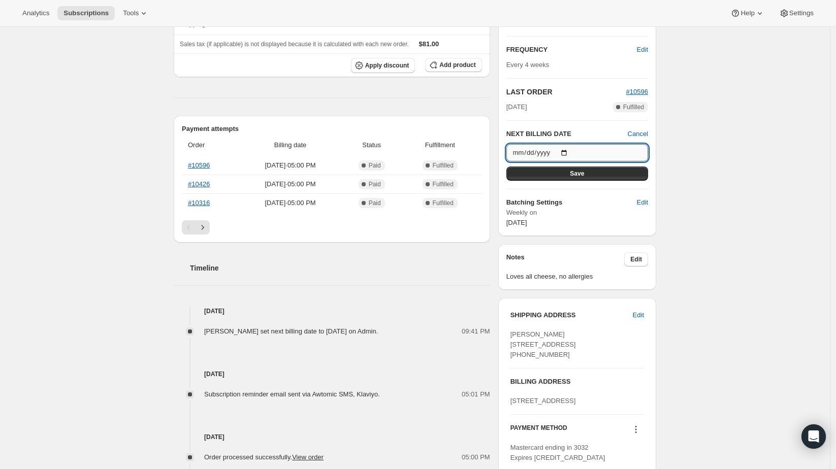
click at [559, 150] on input "[DATE]" at bounding box center [578, 152] width 142 height 17
click at [564, 149] on input "[DATE]" at bounding box center [578, 152] width 142 height 17
type input "[DATE]"
click at [561, 170] on button "Save" at bounding box center [578, 174] width 142 height 14
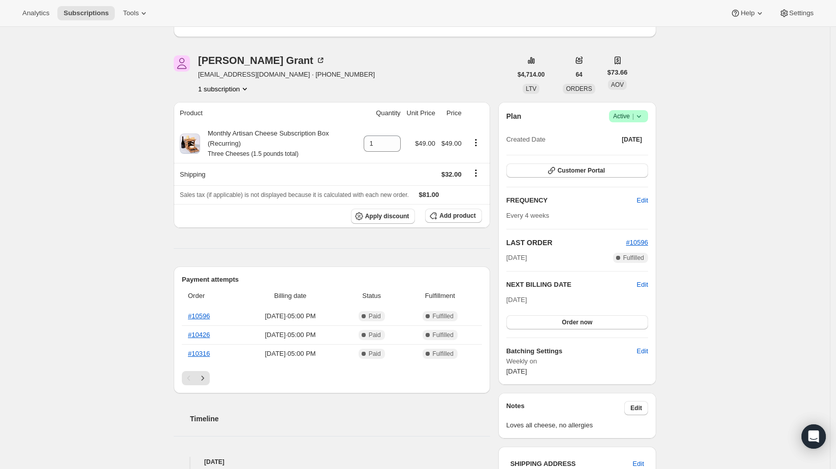
scroll to position [0, 0]
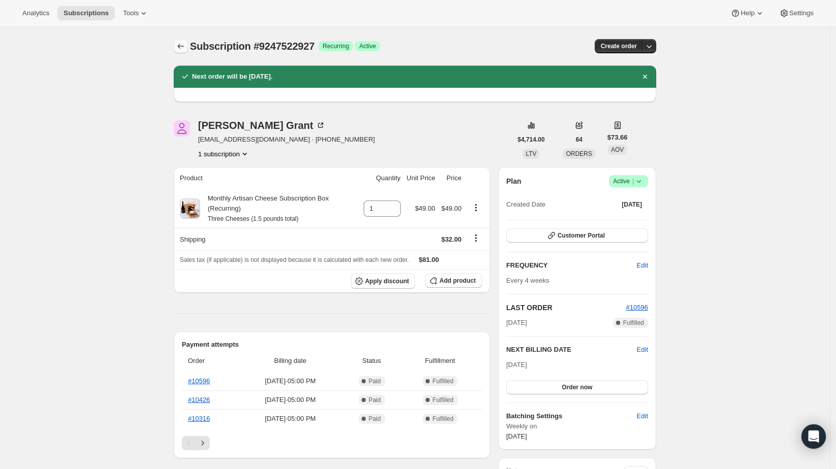
click at [186, 46] on icon "Subscriptions" at bounding box center [181, 46] width 10 height 10
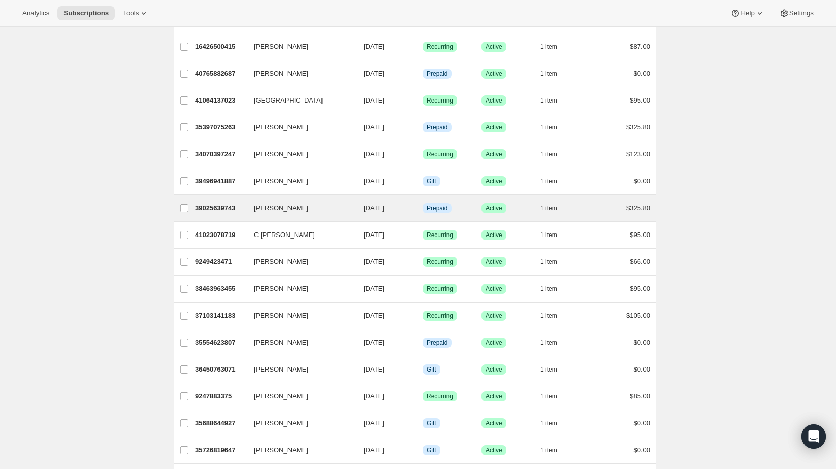
scroll to position [564, 0]
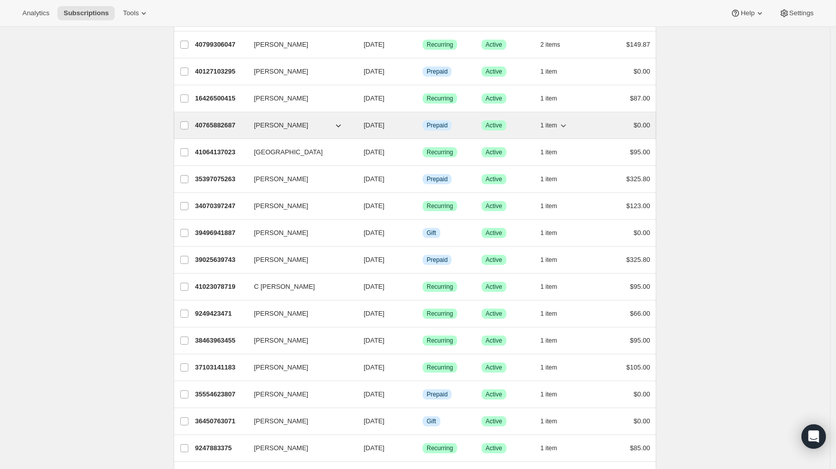
click at [217, 120] on p "40765882687" at bounding box center [220, 125] width 51 height 10
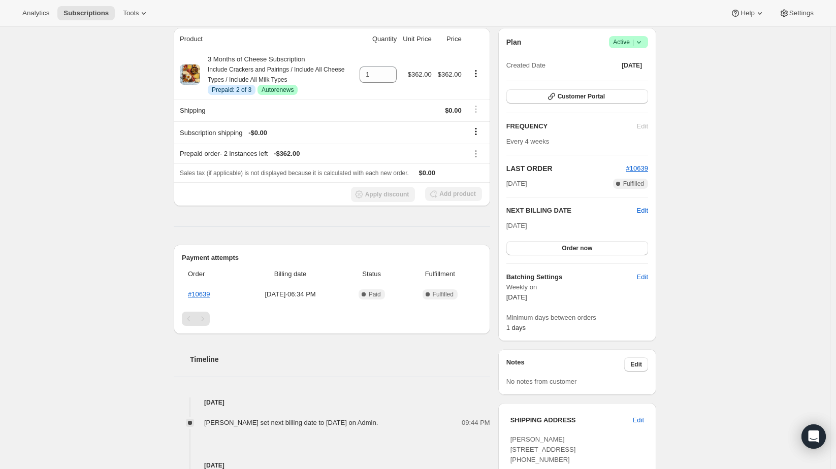
scroll to position [169, 0]
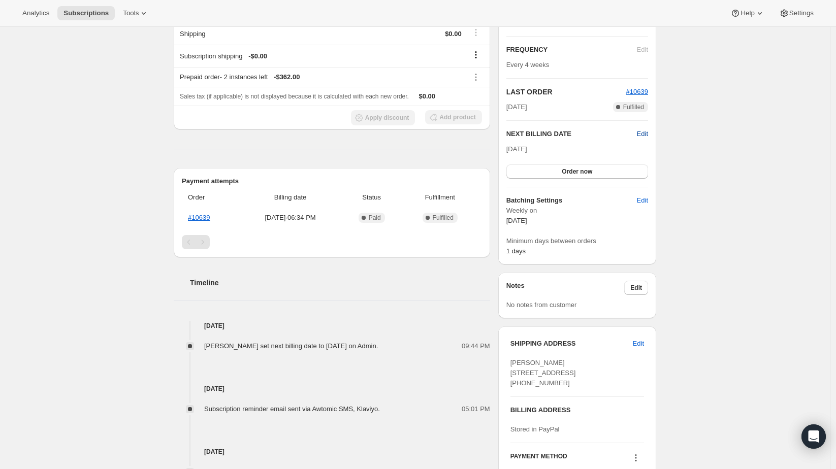
click at [646, 133] on span "Edit" at bounding box center [642, 134] width 11 height 10
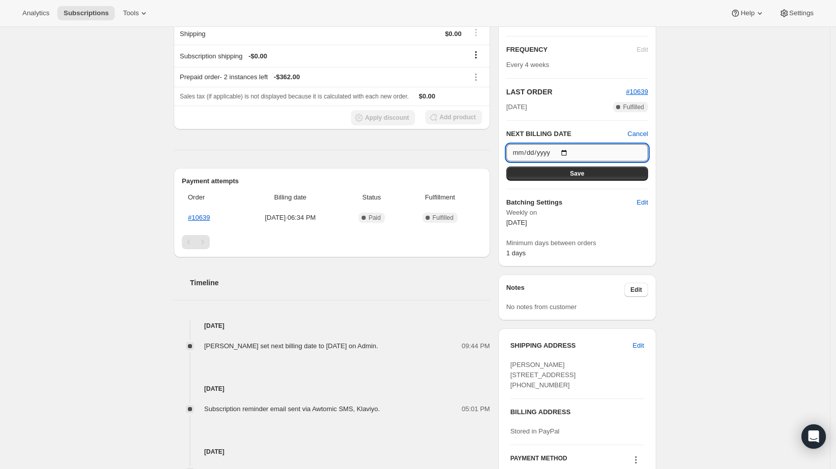
click at [566, 154] on input "[DATE]" at bounding box center [578, 152] width 142 height 17
type input "[DATE]"
click at [548, 168] on button "Save" at bounding box center [578, 174] width 142 height 14
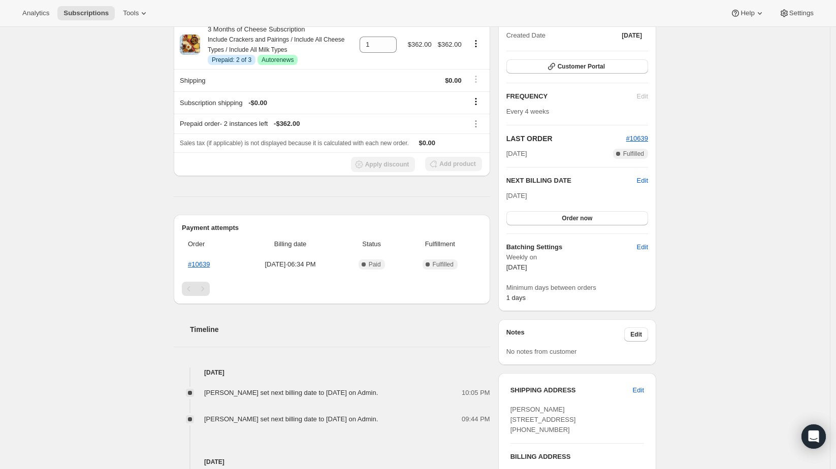
scroll to position [0, 0]
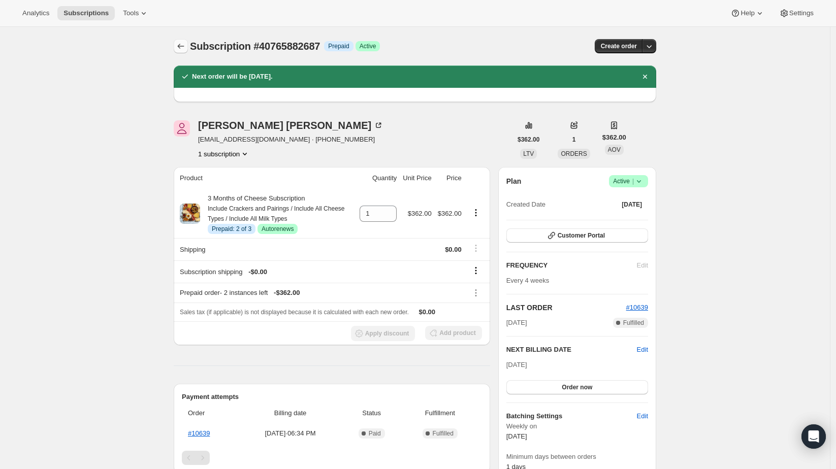
click at [185, 47] on icon "Subscriptions" at bounding box center [181, 46] width 10 height 10
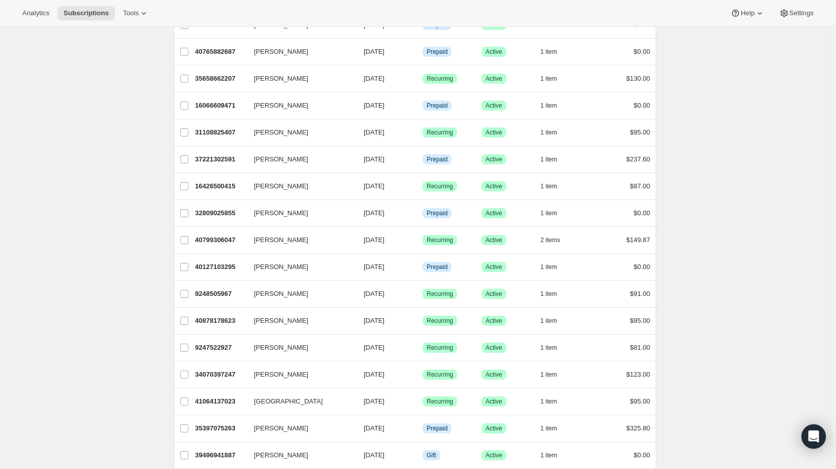
scroll to position [451, 0]
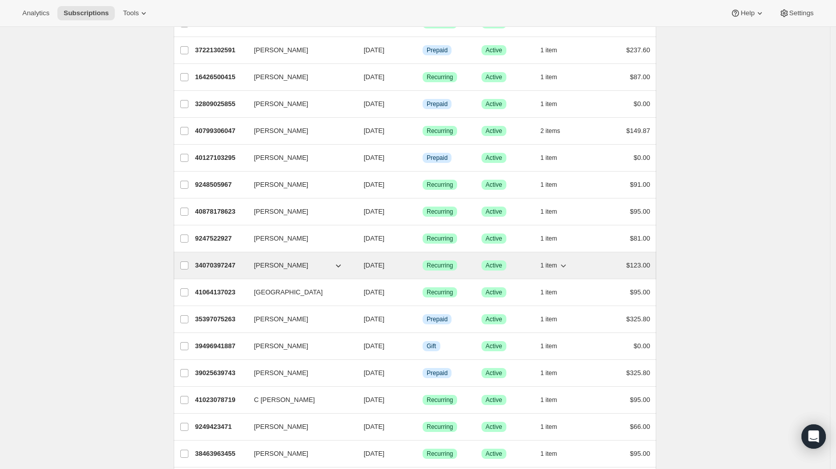
click at [213, 261] on p "34070397247" at bounding box center [220, 266] width 51 height 10
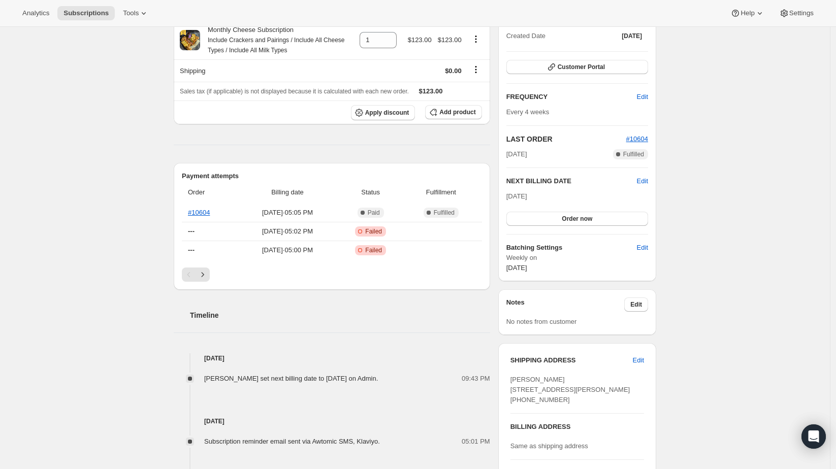
scroll to position [169, 0]
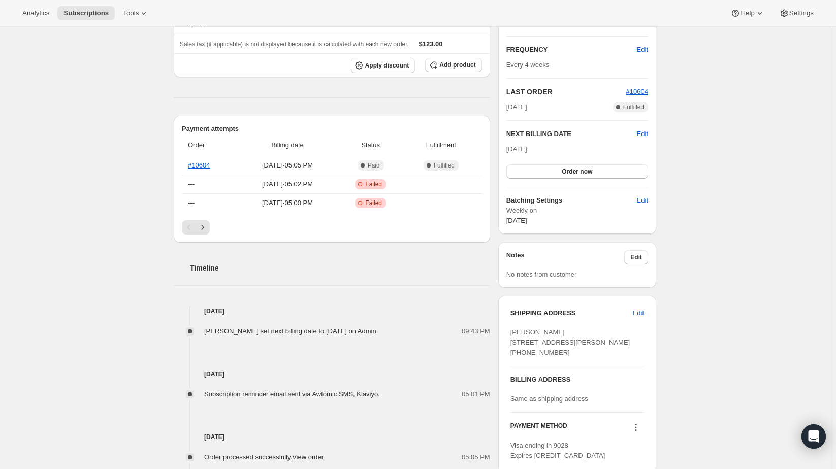
click at [640, 136] on span "Edit" at bounding box center [642, 134] width 11 height 10
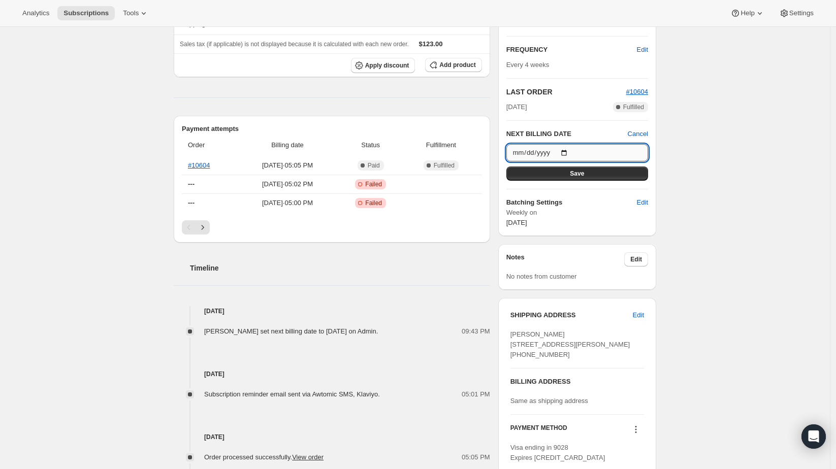
click at [569, 151] on input "[DATE]" at bounding box center [578, 152] width 142 height 17
type input "[DATE]"
click at [545, 168] on button "Save" at bounding box center [578, 174] width 142 height 14
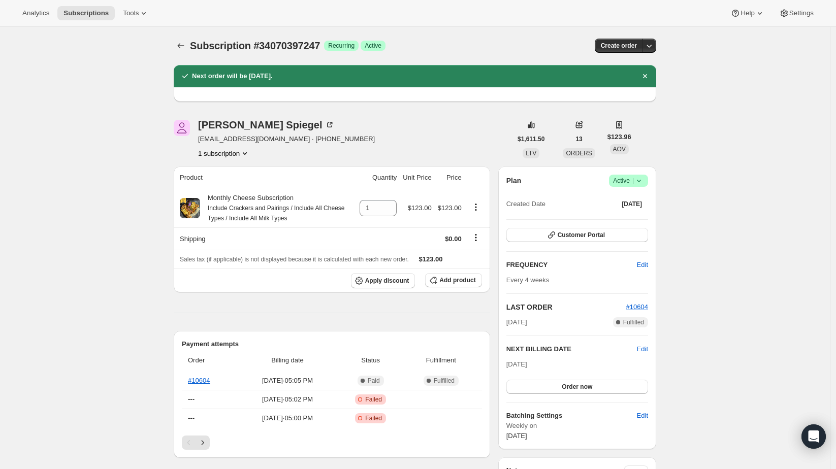
scroll to position [0, 0]
click at [188, 45] on button "Subscriptions" at bounding box center [181, 46] width 14 height 14
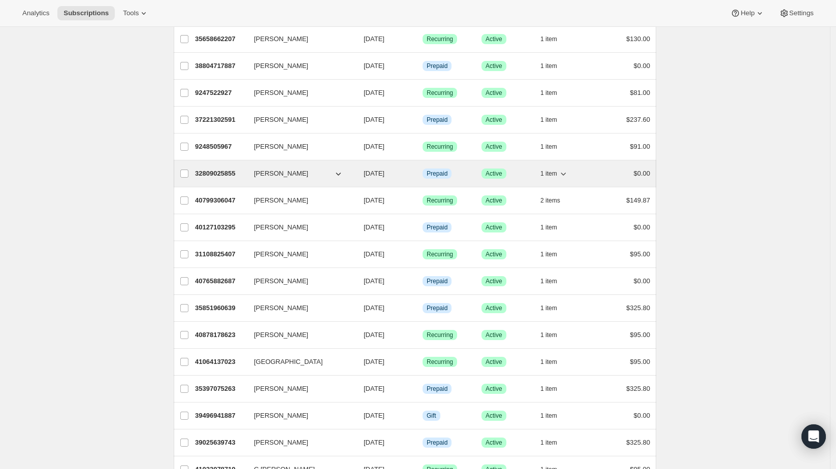
scroll to position [395, 0]
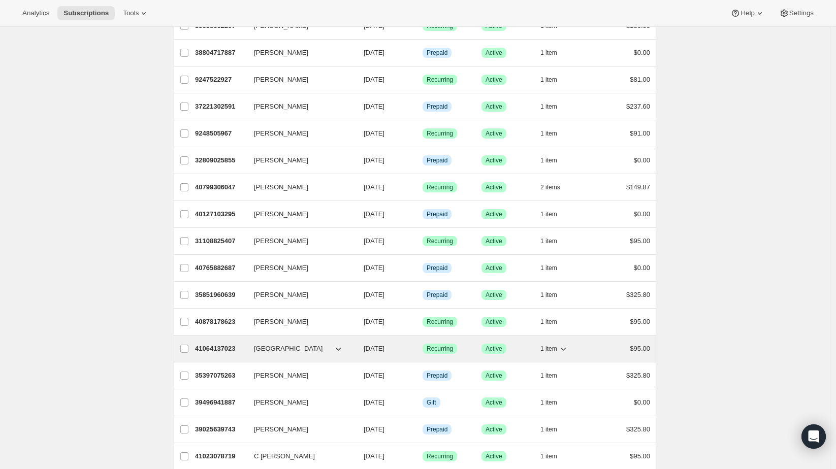
click at [219, 344] on p "41064137023" at bounding box center [220, 349] width 51 height 10
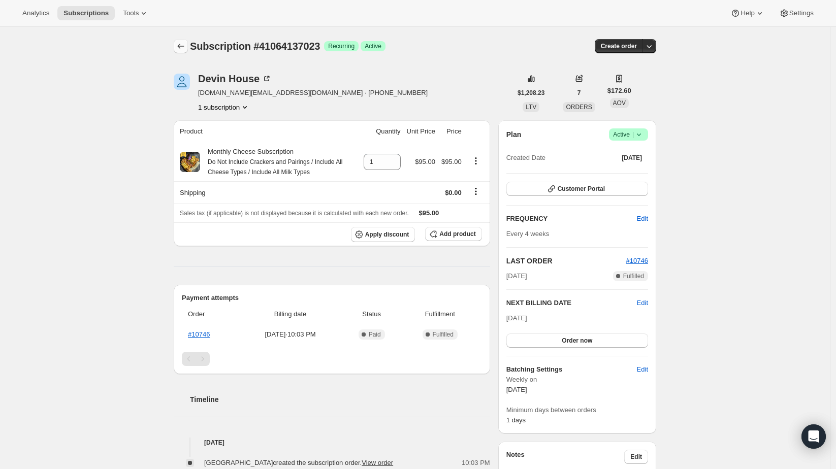
click at [180, 50] on icon "Subscriptions" at bounding box center [181, 46] width 10 height 10
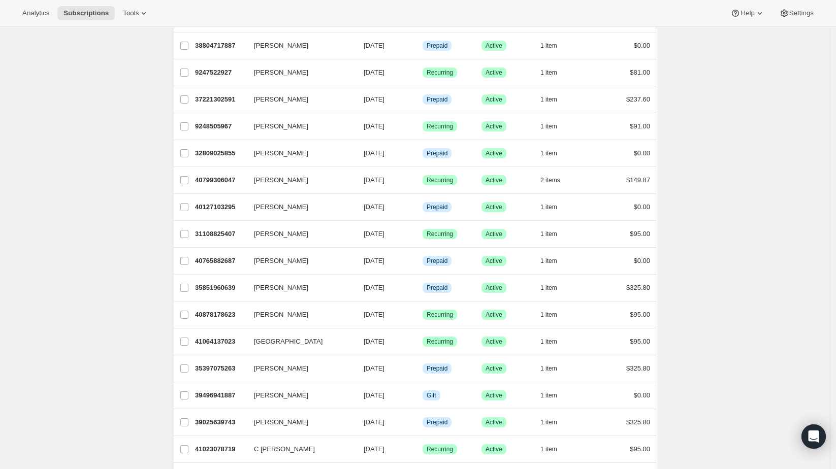
scroll to position [451, 0]
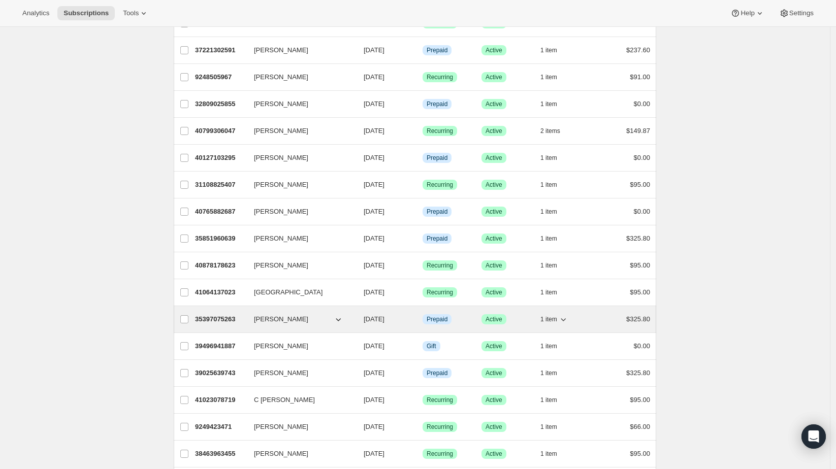
click at [211, 314] on p "35397075263" at bounding box center [220, 319] width 51 height 10
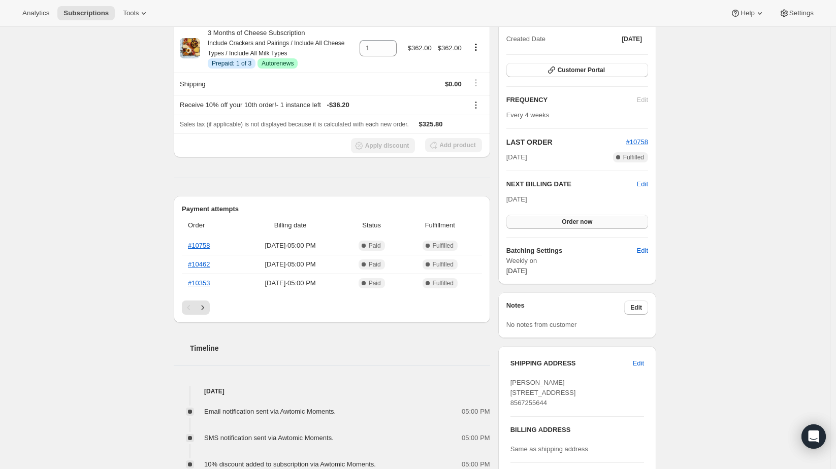
scroll to position [169, 0]
